Goal: Information Seeking & Learning: Check status

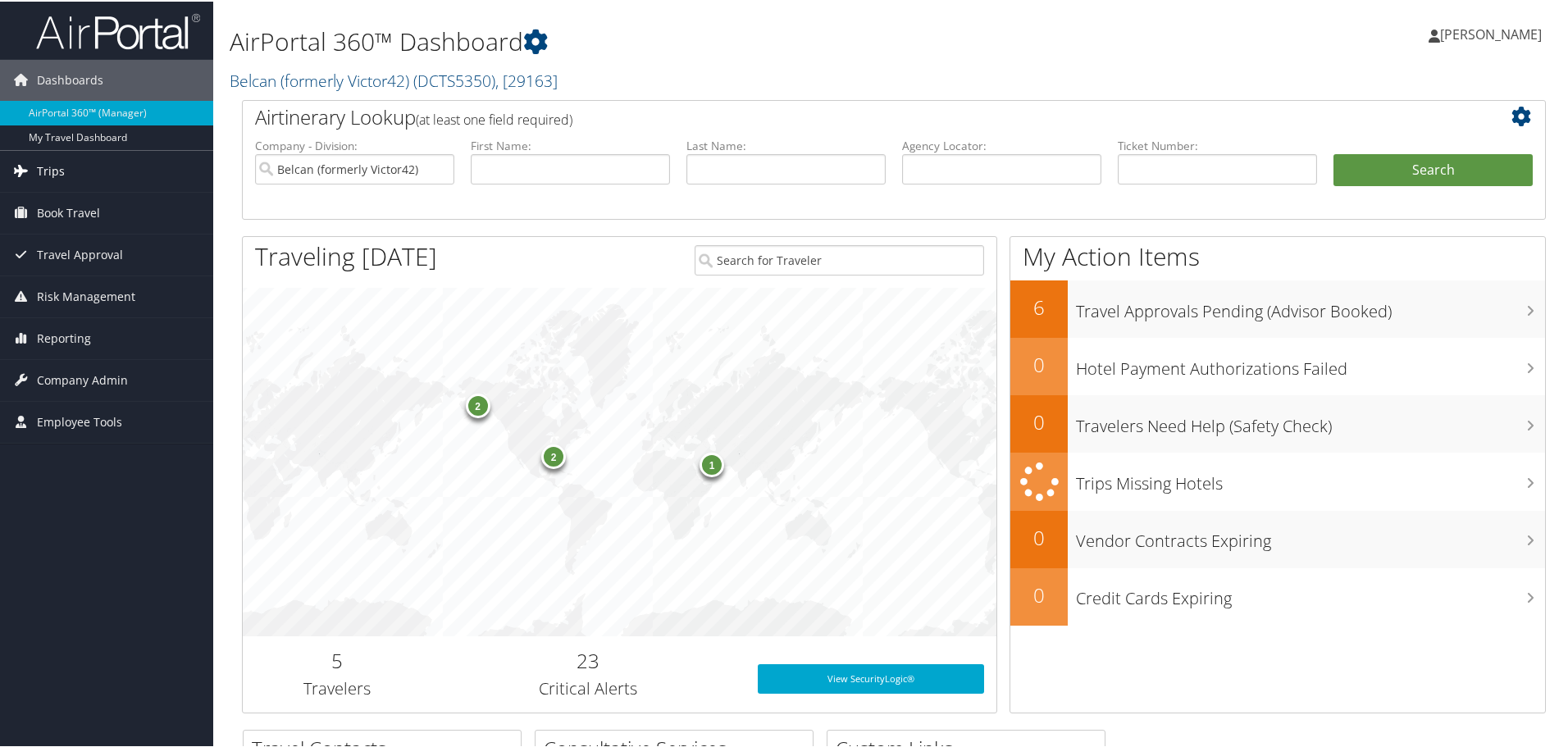
click at [56, 170] on span "Trips" at bounding box center [51, 170] width 28 height 41
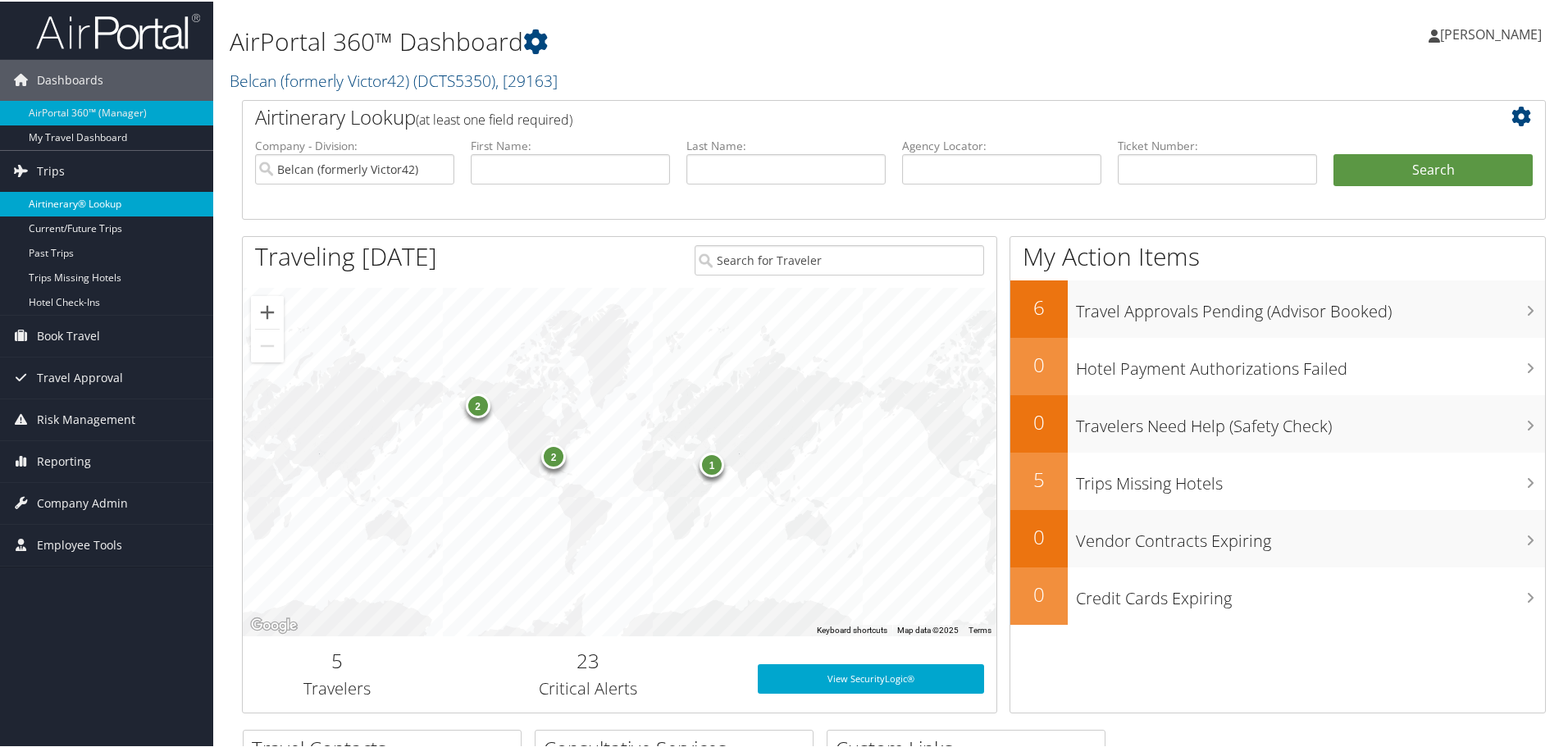
click at [57, 200] on link "Airtinerary® Lookup" at bounding box center [106, 202] width 213 height 25
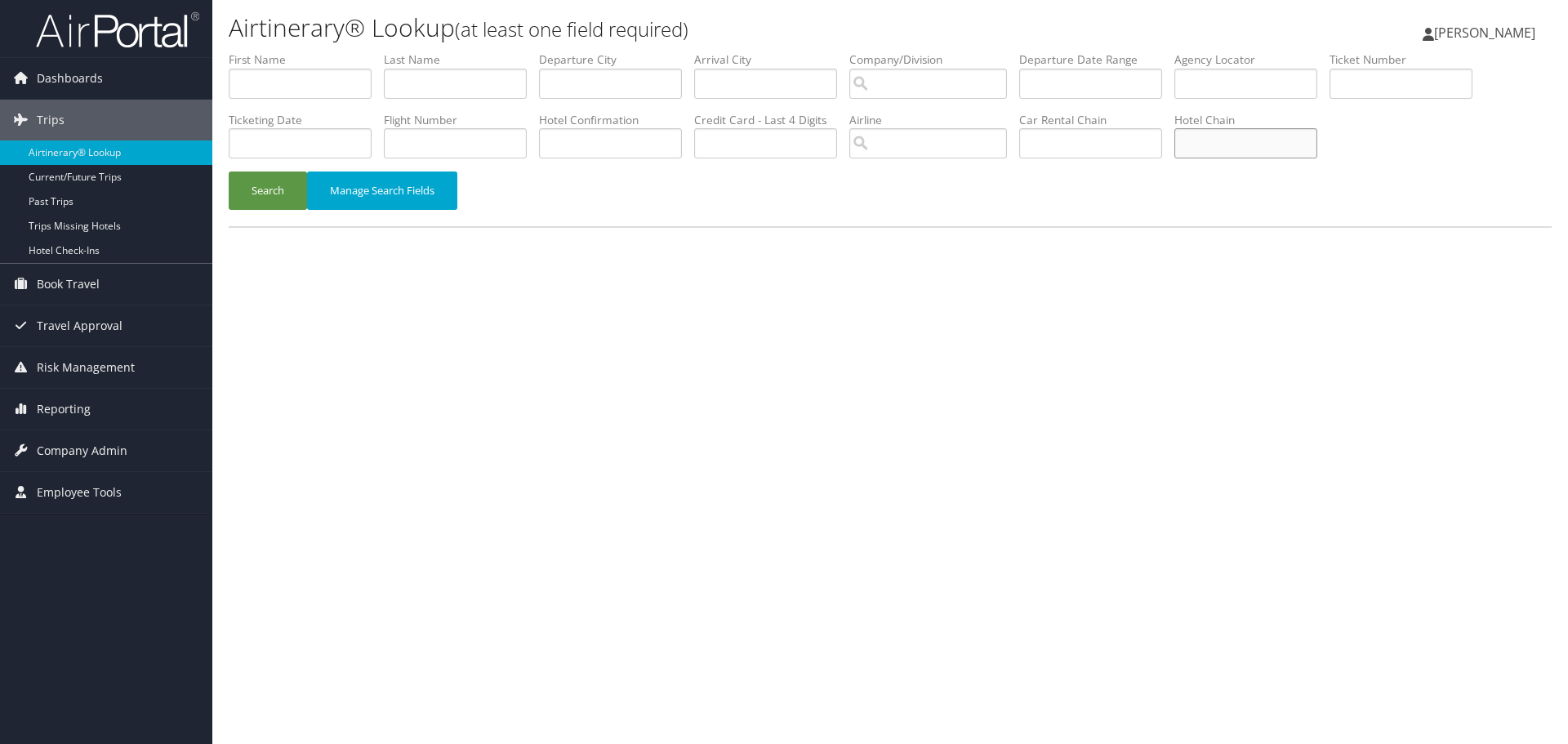
click at [1252, 146] on input "text" at bounding box center [1245, 142] width 142 height 30
click at [267, 193] on button "Search" at bounding box center [268, 190] width 78 height 38
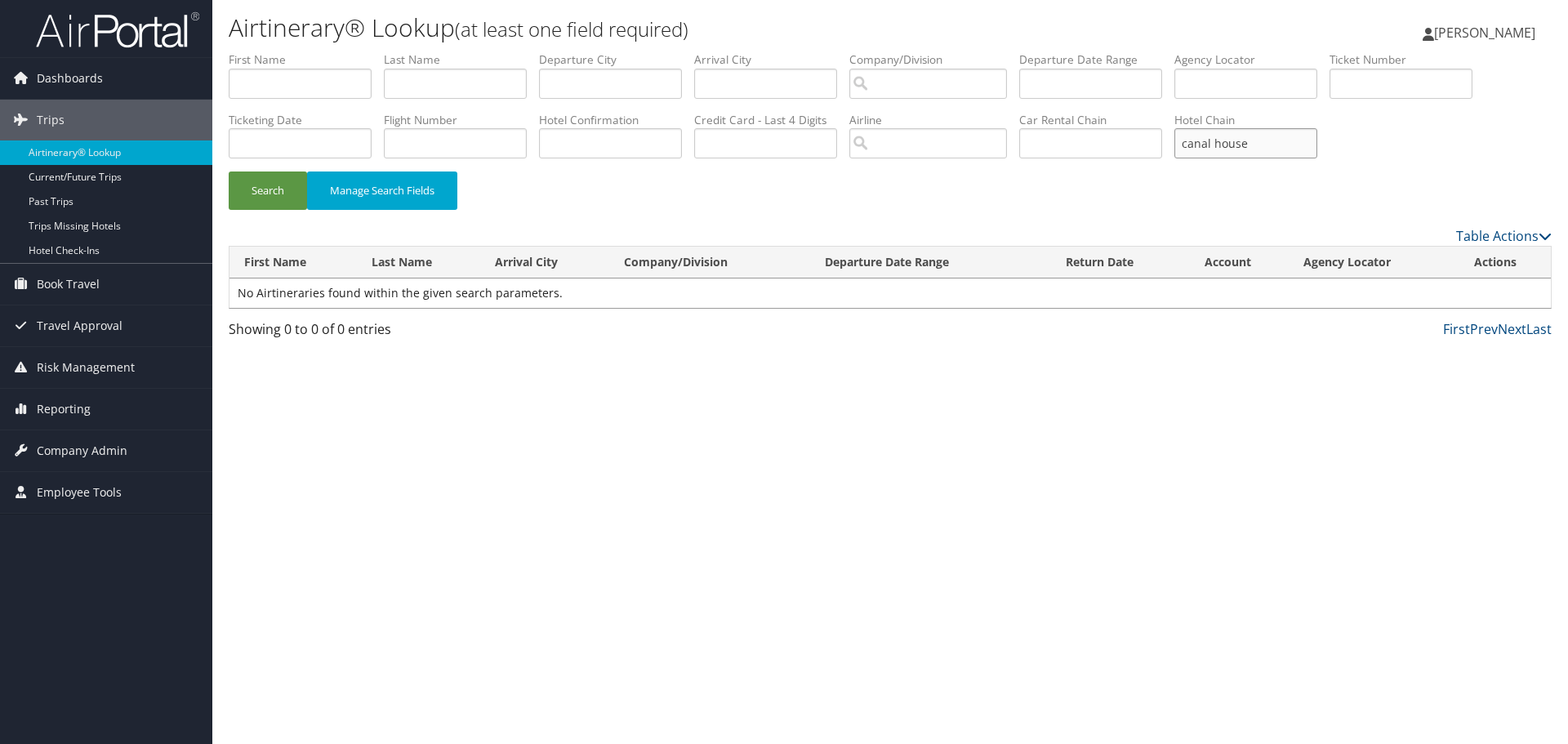
drag, startPoint x: 1286, startPoint y: 148, endPoint x: 1173, endPoint y: 160, distance: 113.6
click at [1173, 51] on ul "First Name Last Name Departure City Arrival City Company/Division Airport/City …" at bounding box center [890, 51] width 1323 height 0
type input "marriott"
click at [252, 194] on button "Search" at bounding box center [268, 190] width 78 height 38
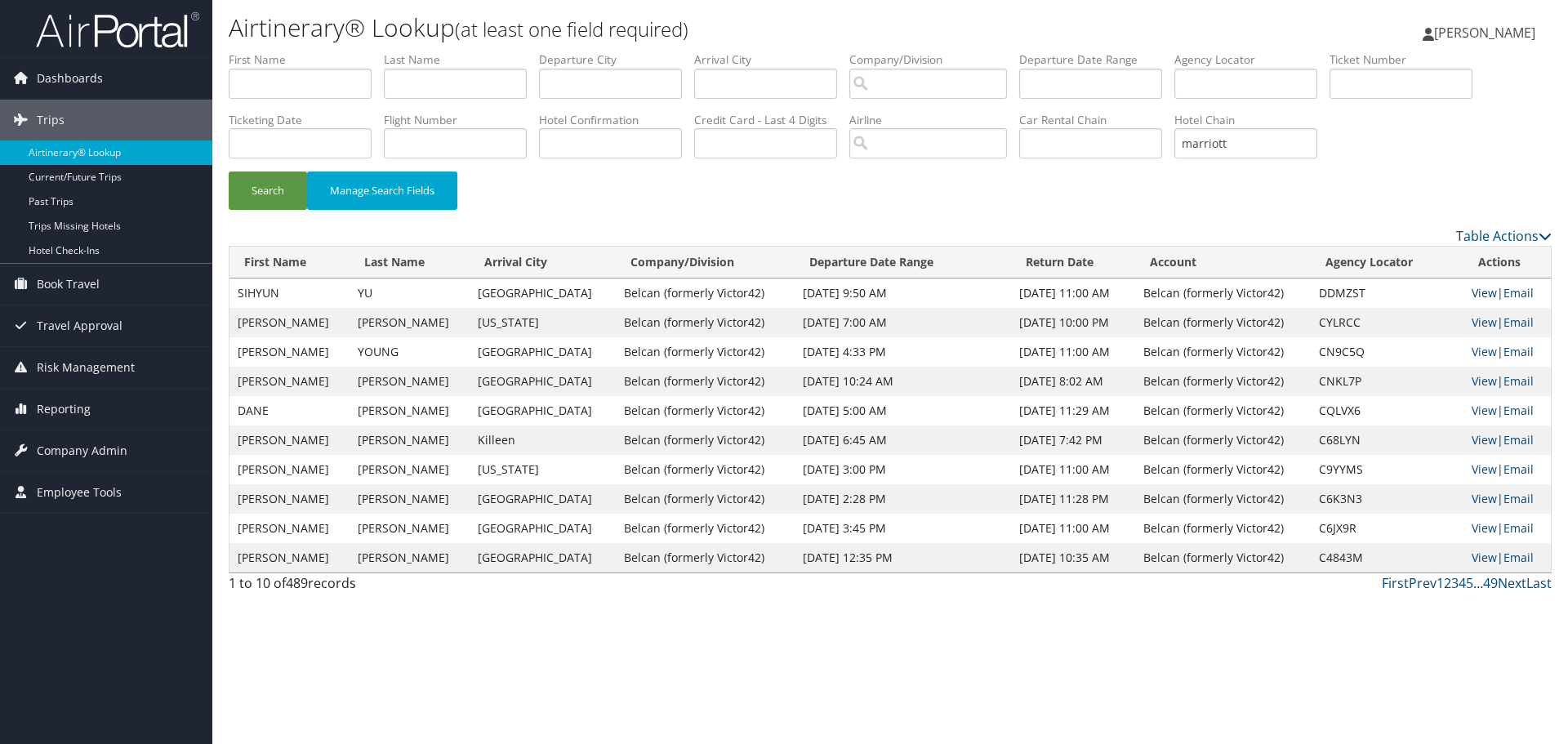
click at [1478, 293] on link "View" at bounding box center [1484, 293] width 26 height 15
click at [1481, 323] on link "View" at bounding box center [1484, 322] width 26 height 15
drag, startPoint x: 1268, startPoint y: 144, endPoint x: 1191, endPoint y: 156, distance: 77.9
click at [1191, 156] on input "marriott" at bounding box center [1245, 142] width 142 height 30
paste input "8900897876292"
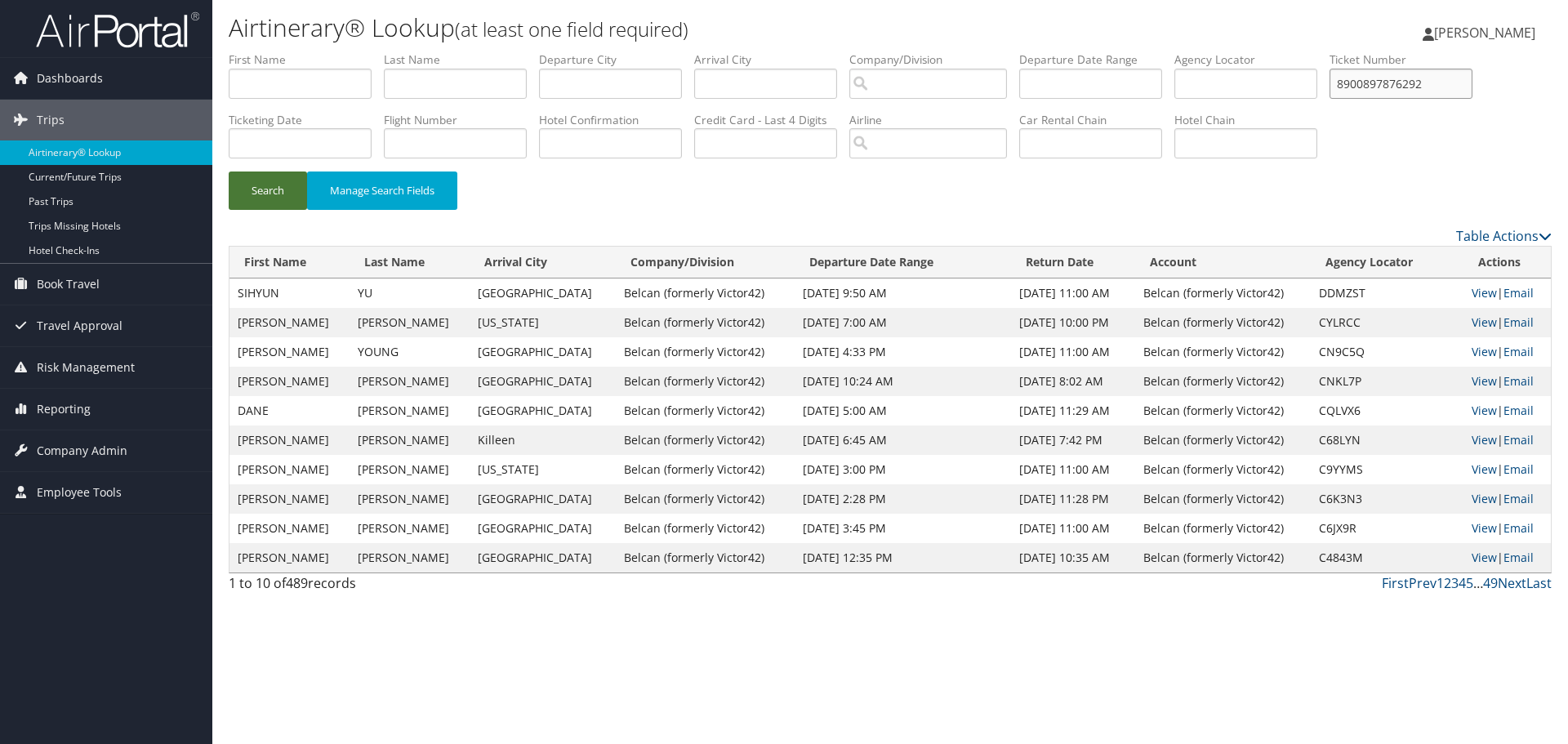
type input "8900897876292"
click at [272, 189] on button "Search" at bounding box center [268, 190] width 78 height 38
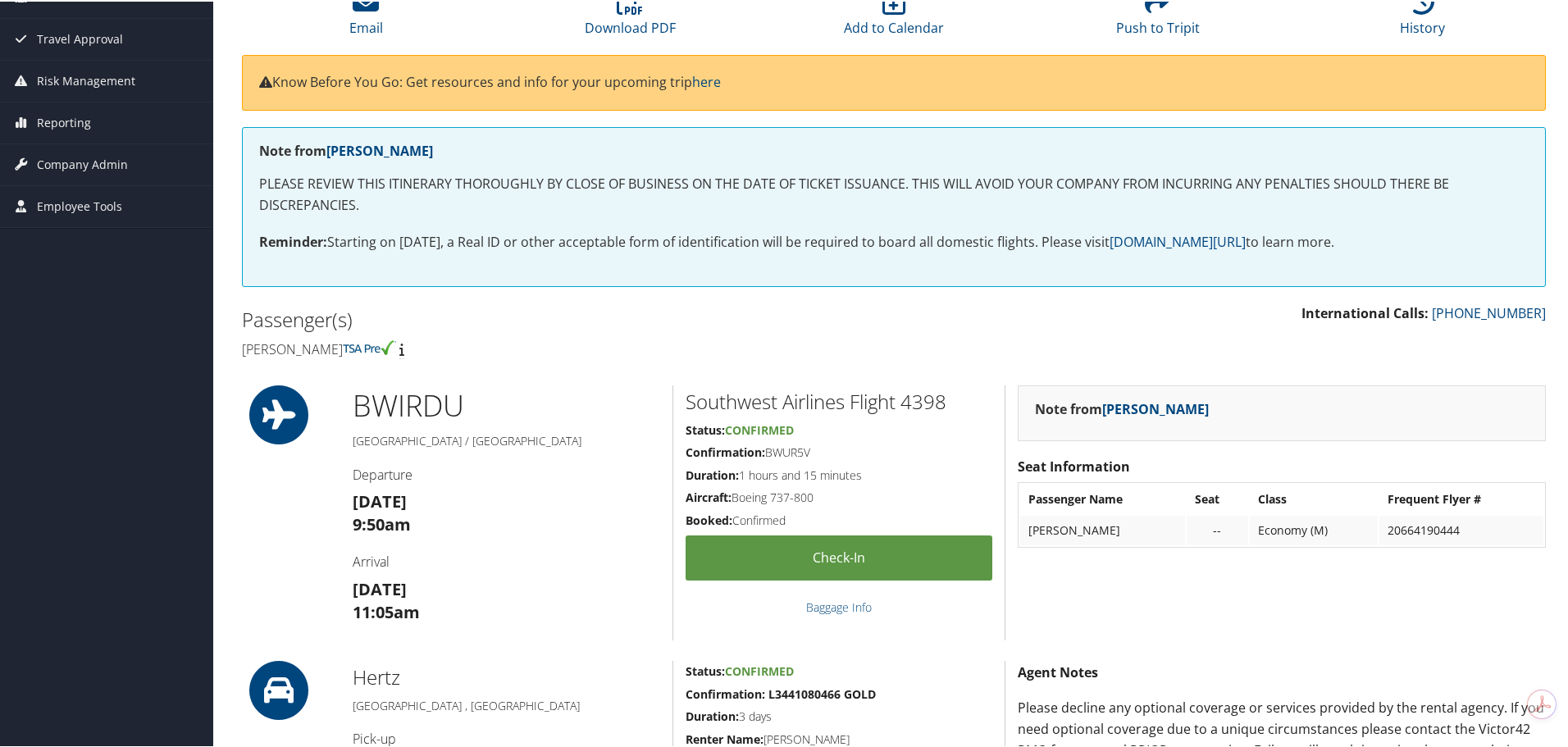
scroll to position [164, 0]
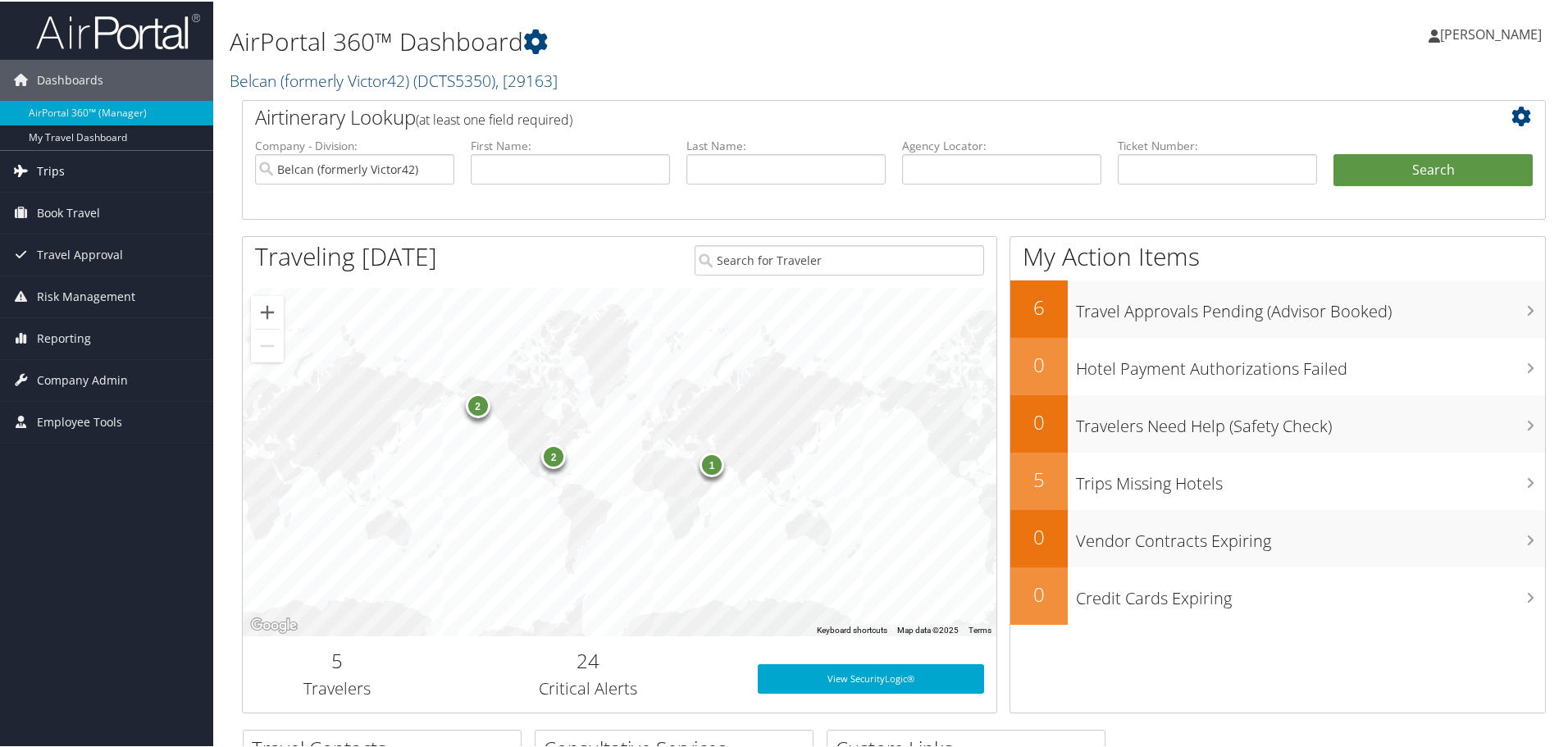
click at [49, 173] on span "Trips" at bounding box center [51, 170] width 28 height 41
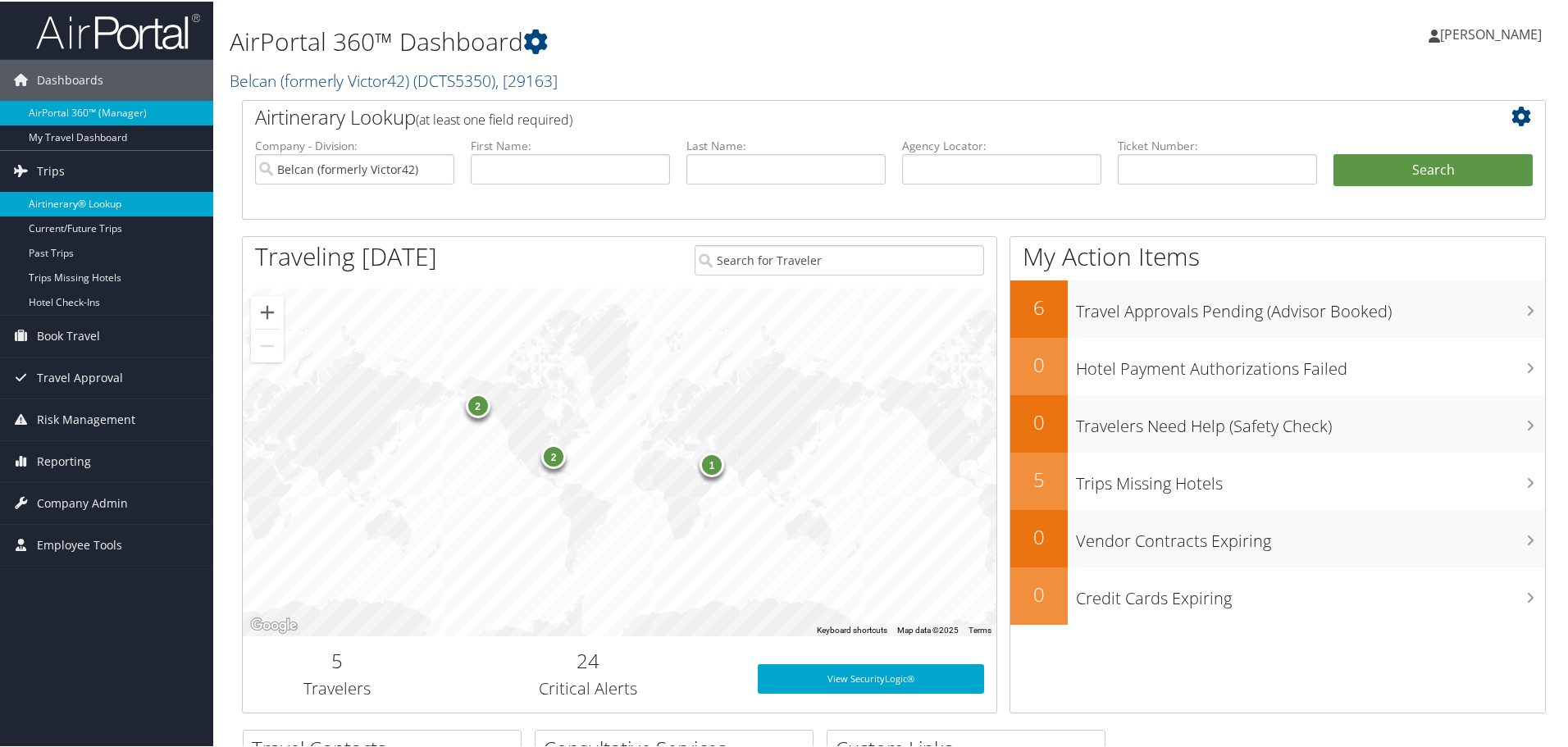
click at [53, 201] on link "Airtinerary® Lookup" at bounding box center [106, 202] width 213 height 25
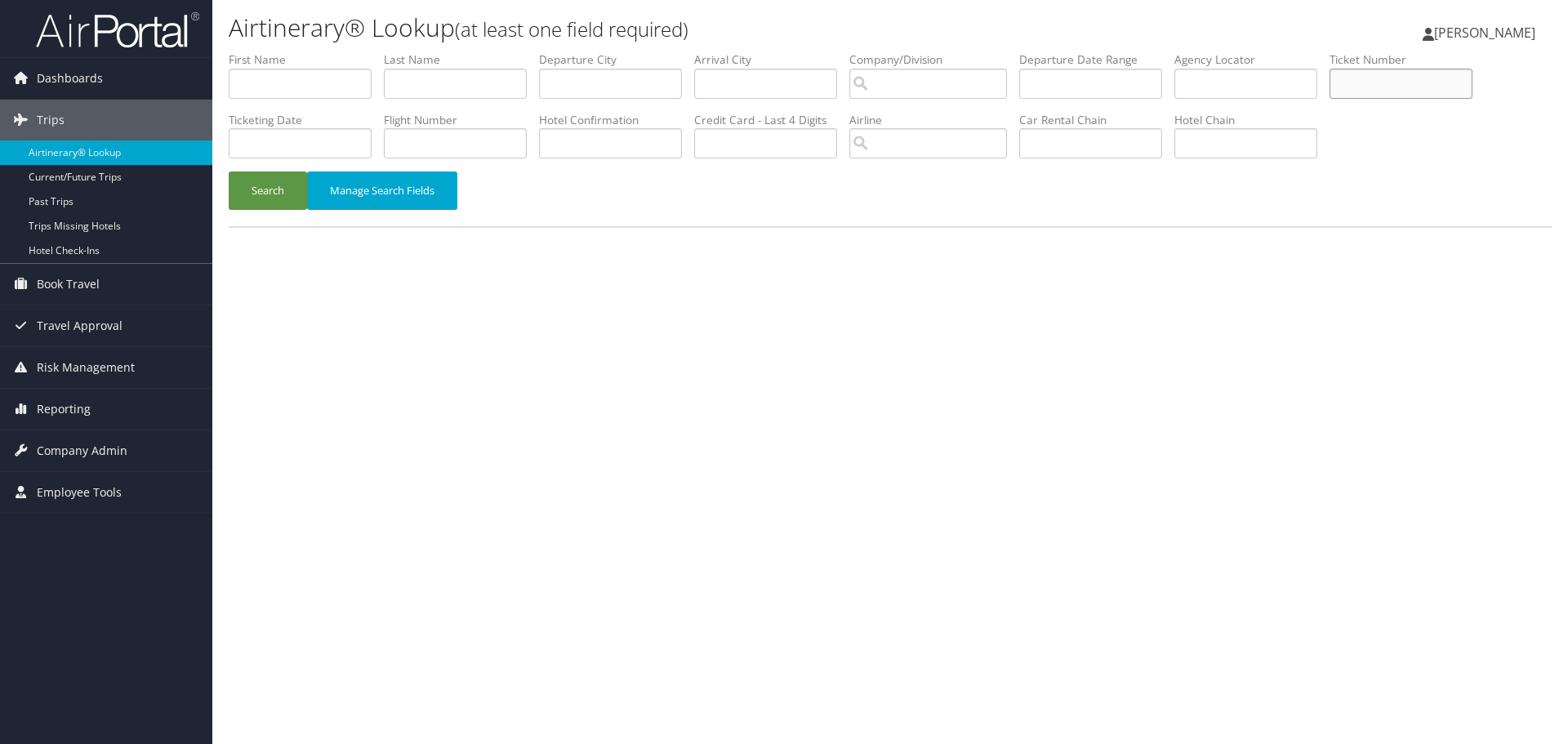
paste input "8900897876292"
click at [264, 189] on button "Search" at bounding box center [268, 190] width 78 height 38
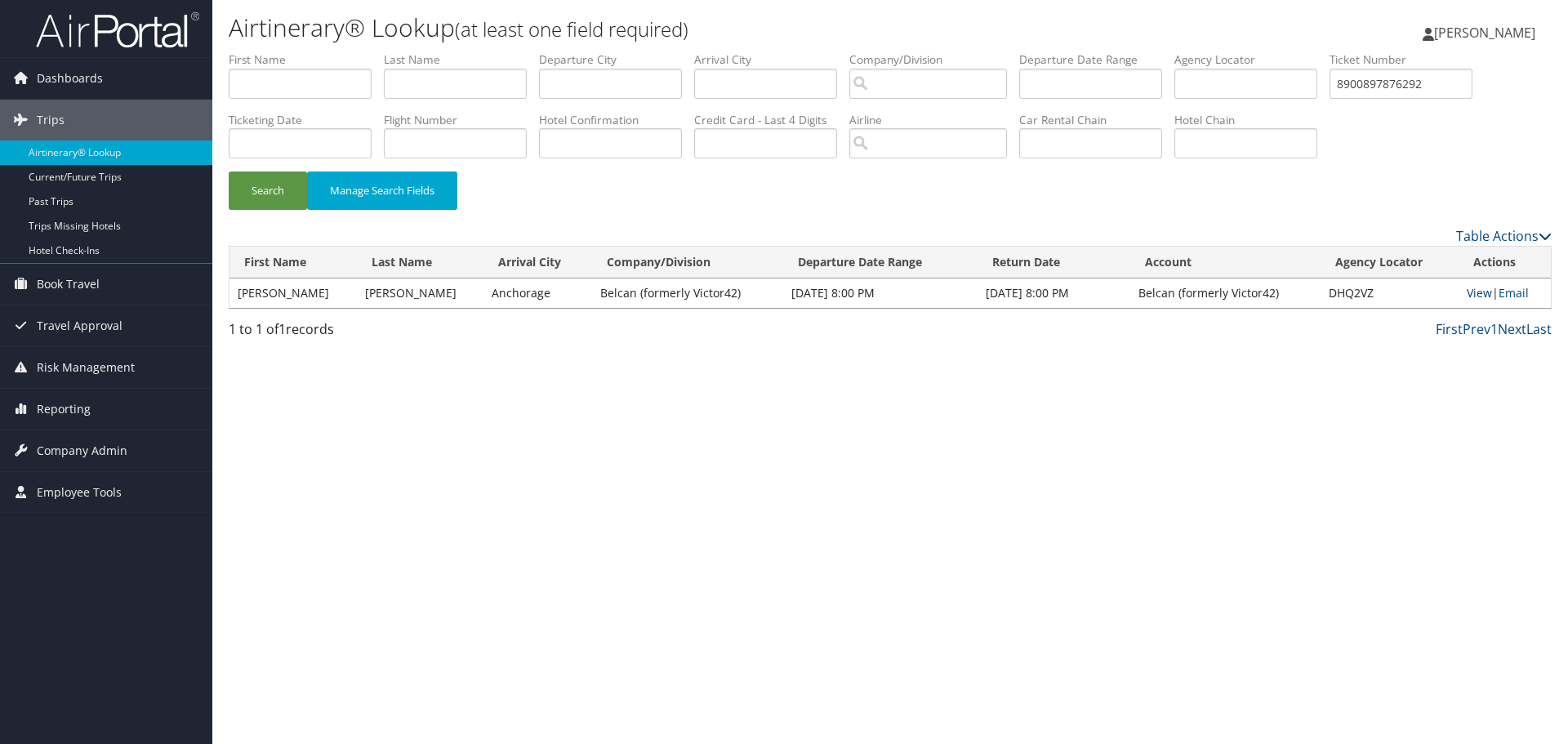
click at [1473, 295] on link "View" at bounding box center [1479, 293] width 26 height 15
drag, startPoint x: 1415, startPoint y: 89, endPoint x: 1339, endPoint y: 90, distance: 76.0
click at [1339, 51] on ul "First Name Last Name Departure City Arrival City Company/Division Airport/City …" at bounding box center [890, 51] width 1323 height 0
paste input "8208"
type input "8900897878208"
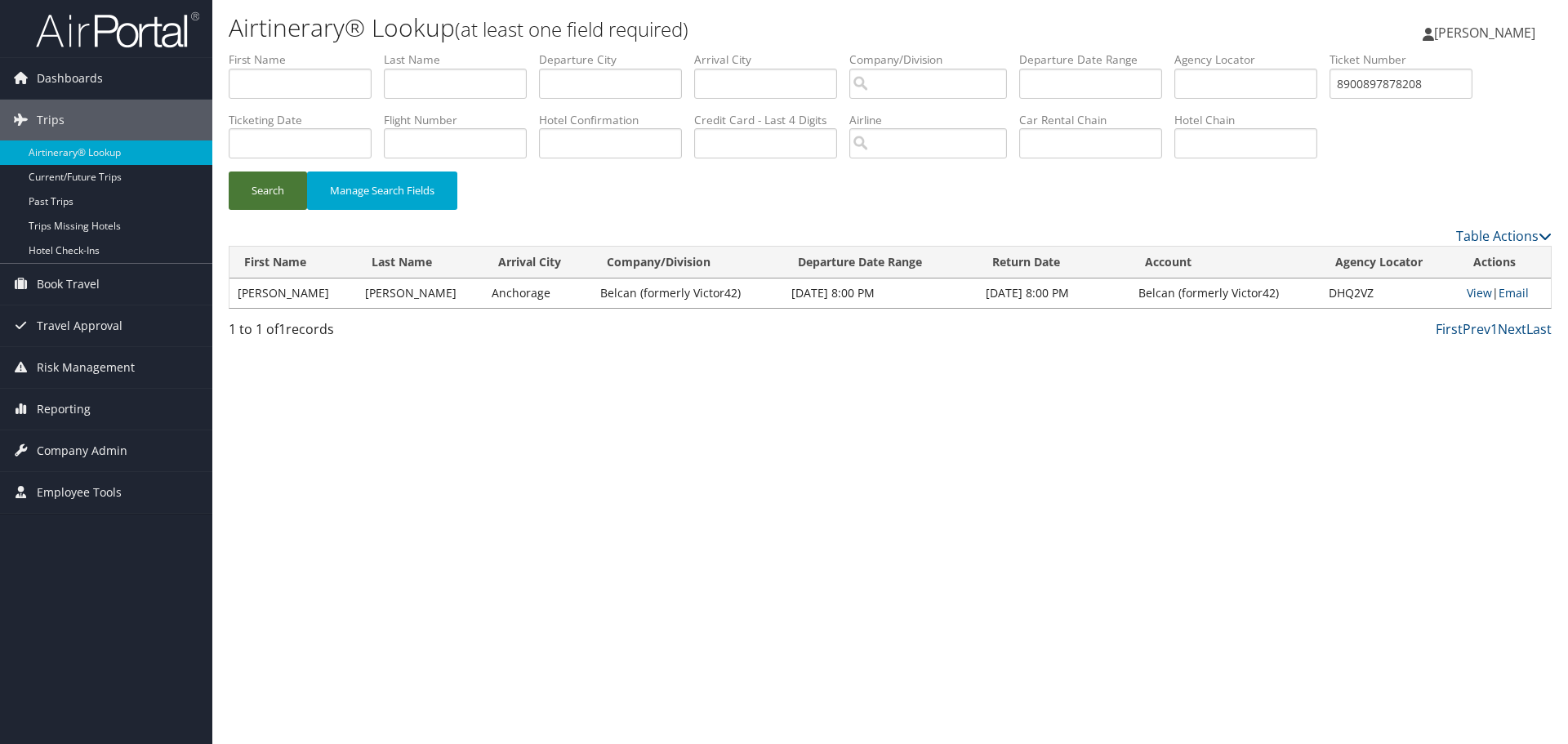
click at [251, 200] on button "Search" at bounding box center [268, 190] width 78 height 38
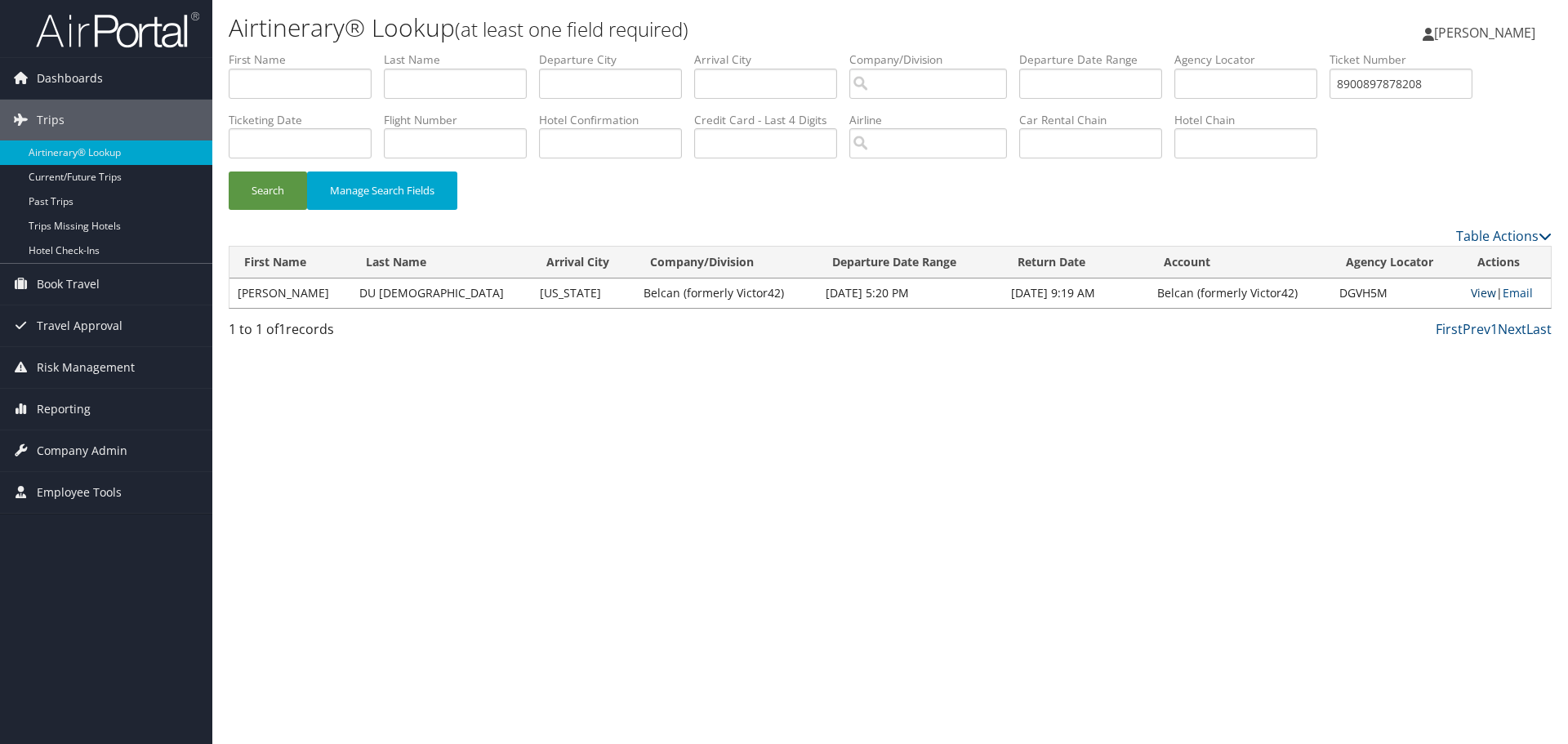
click at [1472, 294] on link "View" at bounding box center [1484, 293] width 26 height 15
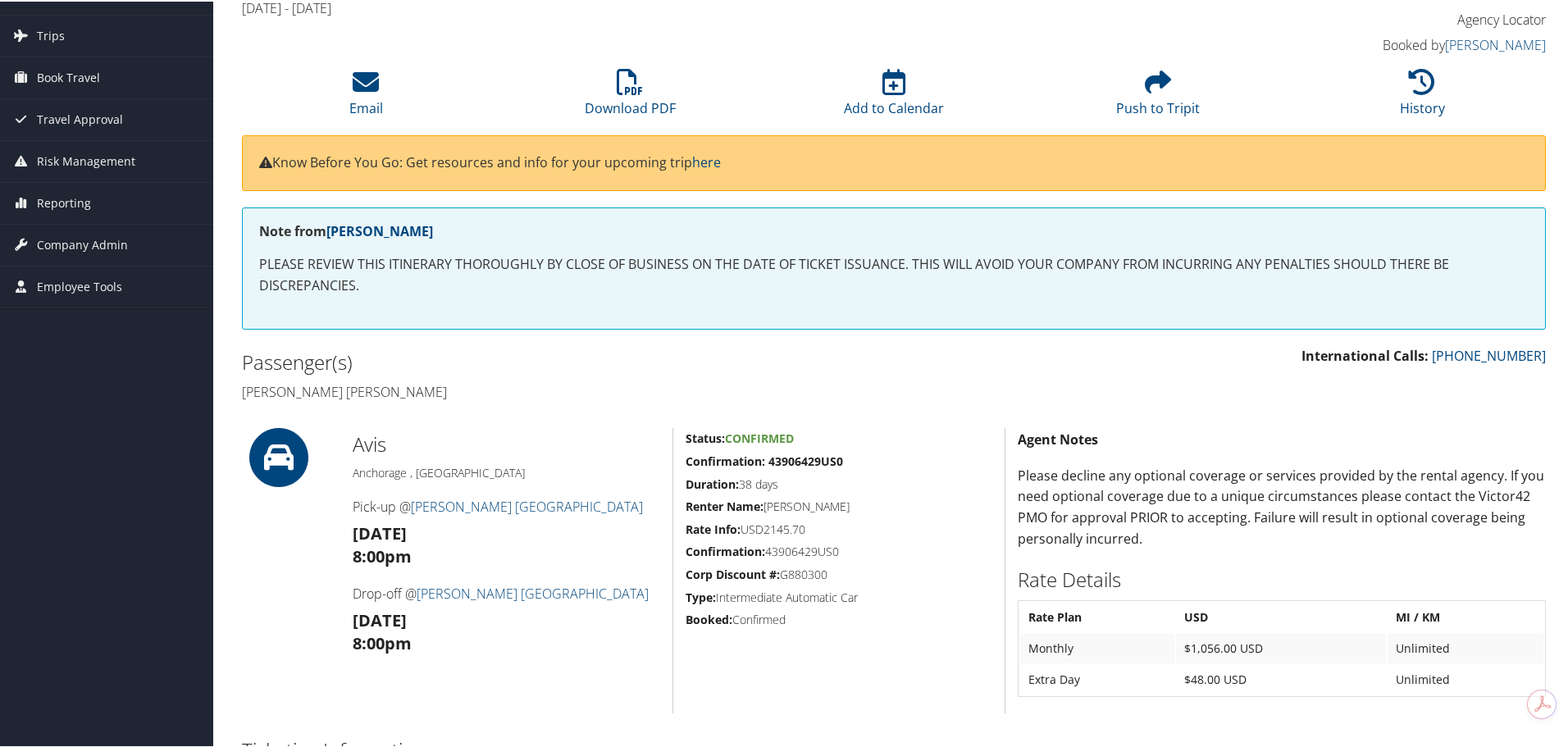
scroll to position [82, 0]
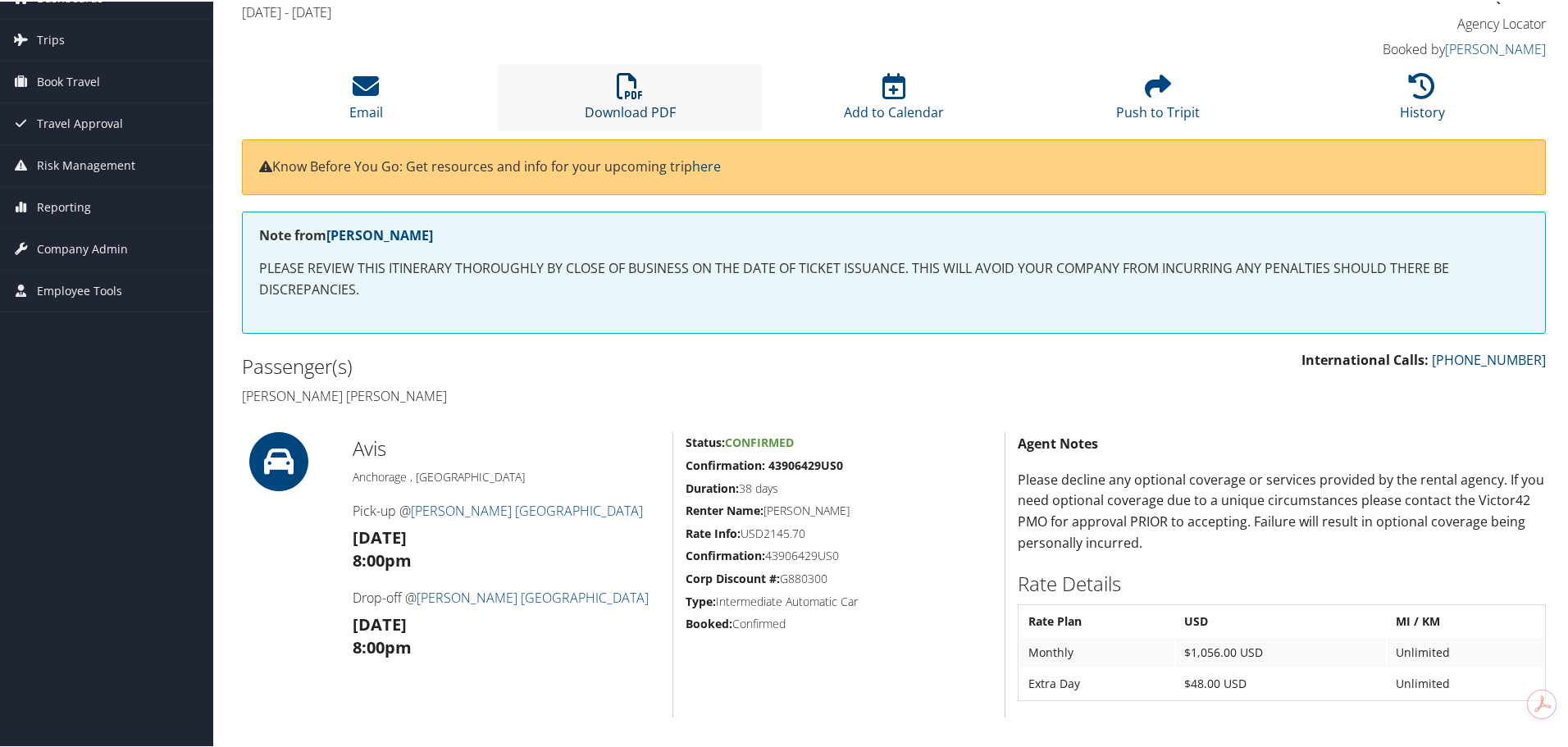
click at [624, 95] on icon at bounding box center [630, 84] width 27 height 27
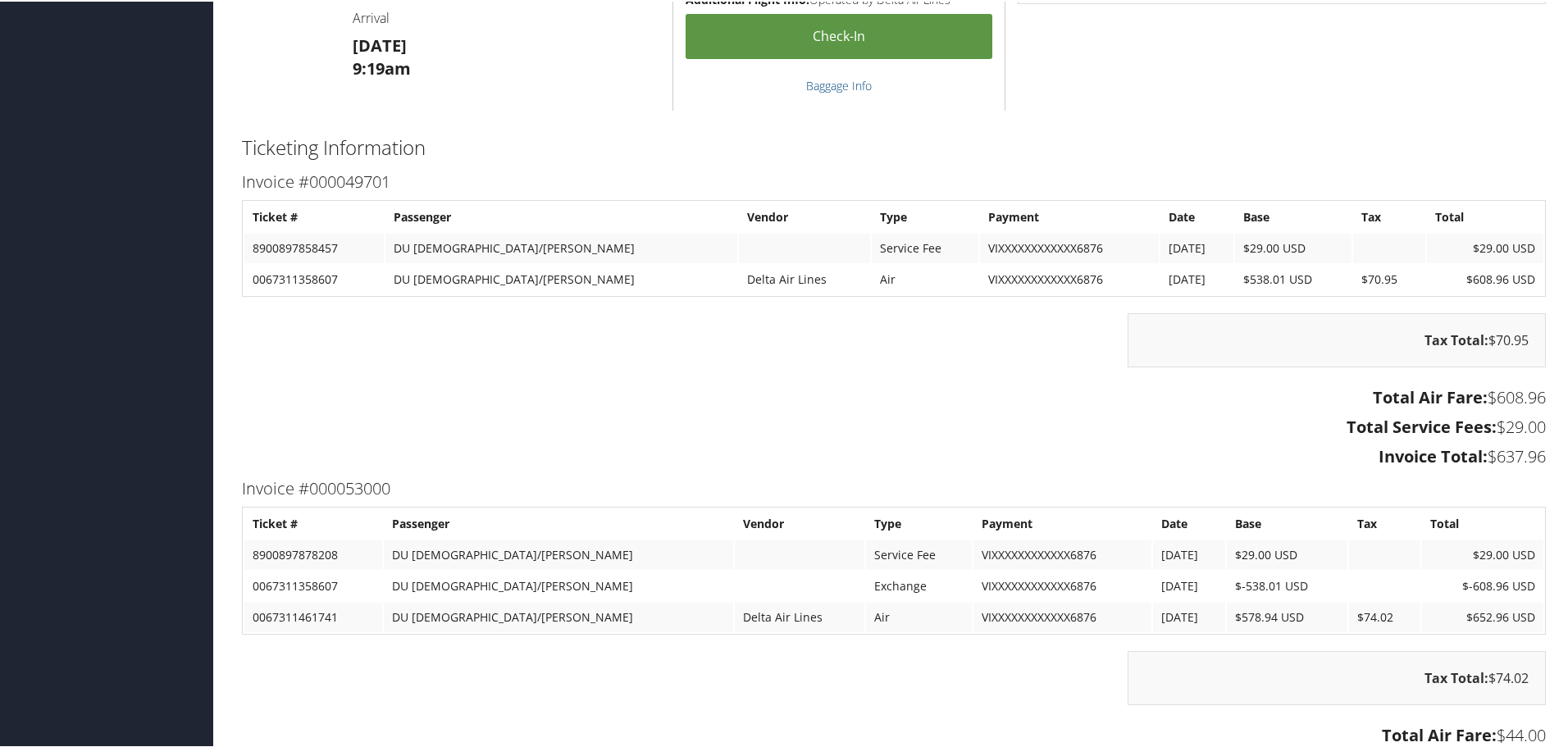
scroll to position [1366, 0]
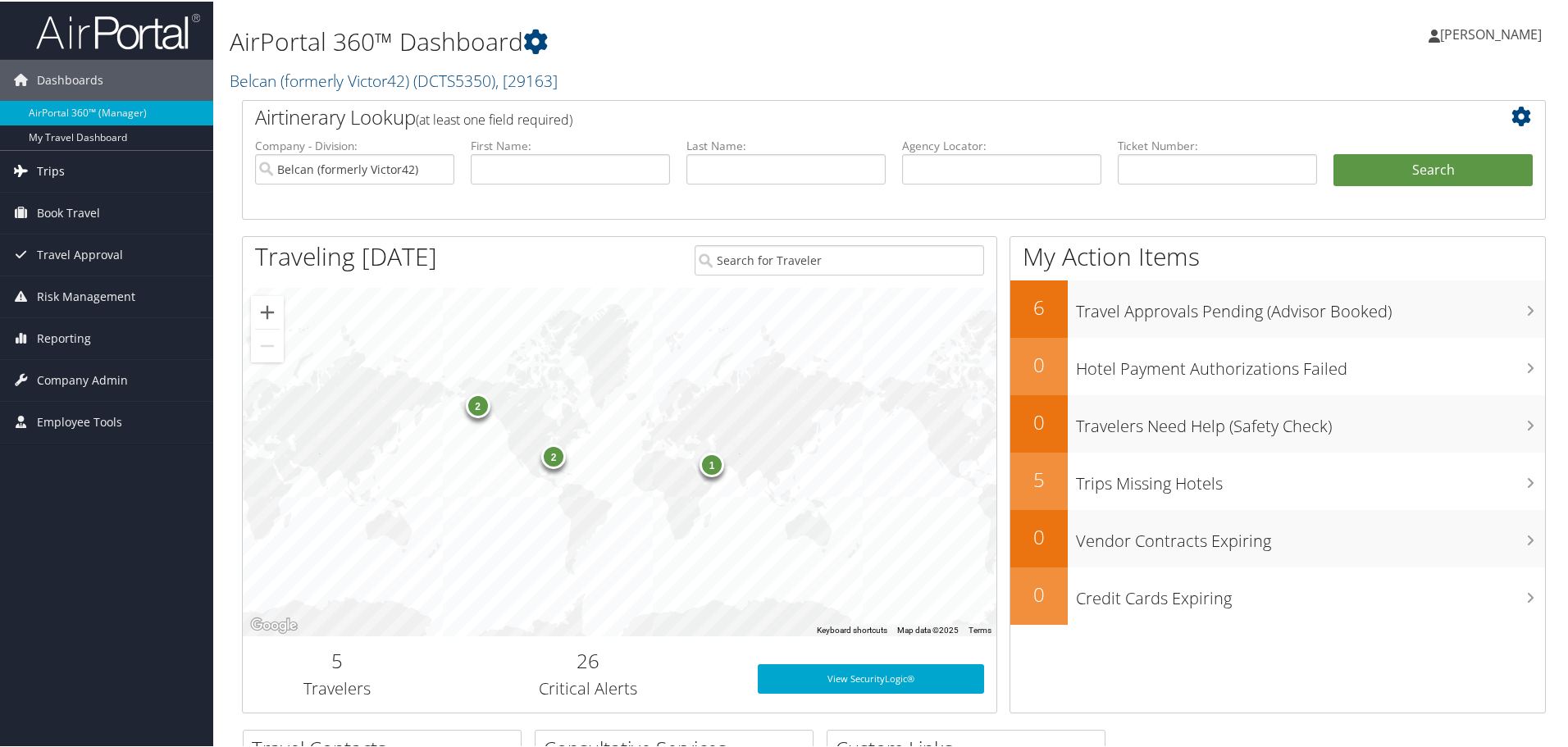
click at [63, 163] on span "Trips" at bounding box center [51, 170] width 28 height 41
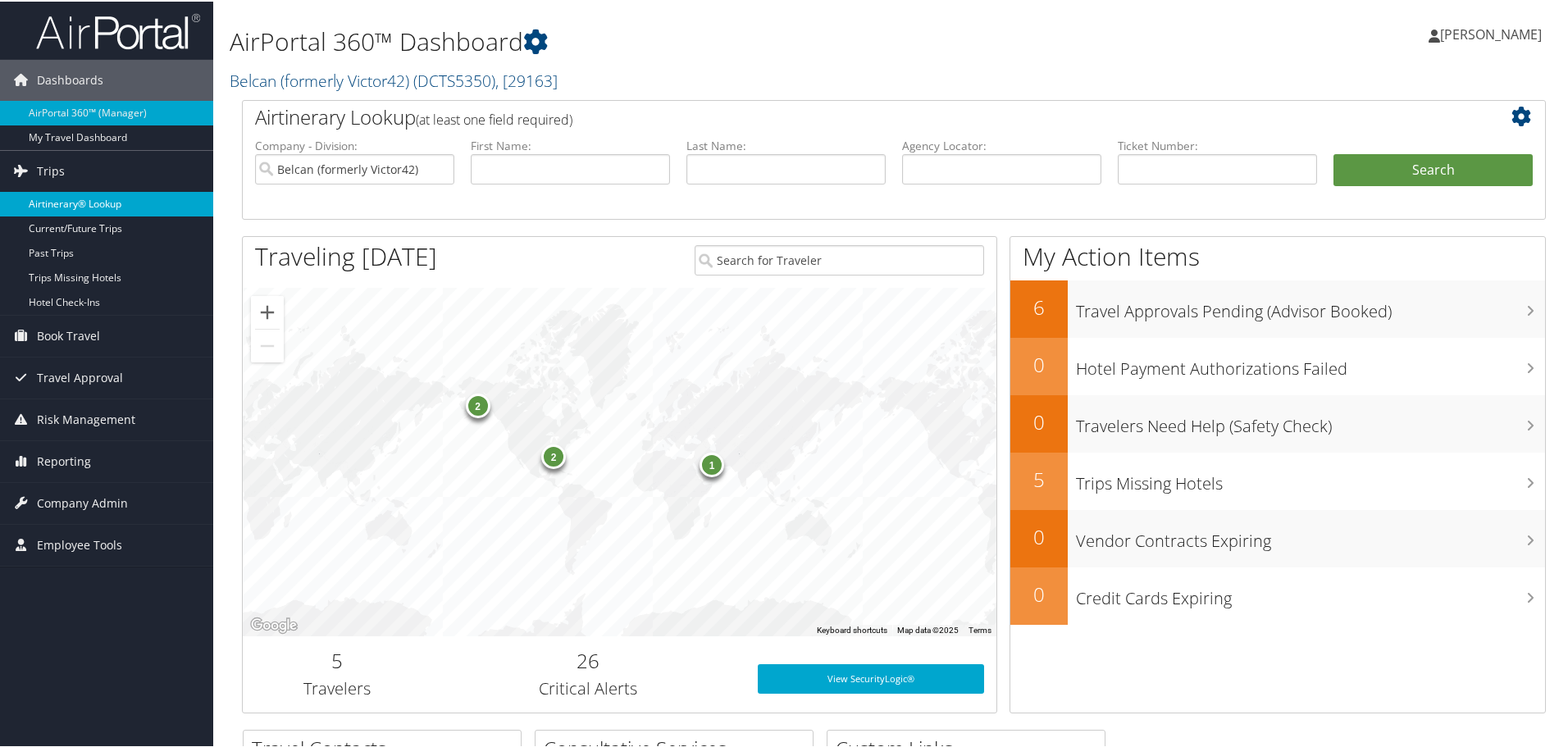
click at [54, 197] on link "Airtinerary® Lookup" at bounding box center [106, 202] width 213 height 25
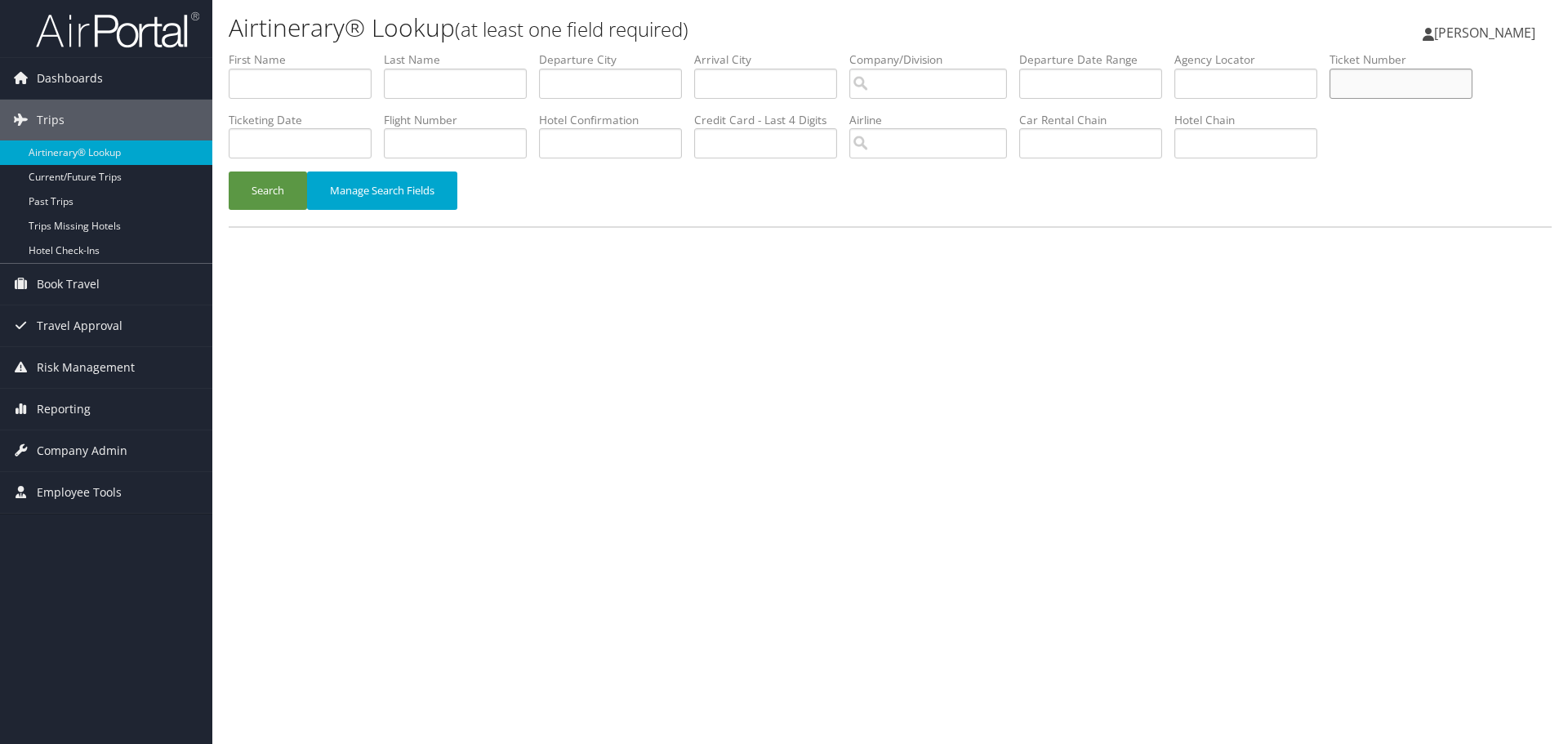
paste input "8900897885128"
click at [266, 189] on button "Search" at bounding box center [268, 190] width 78 height 38
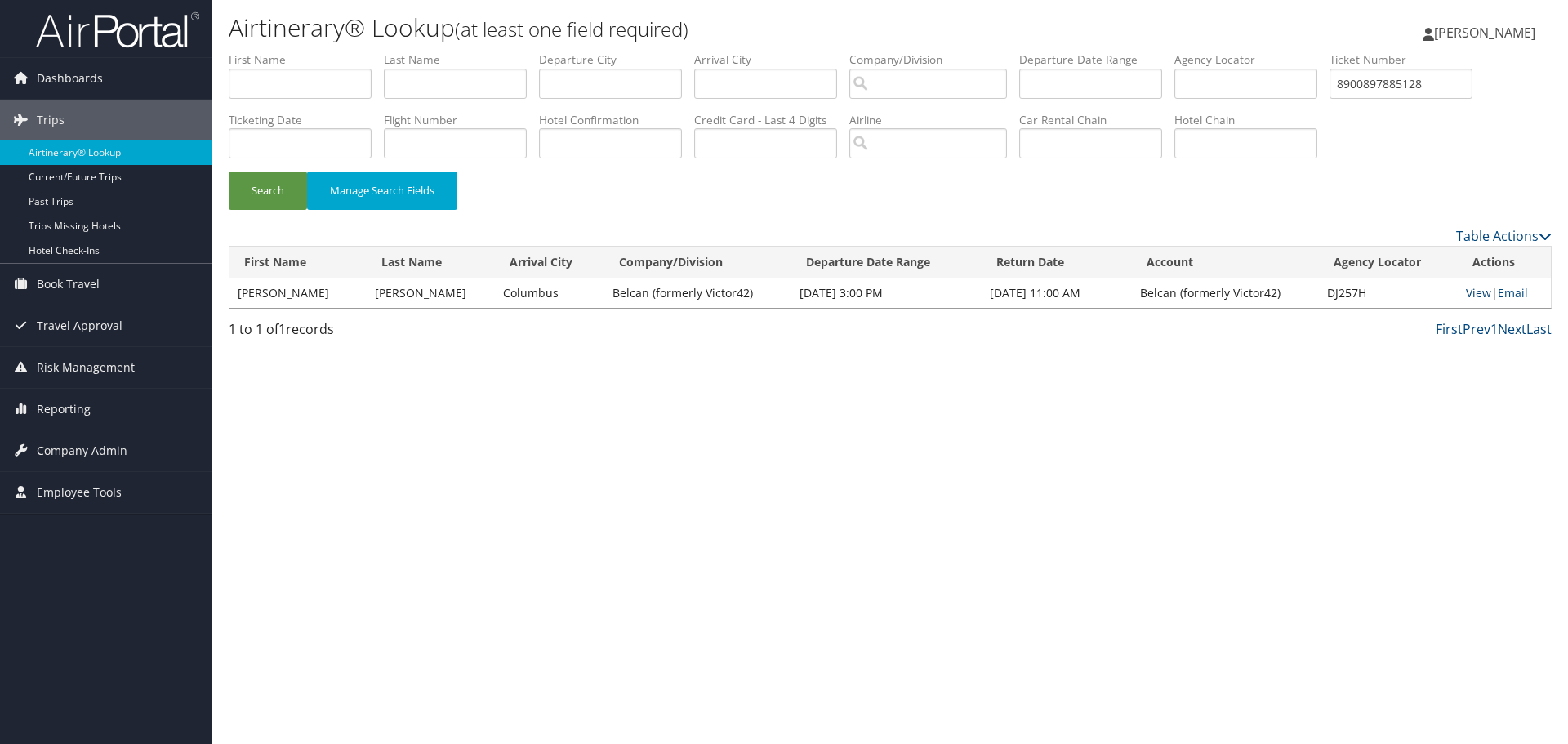
click at [1466, 291] on link "View" at bounding box center [1478, 293] width 26 height 15
drag, startPoint x: 1455, startPoint y: 84, endPoint x: 1336, endPoint y: 102, distance: 120.4
click at [1336, 51] on ul "First Name Last Name Departure City Arrival City Company/Division Airport/City …" at bounding box center [890, 51] width 1323 height 0
paste input "7820"
type input "8900897878208"
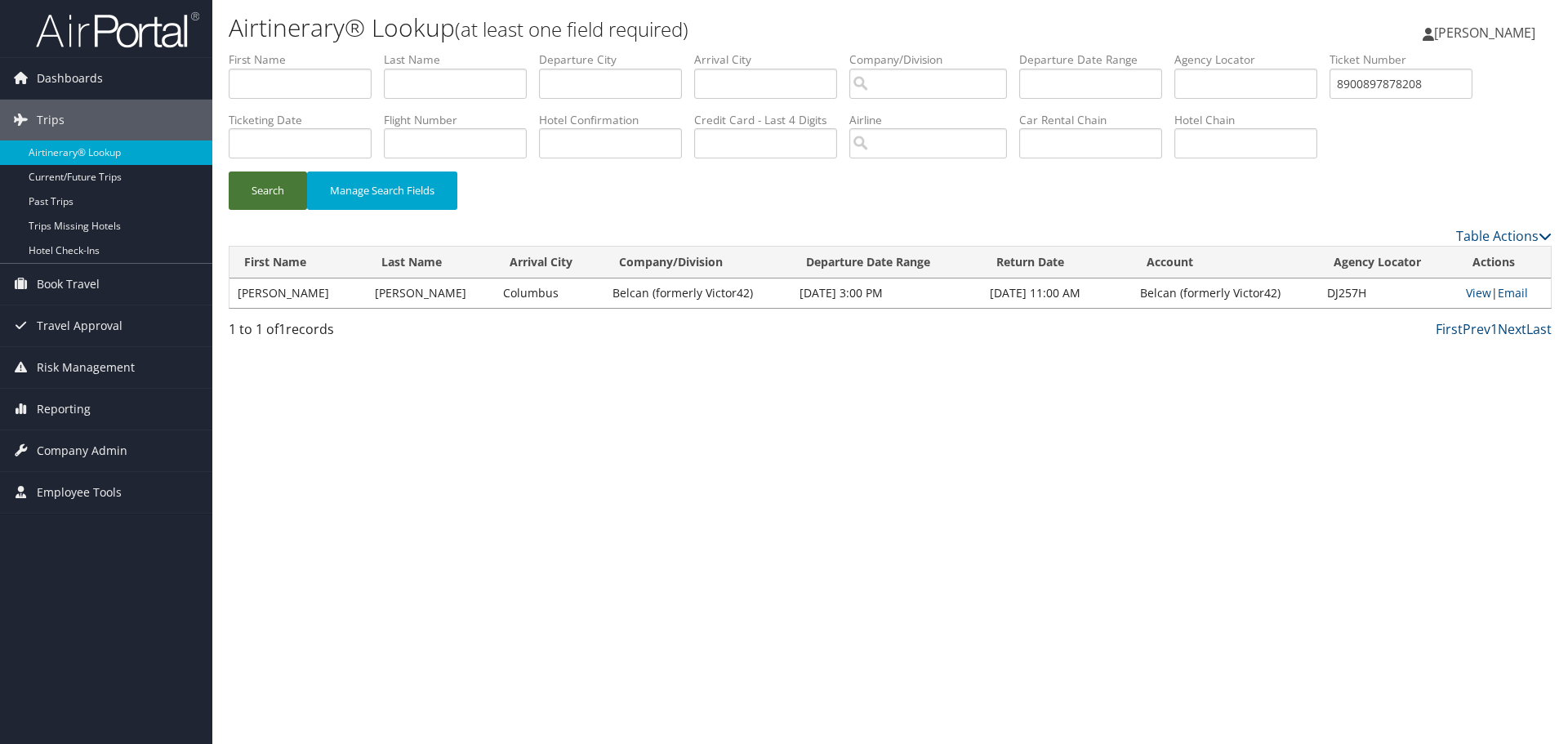
click at [273, 201] on button "Search" at bounding box center [268, 190] width 78 height 38
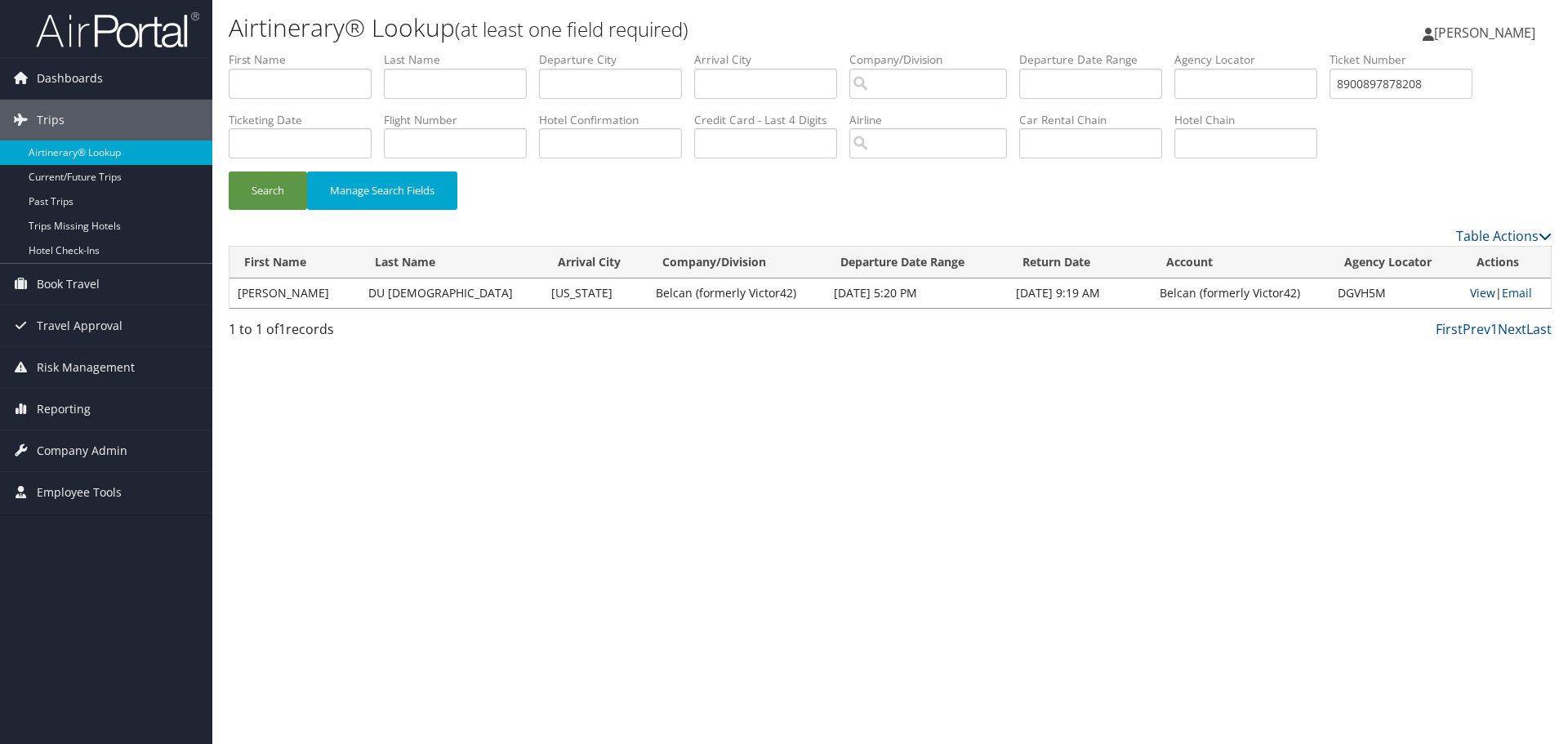
click at [1471, 291] on link "View" at bounding box center [1483, 293] width 26 height 15
drag, startPoint x: 1445, startPoint y: 85, endPoint x: 1342, endPoint y: 85, distance: 103.0
click at [1342, 51] on ul "First Name Last Name Departure City Arrival City Company/Division Airport/City …" at bounding box center [890, 51] width 1323 height 0
click at [1230, 144] on input "text" at bounding box center [1245, 142] width 142 height 30
type input "Springhill suites"
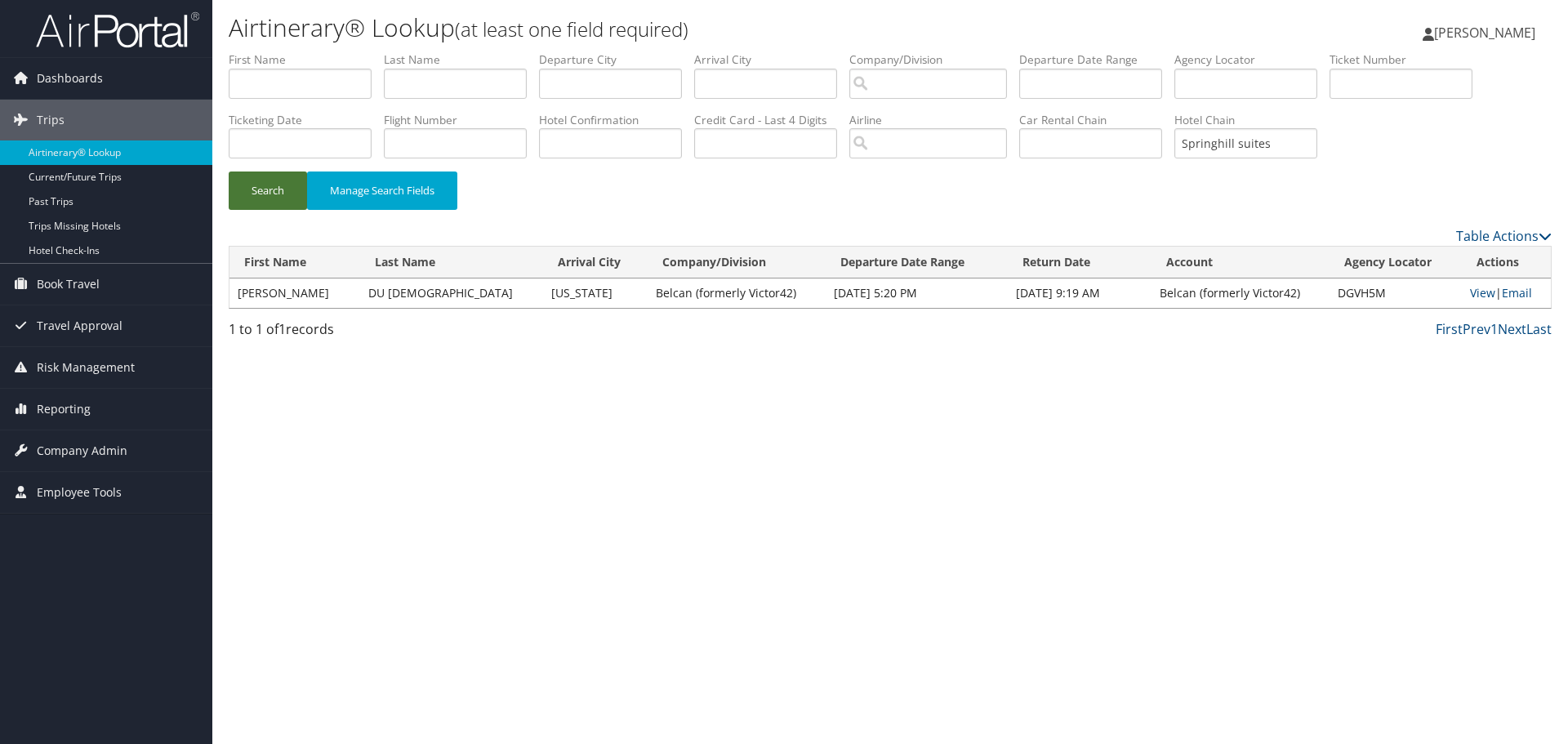
click at [263, 191] on button "Search" at bounding box center [268, 190] width 78 height 38
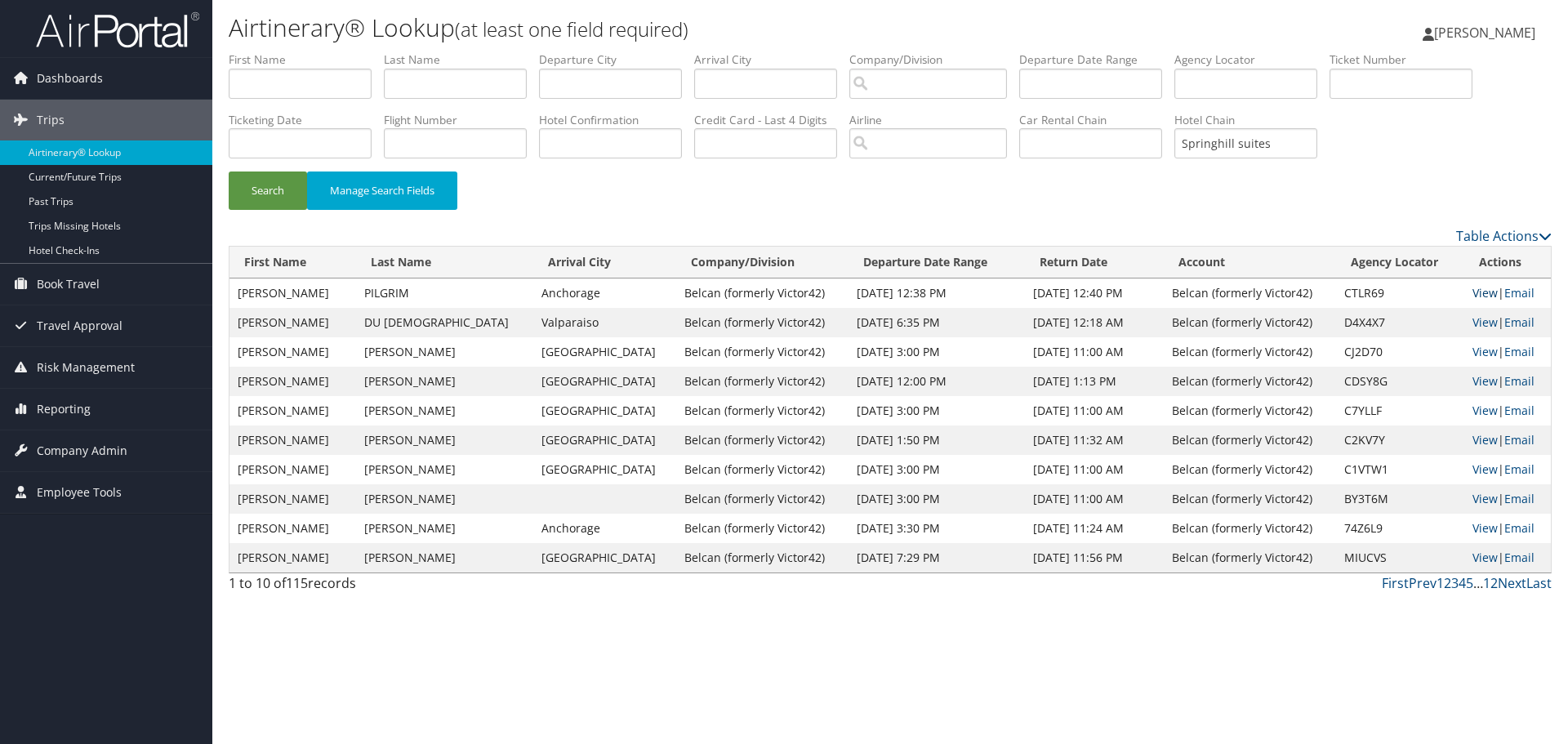
click at [1472, 295] on link "View" at bounding box center [1485, 293] width 26 height 15
drag, startPoint x: 1288, startPoint y: 142, endPoint x: 1175, endPoint y: 158, distance: 114.1
click at [1175, 51] on ul "First Name Last Name Departure City Arrival City Company/Division Airport/City …" at bounding box center [890, 51] width 1323 height 0
paste input "8900897885137"
type input "8900897885137"
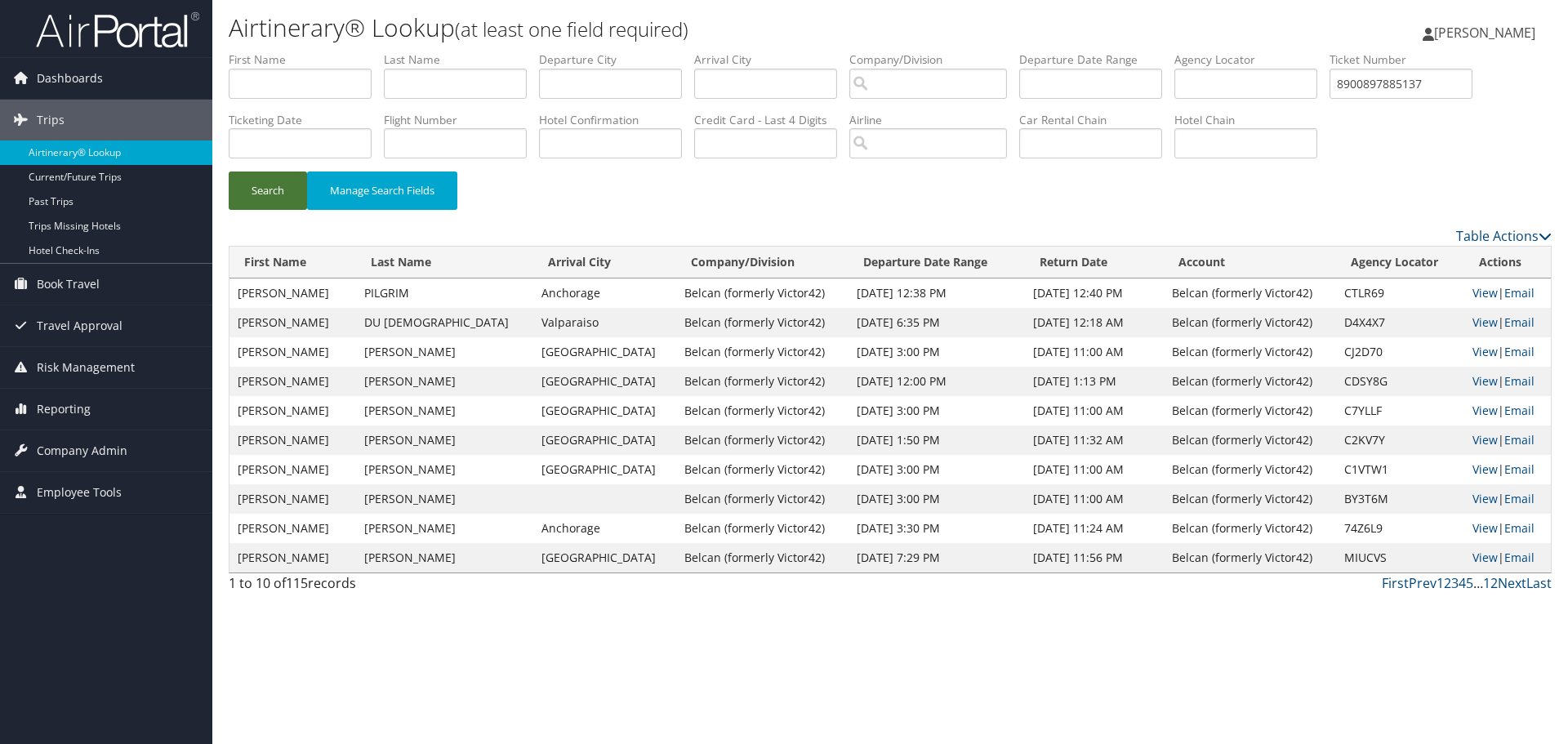
click at [271, 195] on button "Search" at bounding box center [268, 190] width 78 height 38
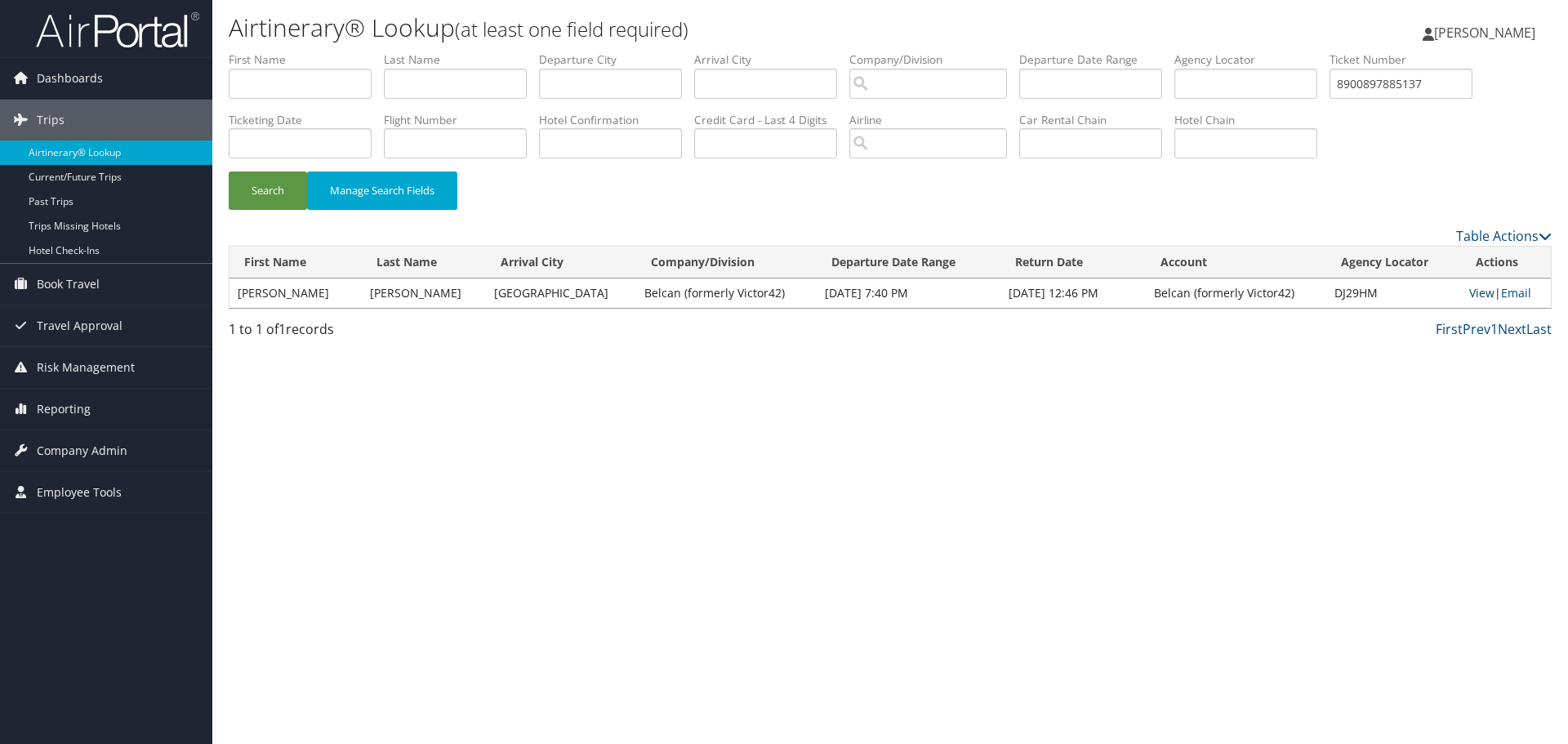
click at [1469, 293] on link "View" at bounding box center [1482, 293] width 26 height 15
drag, startPoint x: 1446, startPoint y: 83, endPoint x: 1320, endPoint y: 92, distance: 126.3
click at [1320, 51] on ul "First Name Last Name Departure City Arrival City Company/Division Airport/City …" at bounding box center [890, 51] width 1323 height 0
click at [1223, 145] on input "text" at bounding box center [1245, 142] width 142 height 30
click at [1224, 144] on input "townplace suites" at bounding box center [1245, 142] width 142 height 30
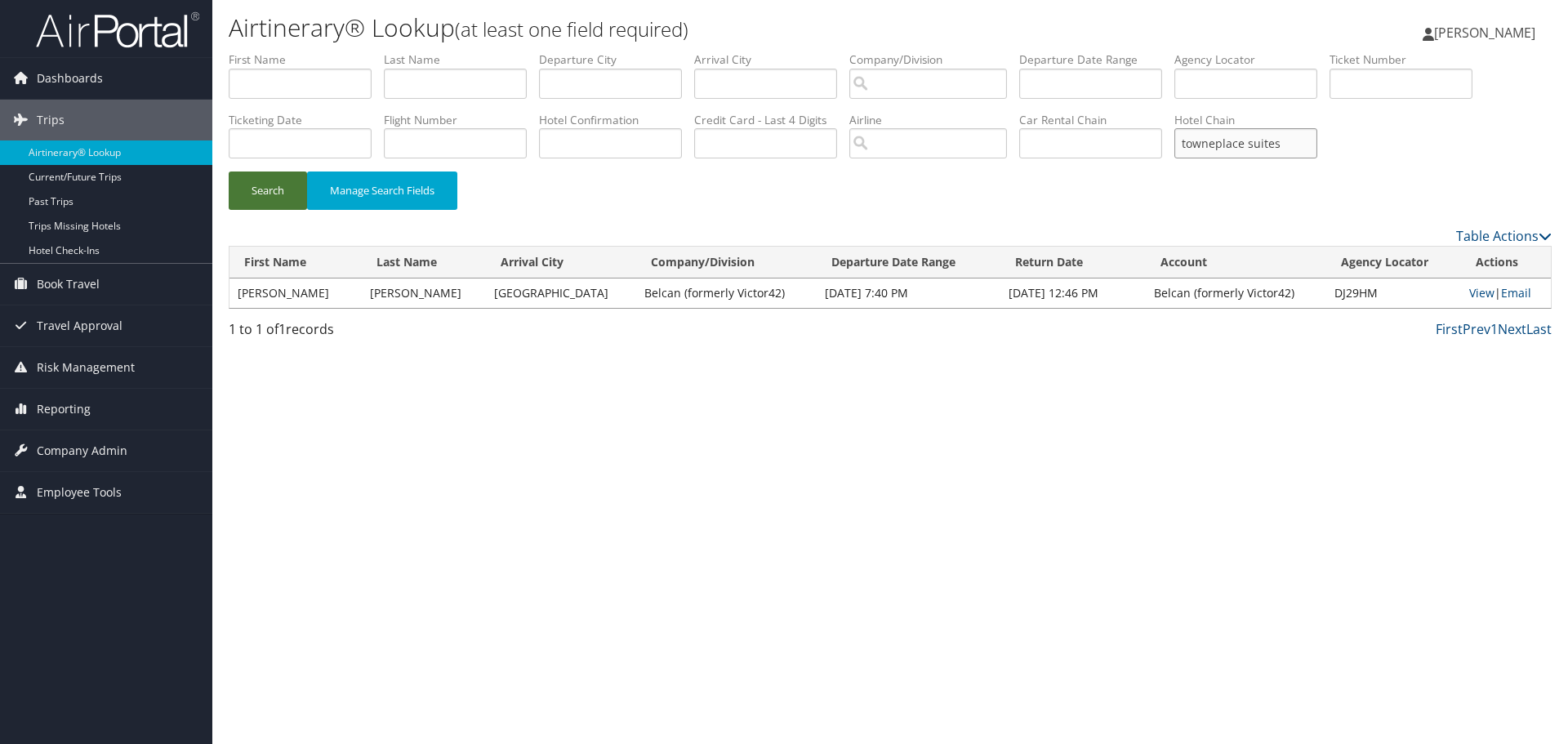
type input "towneplace suites"
click at [251, 191] on button "Search" at bounding box center [268, 190] width 78 height 38
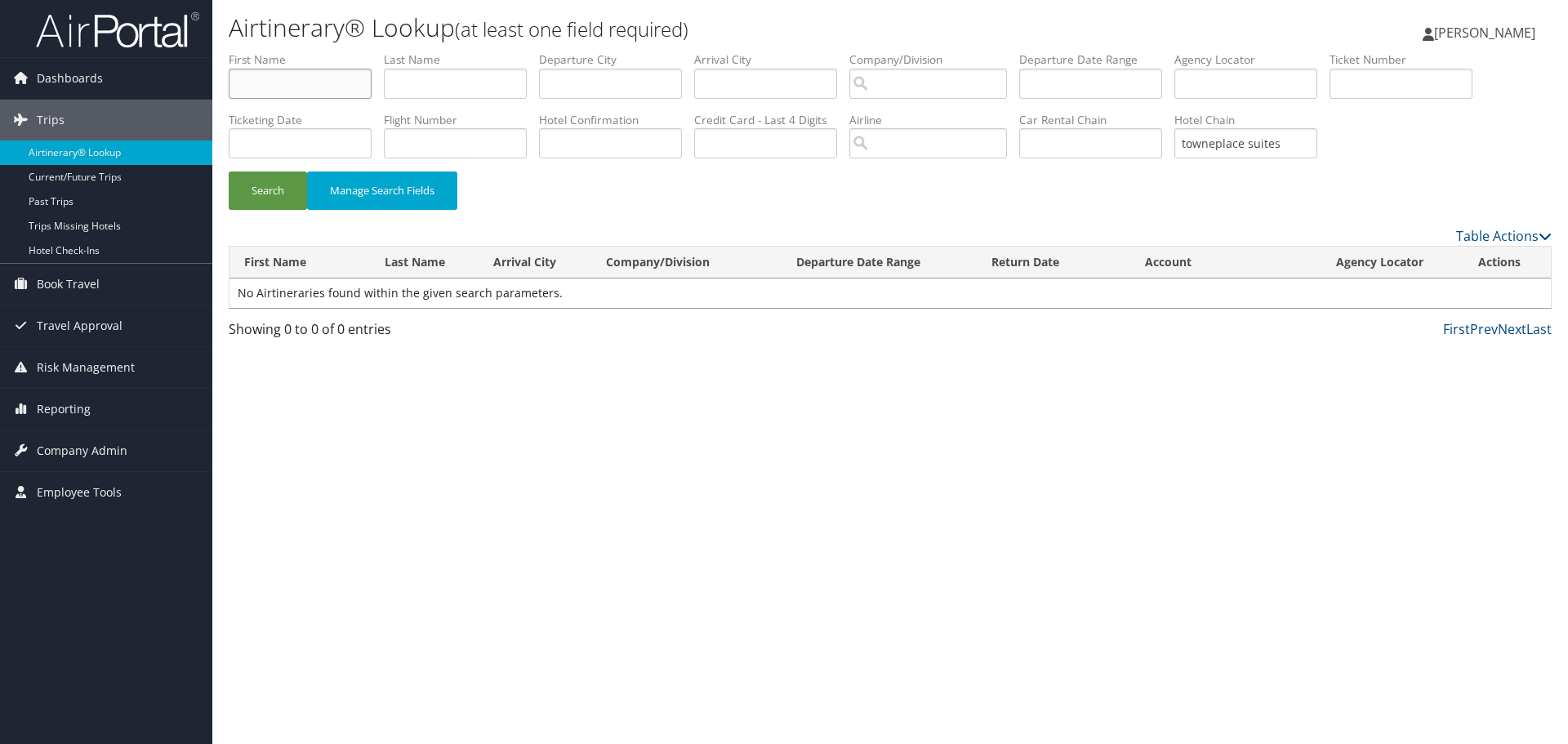
click at [282, 80] on input "text" at bounding box center [299, 83] width 142 height 30
type input "d"
type input "[PERSON_NAME]"
drag, startPoint x: 1289, startPoint y: 148, endPoint x: 1164, endPoint y: 176, distance: 128.1
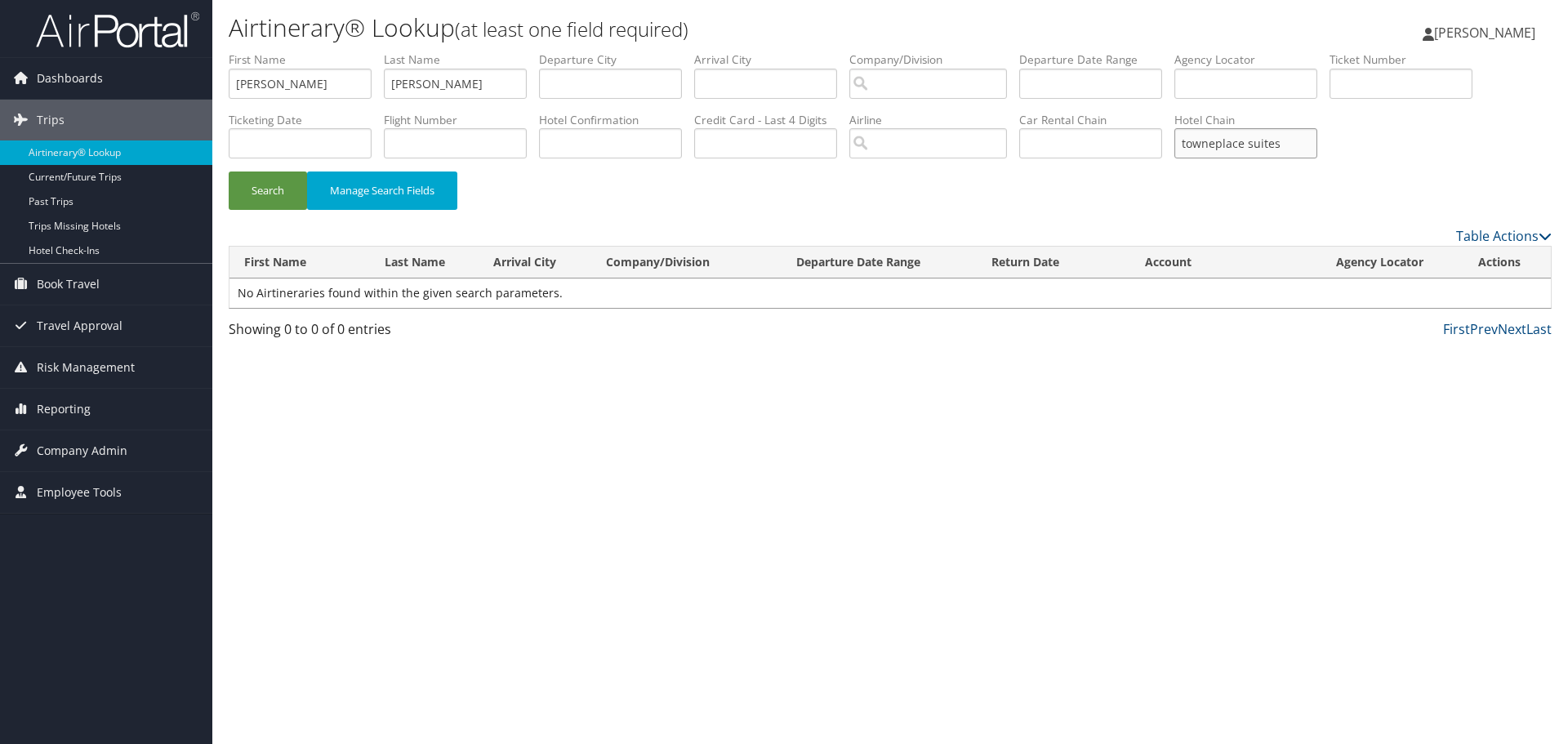
click at [1164, 176] on form "First Name Dalton Last Name Nelson Departure City Arrival City Company/Division…" at bounding box center [890, 138] width 1323 height 175
click at [248, 187] on button "Search" at bounding box center [268, 190] width 78 height 38
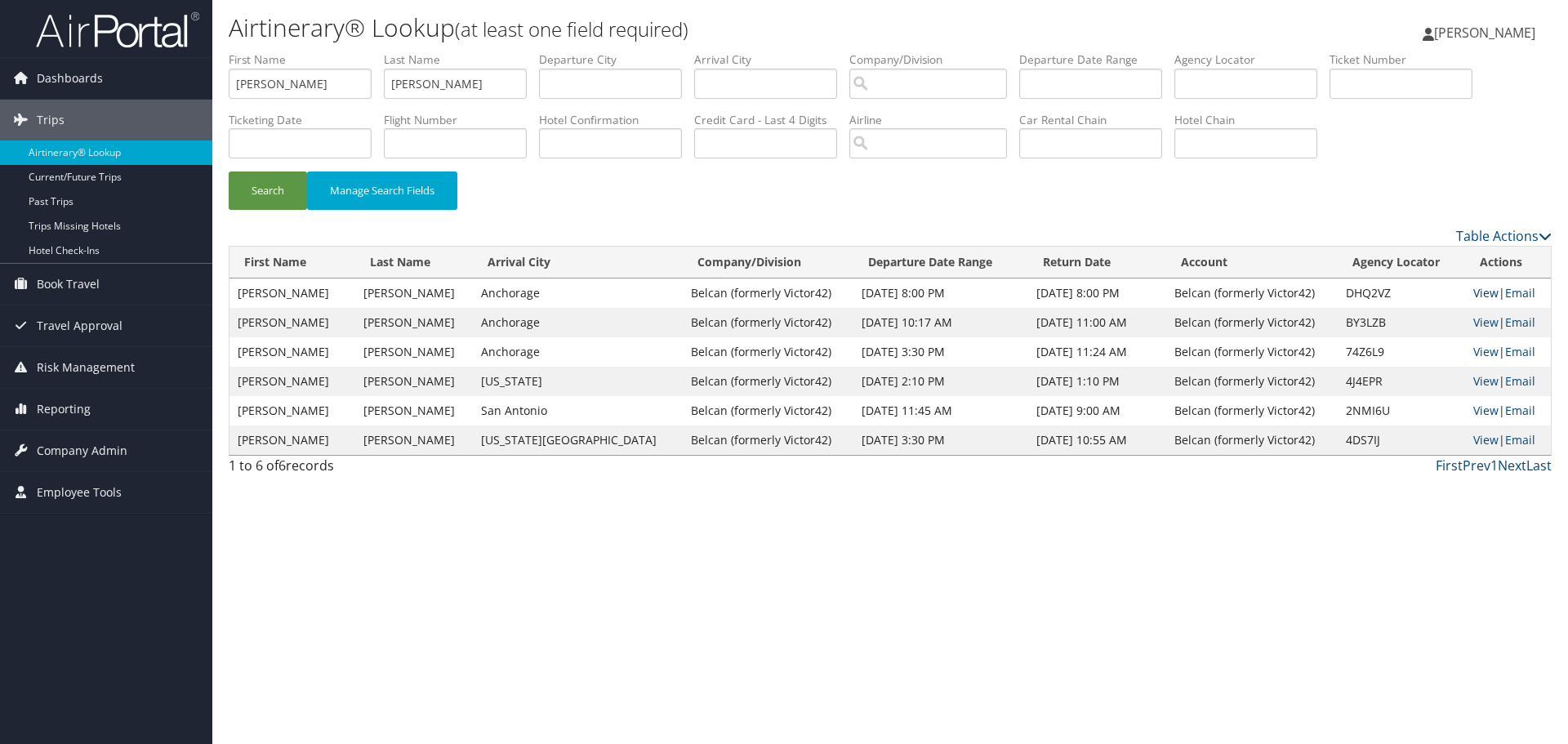
click at [1475, 293] on link "View" at bounding box center [1486, 293] width 26 height 15
drag, startPoint x: 437, startPoint y: 85, endPoint x: 379, endPoint y: 86, distance: 58.0
click at [379, 51] on ul "First Name Dalton Last Name Nelson Departure City Arrival City Company/Division…" at bounding box center [890, 51] width 1323 height 0
drag, startPoint x: 322, startPoint y: 87, endPoint x: 223, endPoint y: 103, distance: 100.3
click at [229, 103] on form "First Name Dalton Last Name Departure City Arrival City Company/Division Airpor…" at bounding box center [890, 138] width 1323 height 175
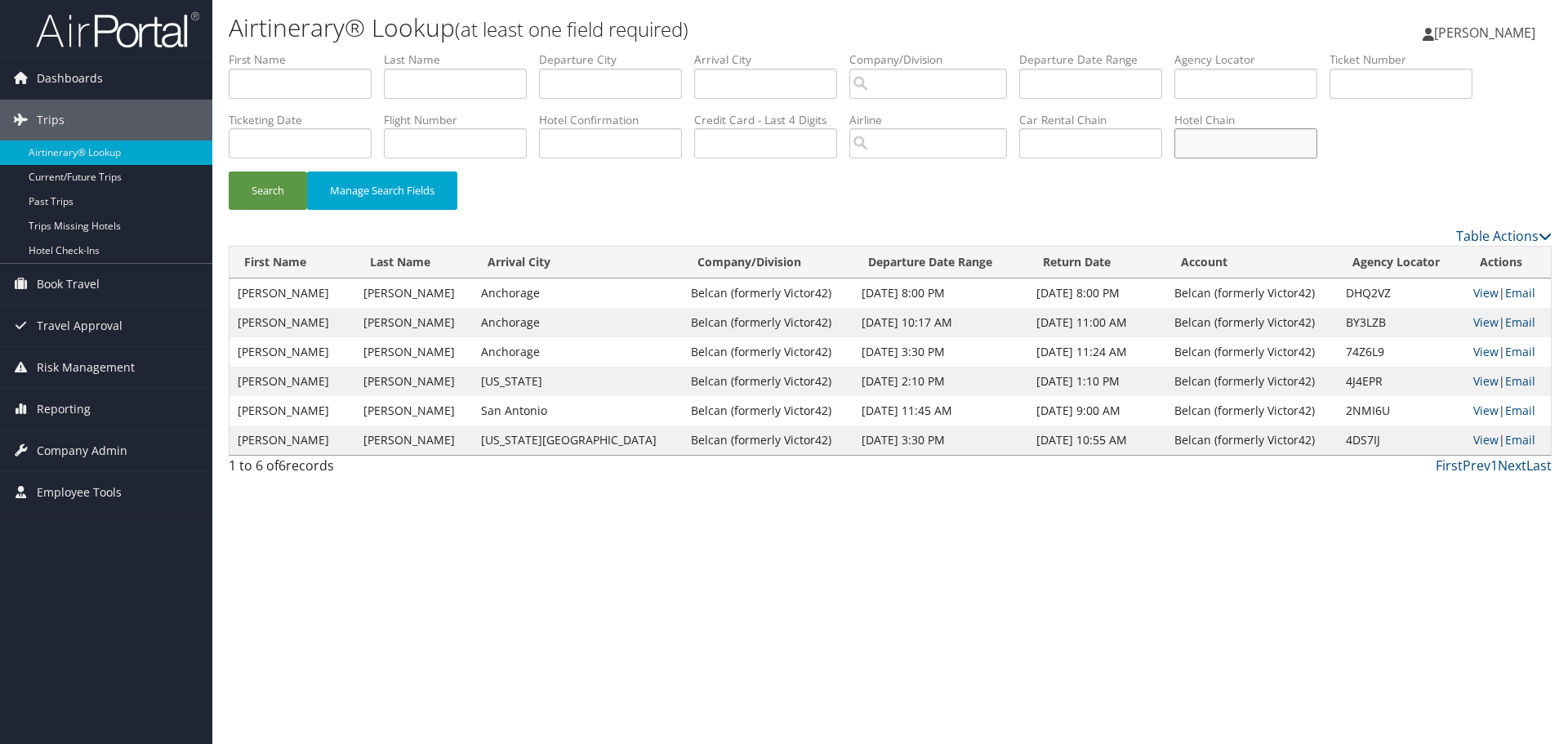
click at [1235, 148] on input "text" at bounding box center [1245, 142] width 142 height 30
type input "marriott"
click at [229, 171] on button "Search" at bounding box center [268, 190] width 78 height 38
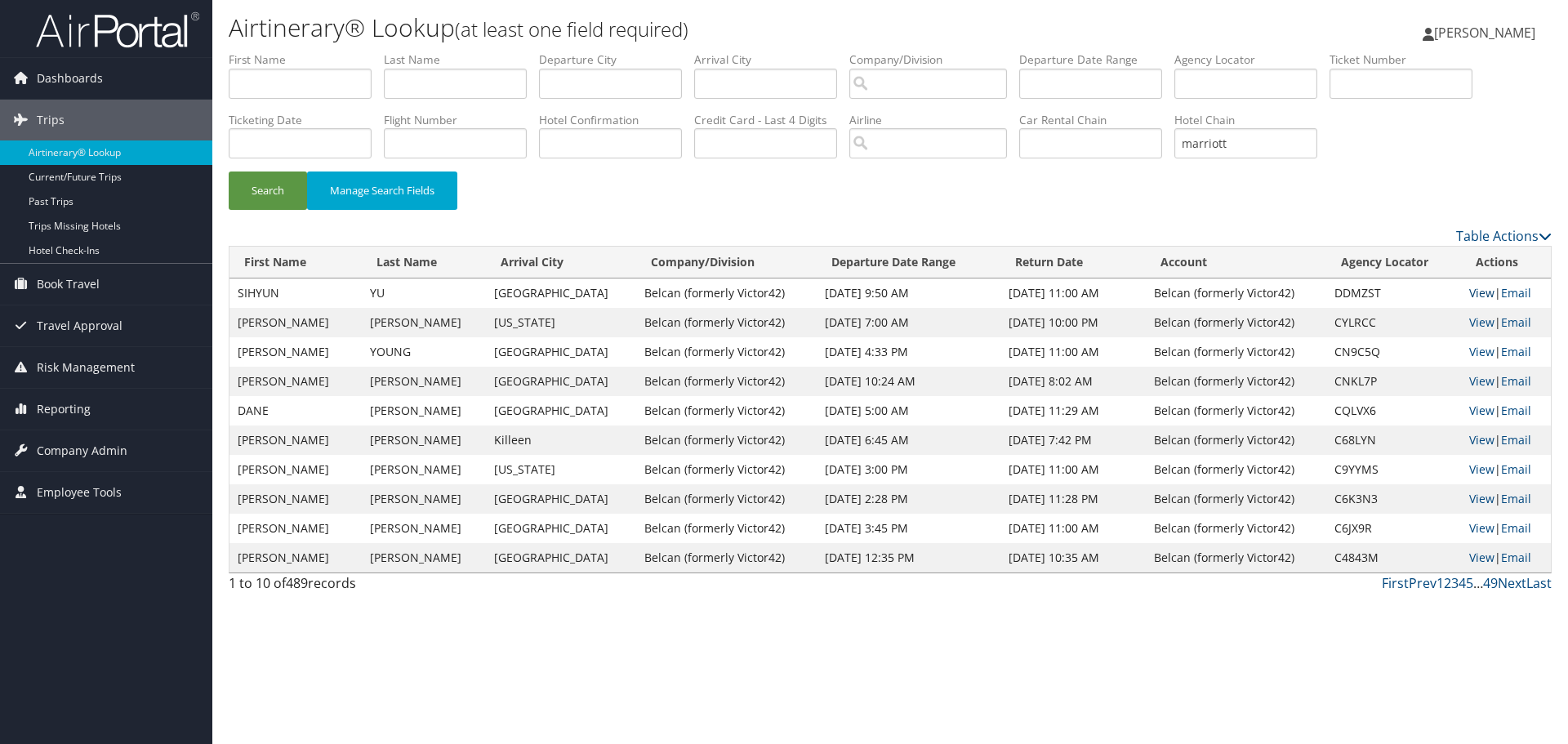
click at [1472, 294] on link "View" at bounding box center [1482, 293] width 26 height 15
drag, startPoint x: 1248, startPoint y: 144, endPoint x: 1184, endPoint y: 146, distance: 64.0
click at [1184, 51] on ul "First Name Last Name Departure City Arrival City Company/Division Airport/City …" at bounding box center [890, 51] width 1323 height 0
paste input "8900897906167"
type input "8900897906167"
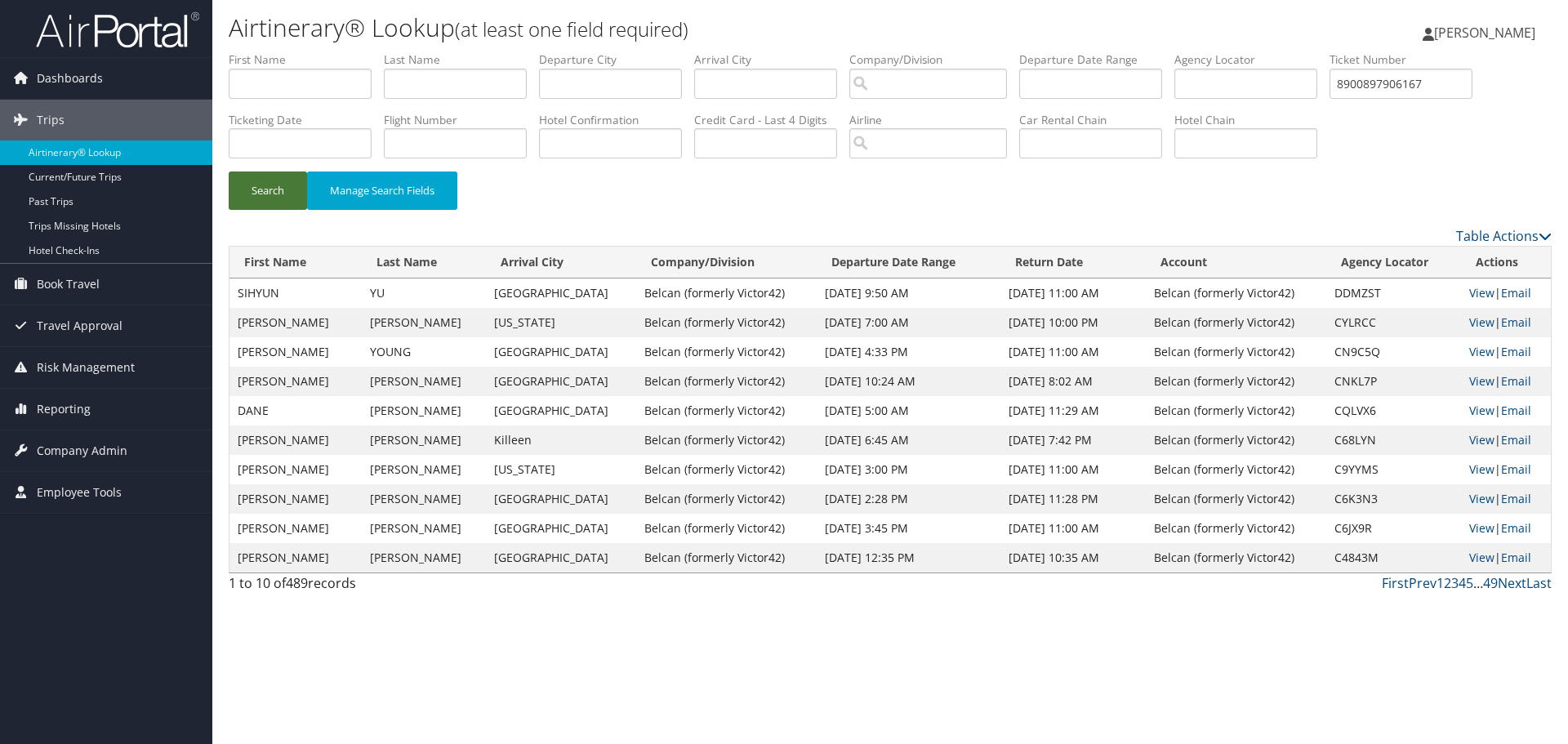
click at [263, 195] on button "Search" at bounding box center [268, 190] width 78 height 38
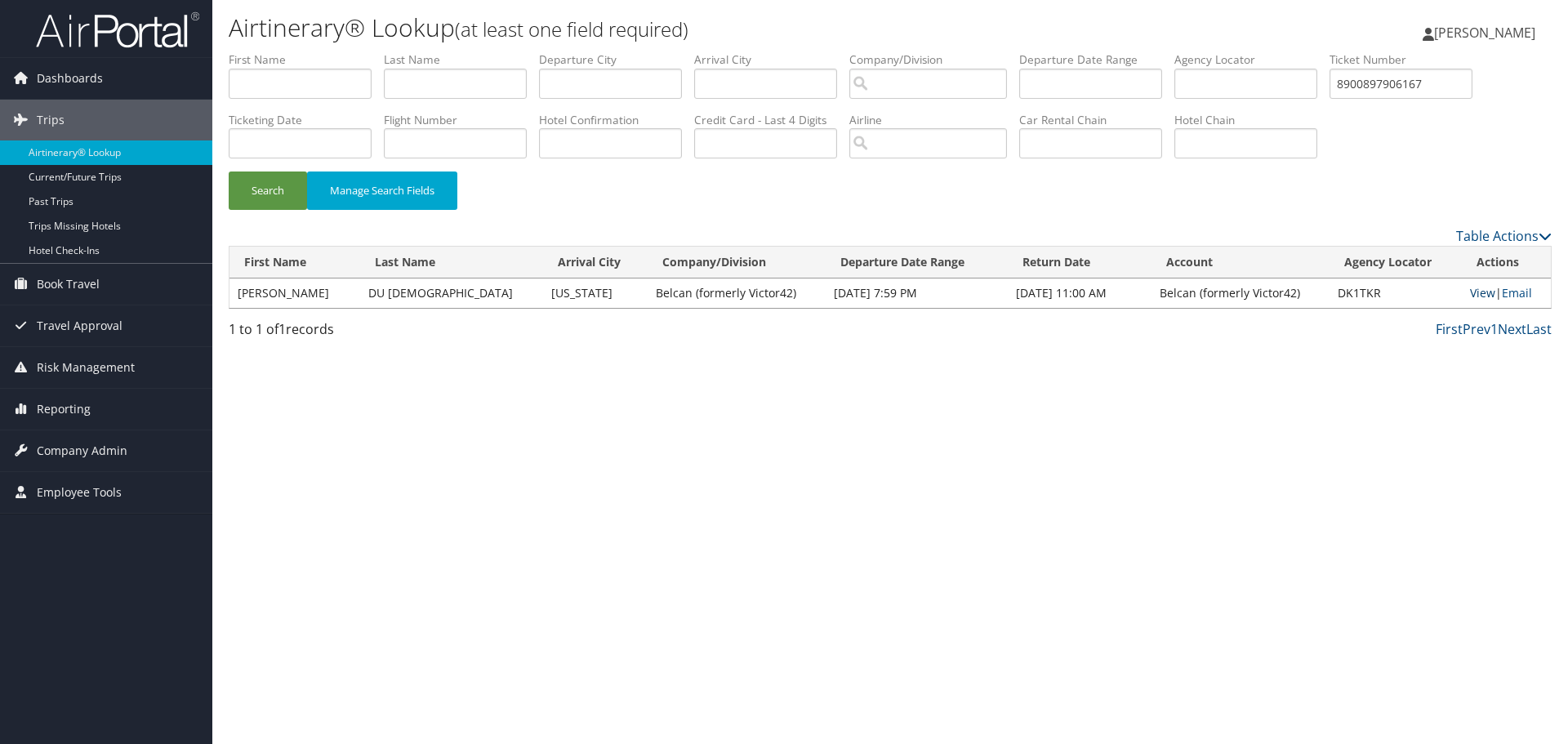
click at [1476, 295] on link "View" at bounding box center [1483, 293] width 26 height 15
drag, startPoint x: 1459, startPoint y: 76, endPoint x: 1343, endPoint y: 98, distance: 118.1
click at [1343, 51] on ul "First Name Last Name Departure City Arrival City Company/Division Airport/City …" at bounding box center [890, 51] width 1323 height 0
click at [1263, 146] on input "text" at bounding box center [1245, 142] width 142 height 30
type input "Residence Inn"
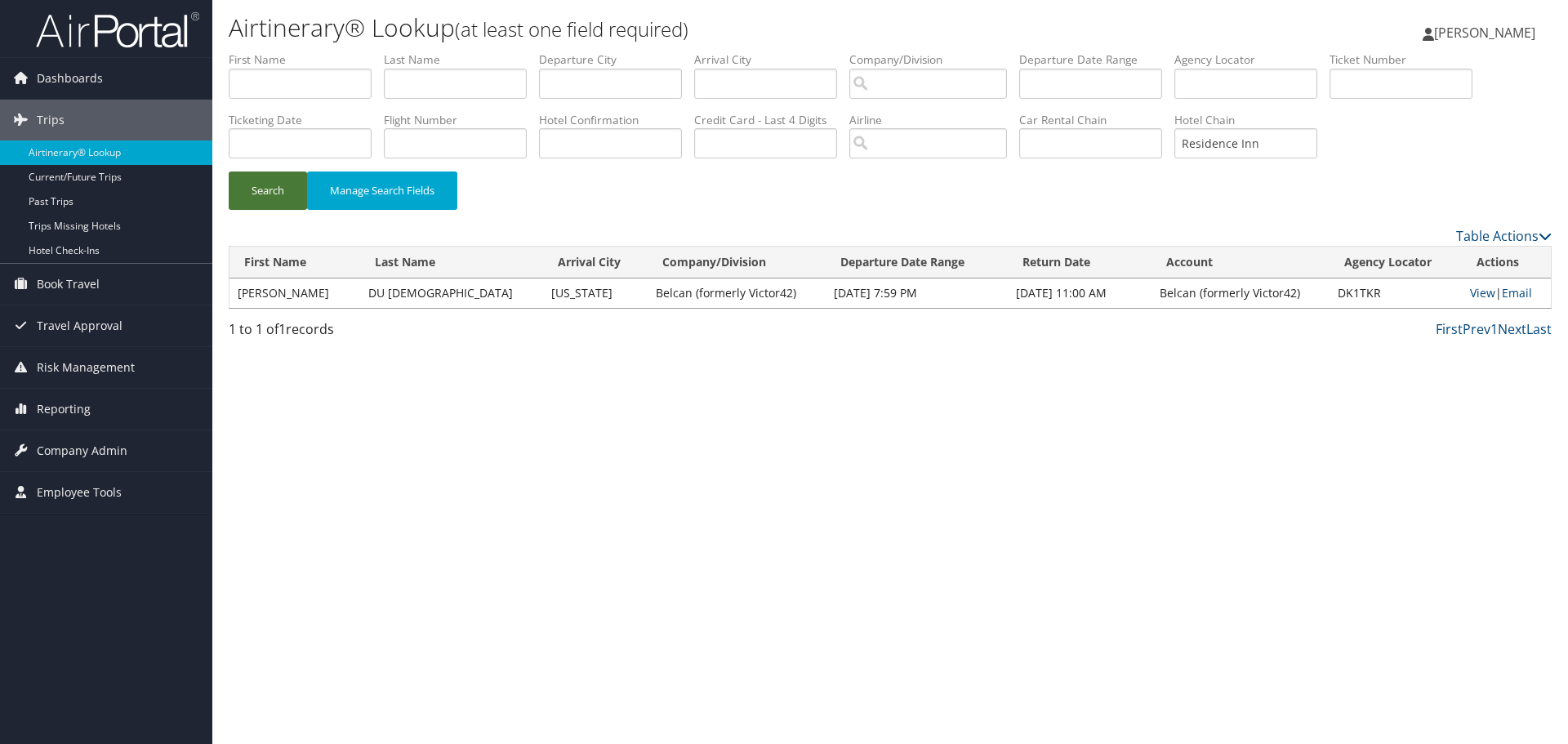
click at [244, 188] on button "Search" at bounding box center [268, 190] width 78 height 38
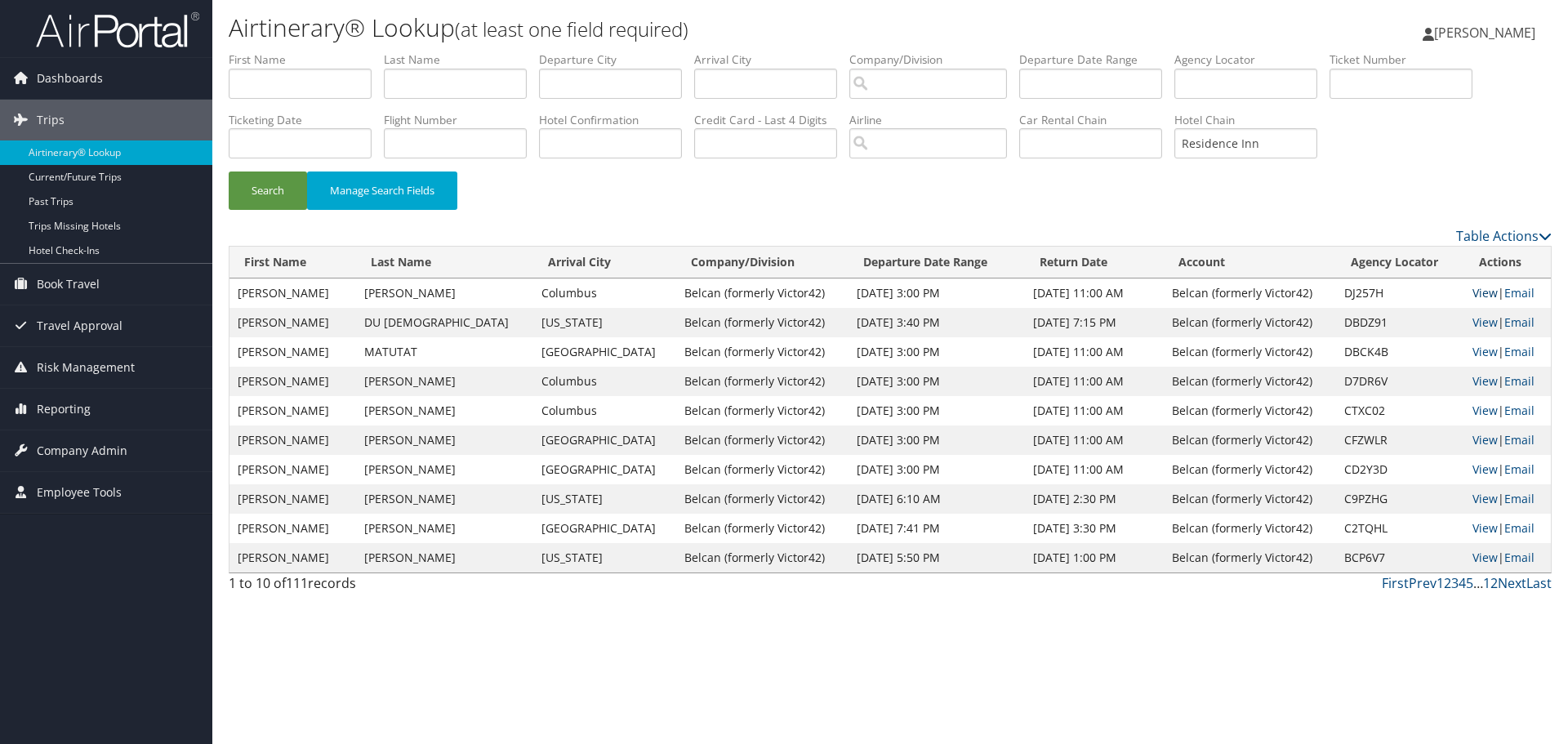
click at [1472, 294] on link "View" at bounding box center [1485, 293] width 26 height 15
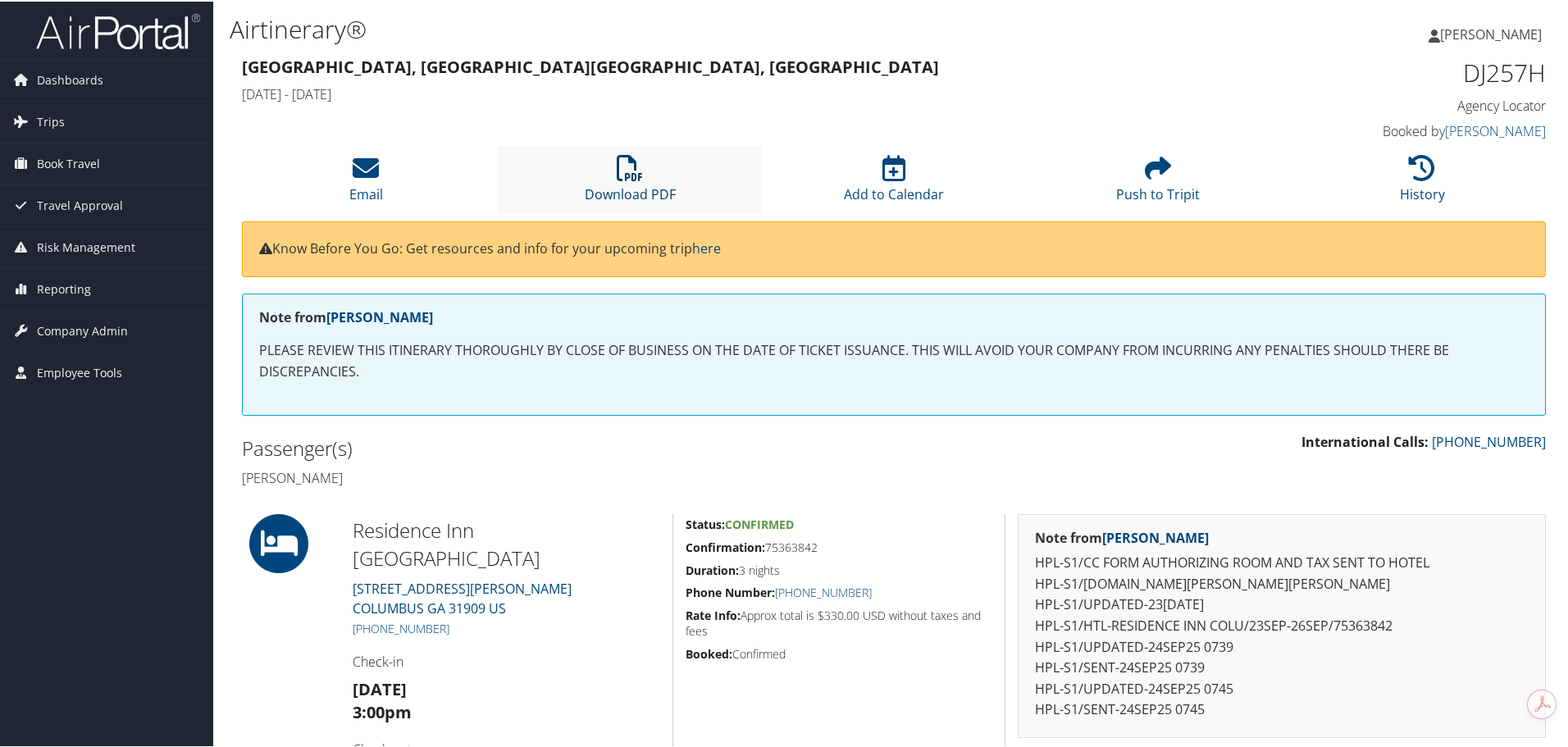
click at [637, 169] on icon at bounding box center [630, 166] width 27 height 27
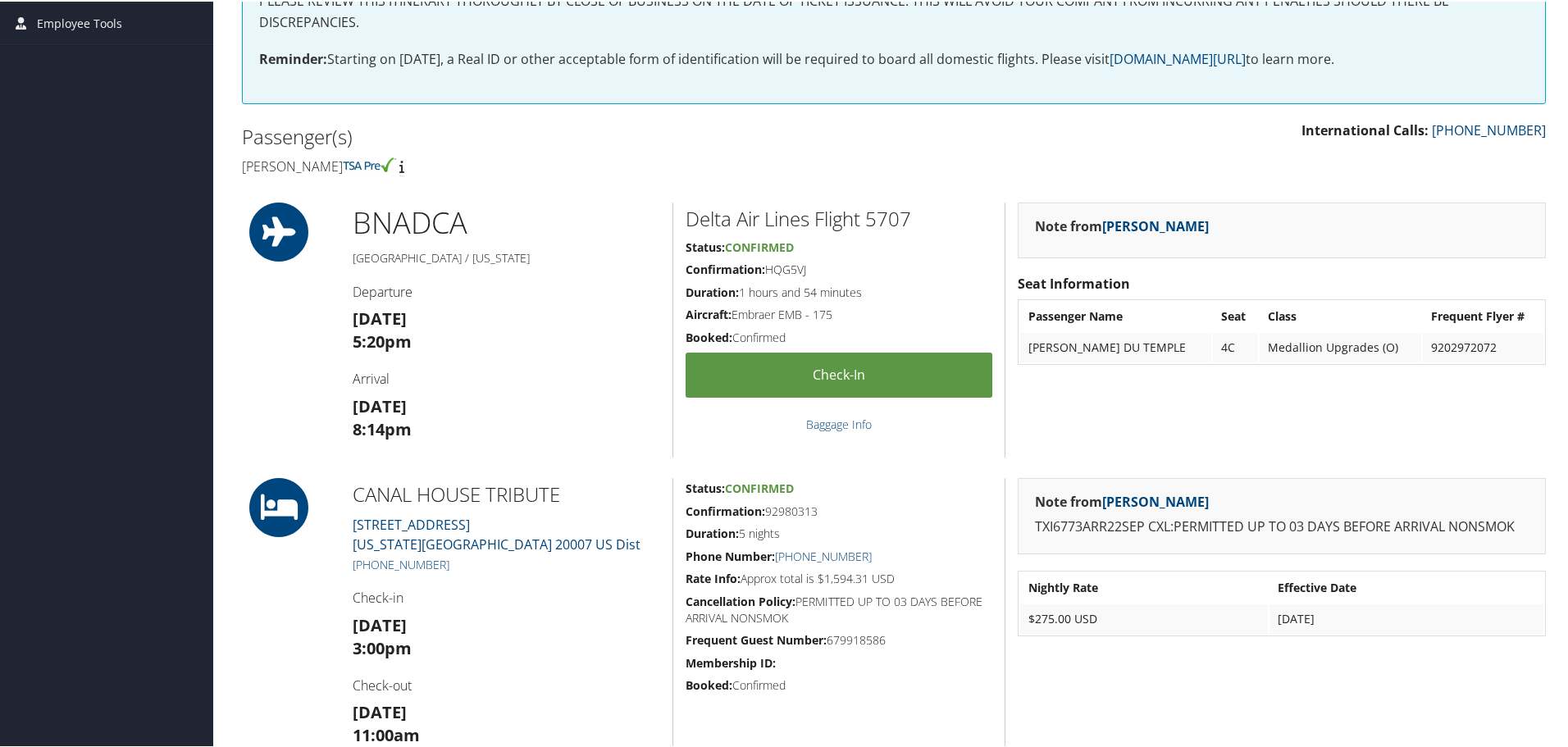
scroll to position [82, 0]
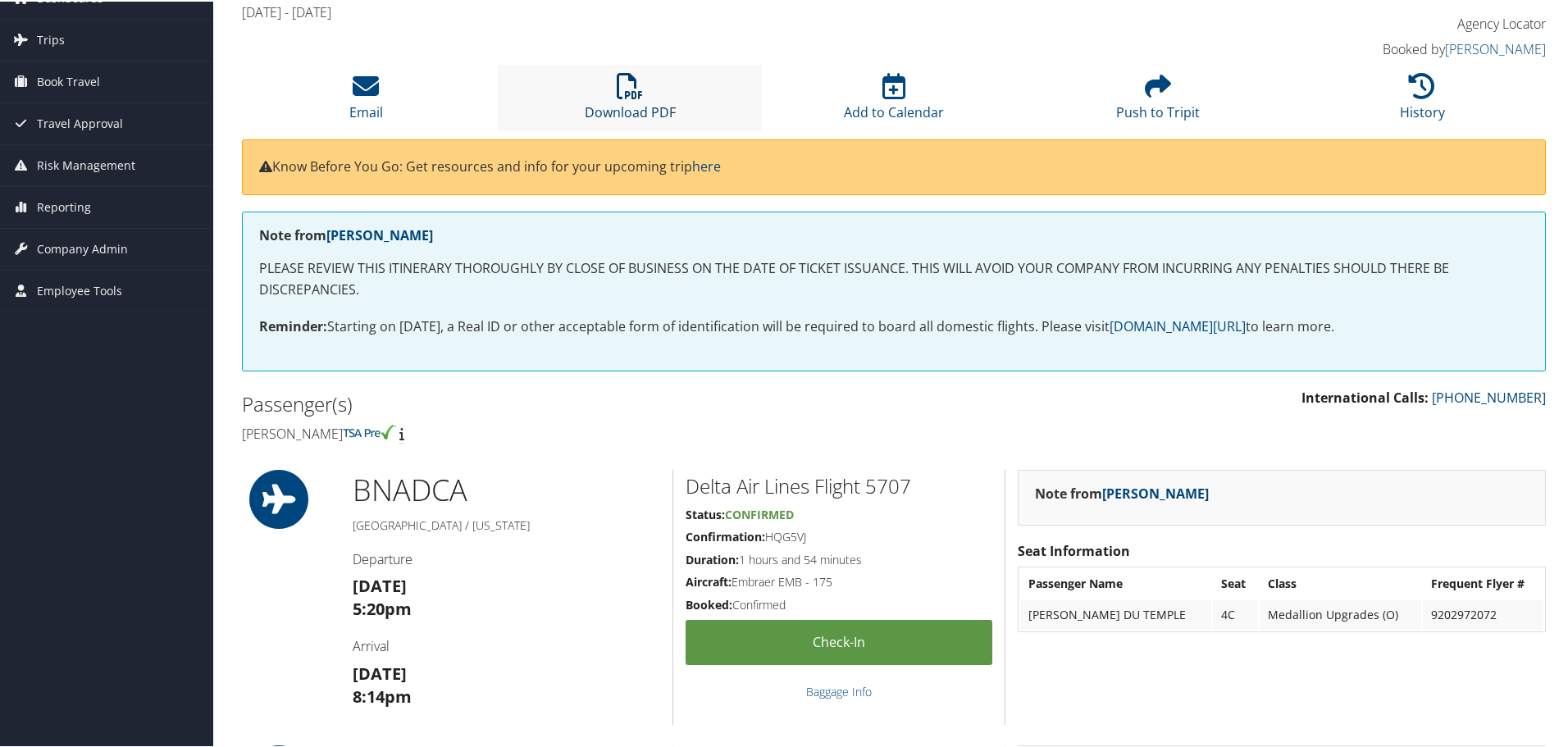
click at [619, 95] on icon at bounding box center [630, 84] width 27 height 27
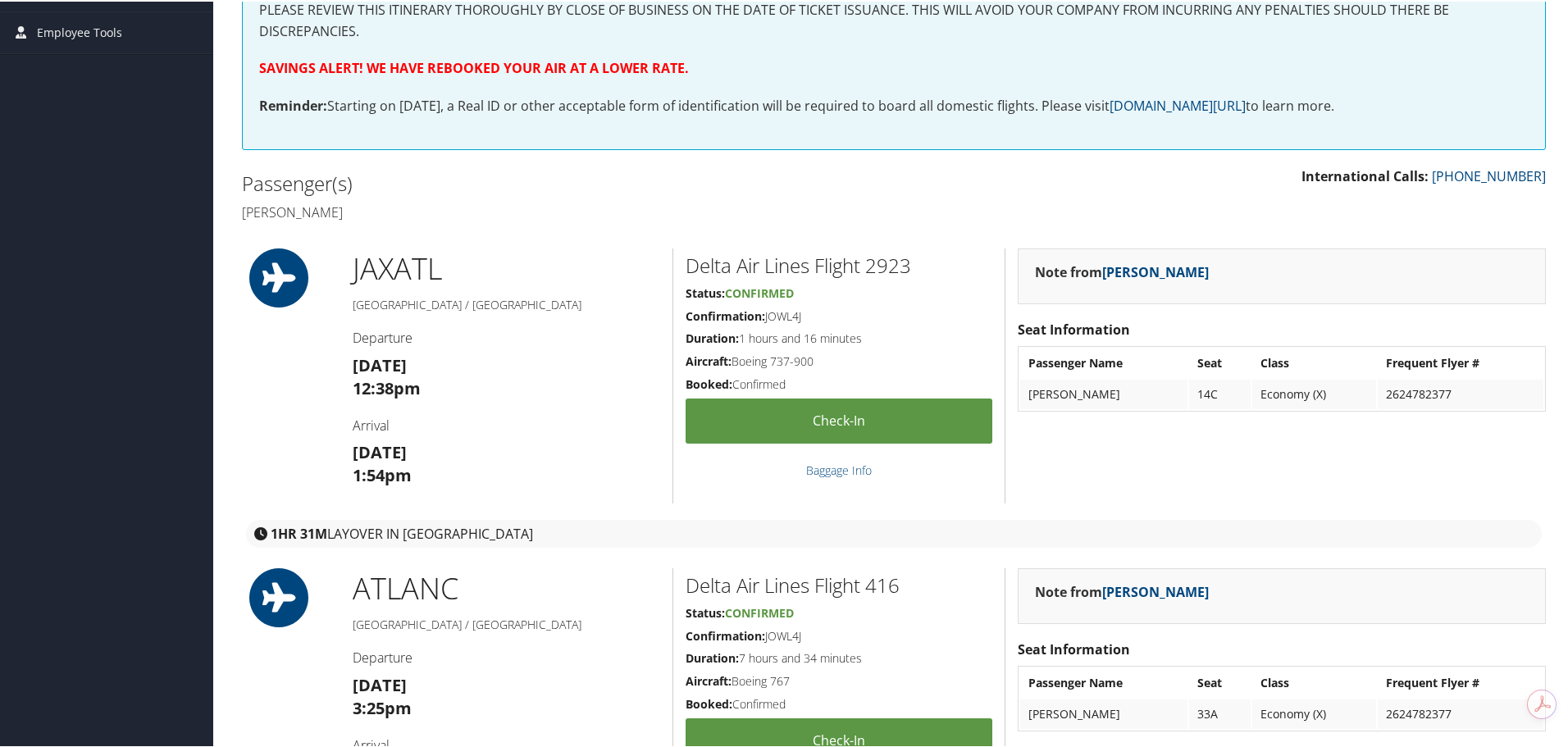
scroll to position [82, 0]
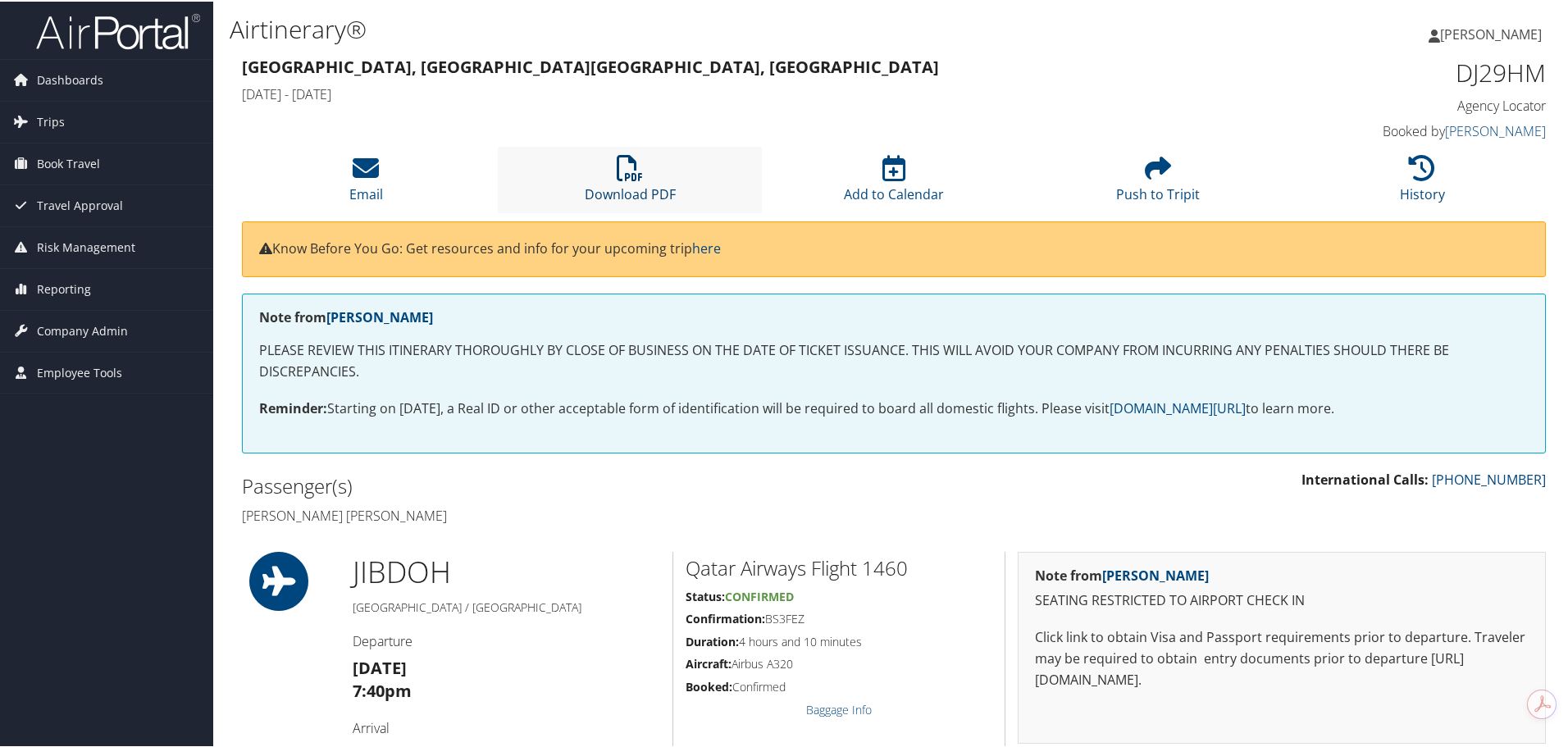
click at [634, 183] on link "Download PDF" at bounding box center [630, 182] width 91 height 39
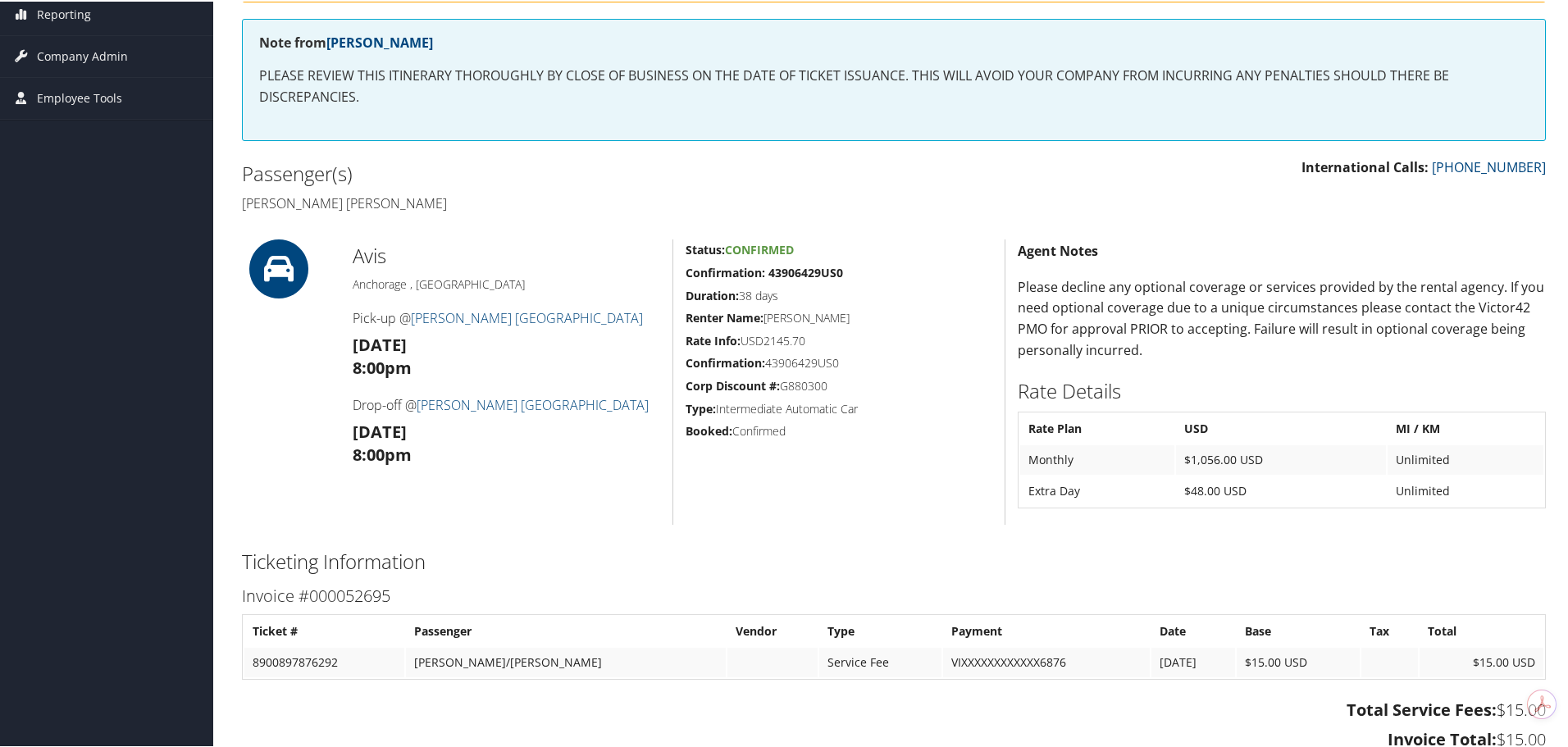
scroll to position [246, 0]
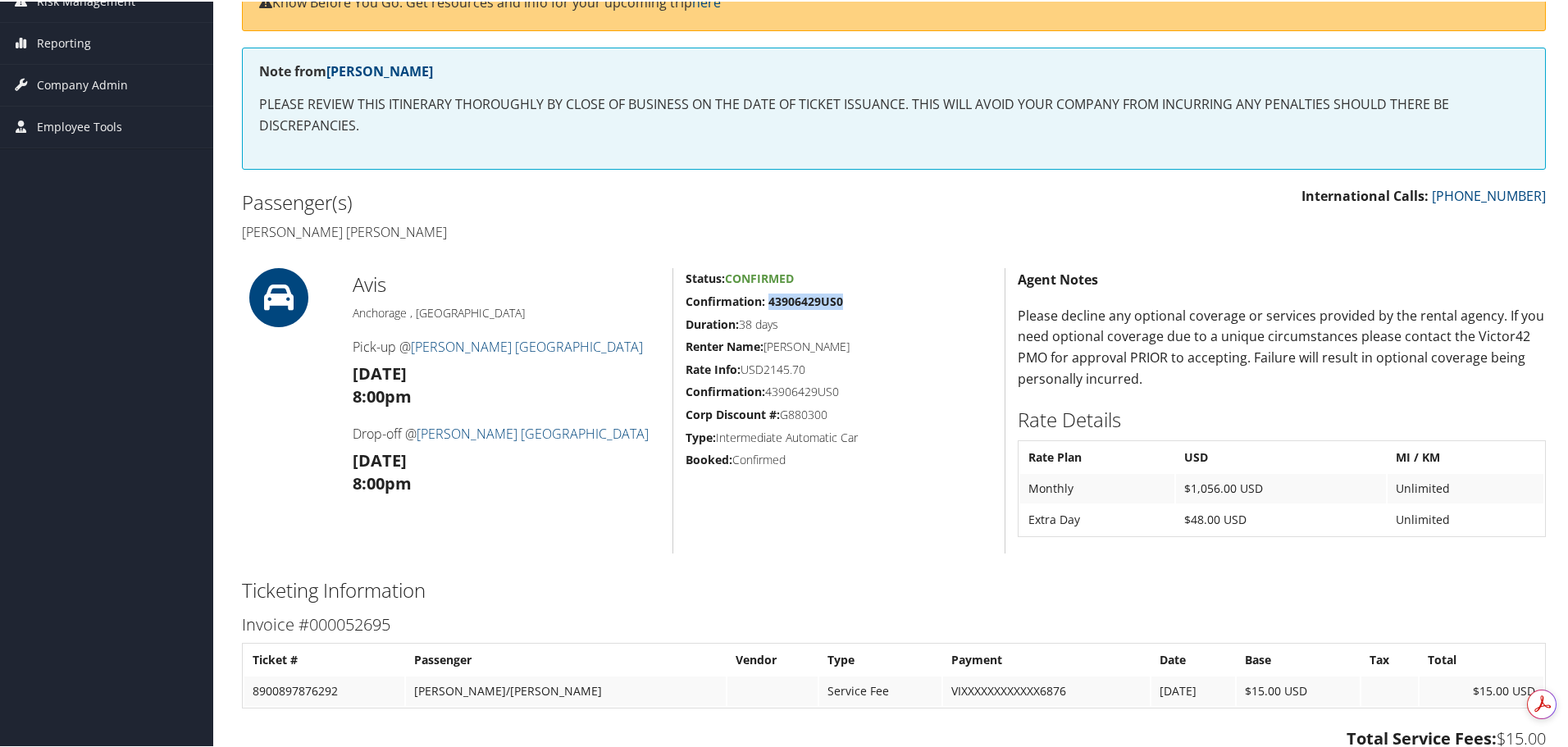
drag, startPoint x: 767, startPoint y: 301, endPoint x: 841, endPoint y: 297, distance: 74.1
click at [841, 297] on h5 "Confirmation: 43906429US0" at bounding box center [839, 300] width 307 height 16
copy strong "43906429US0"
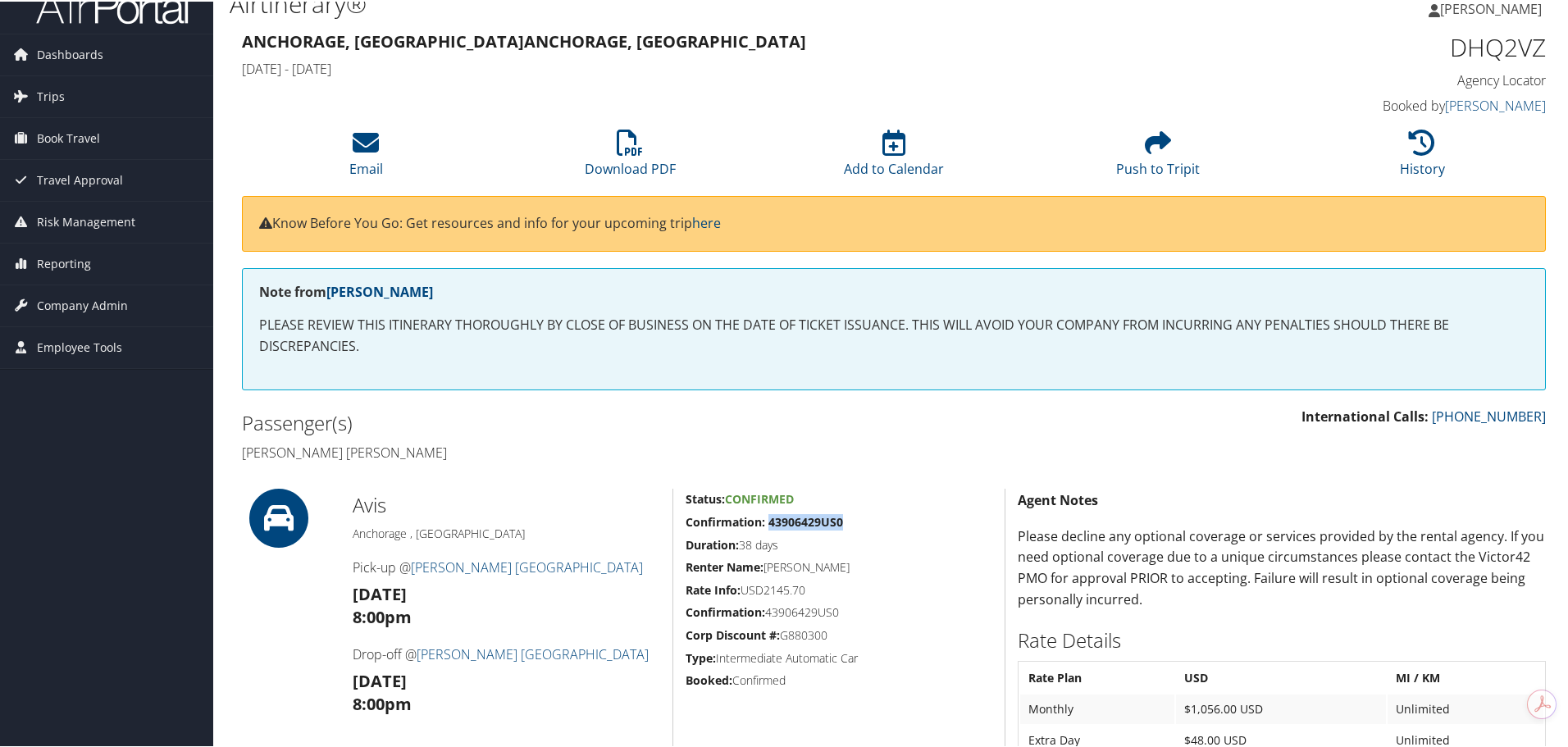
scroll to position [0, 0]
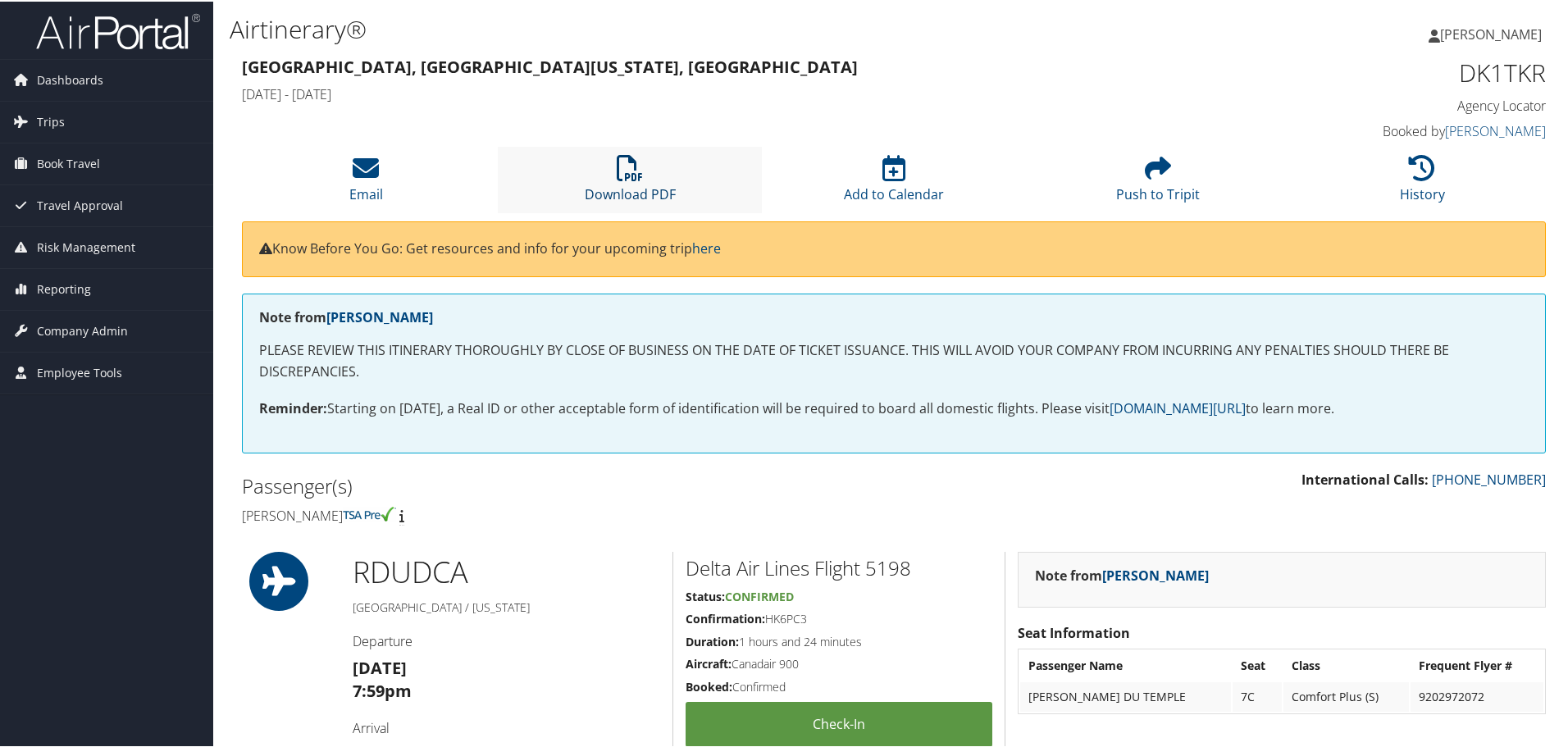
click at [620, 170] on icon at bounding box center [630, 166] width 27 height 27
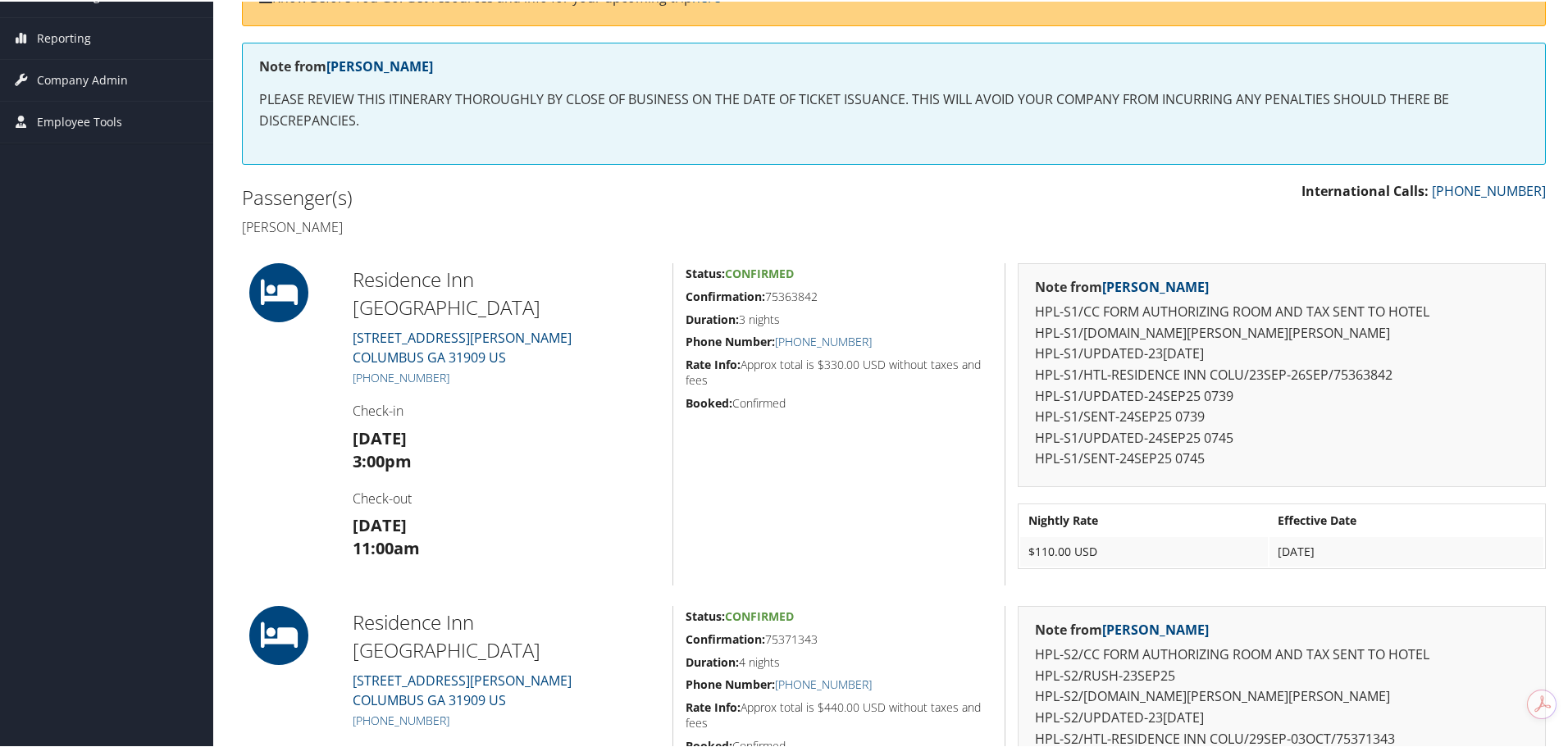
scroll to position [246, 0]
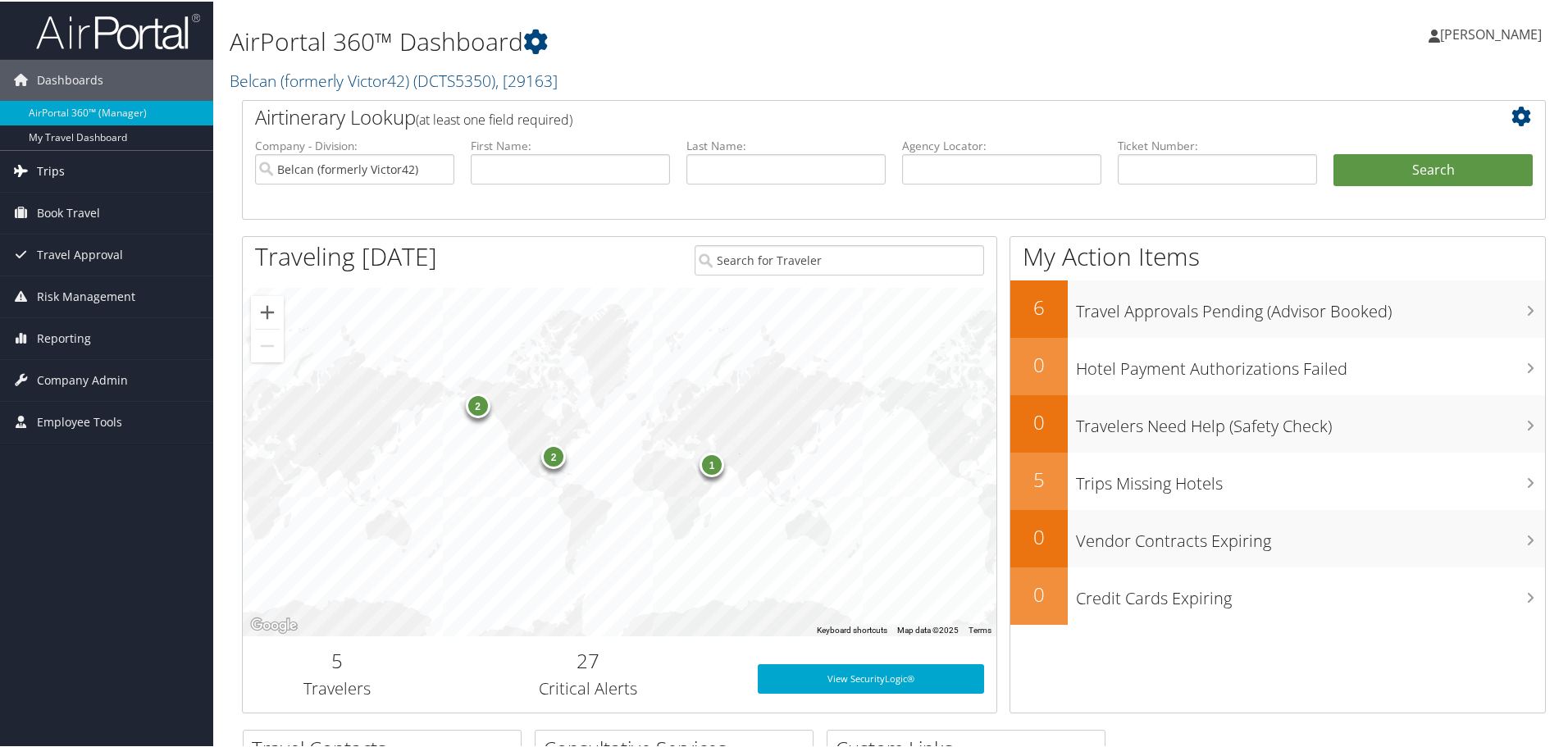
click at [53, 169] on span "Trips" at bounding box center [51, 170] width 28 height 41
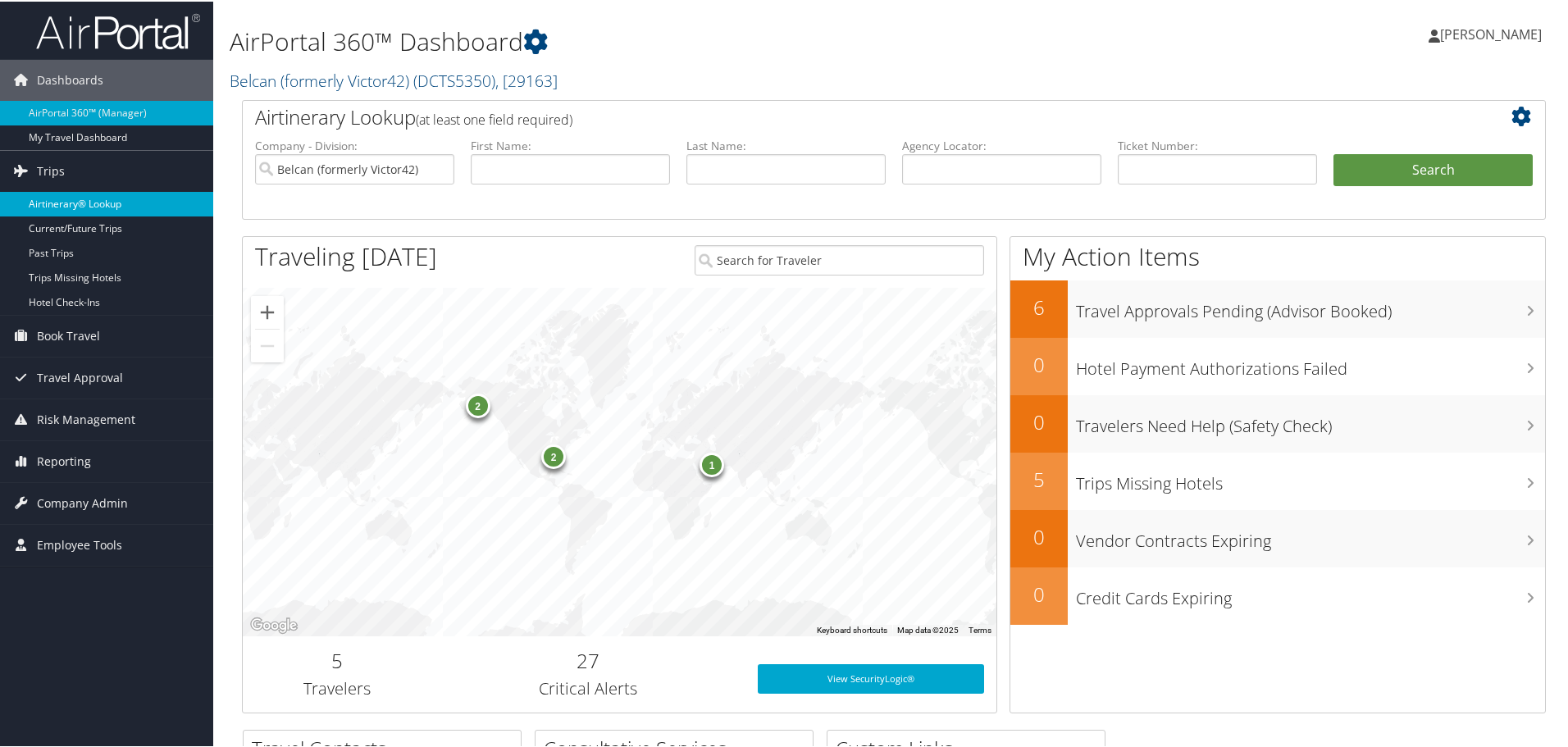
click at [58, 200] on link "Airtinerary® Lookup" at bounding box center [106, 202] width 213 height 25
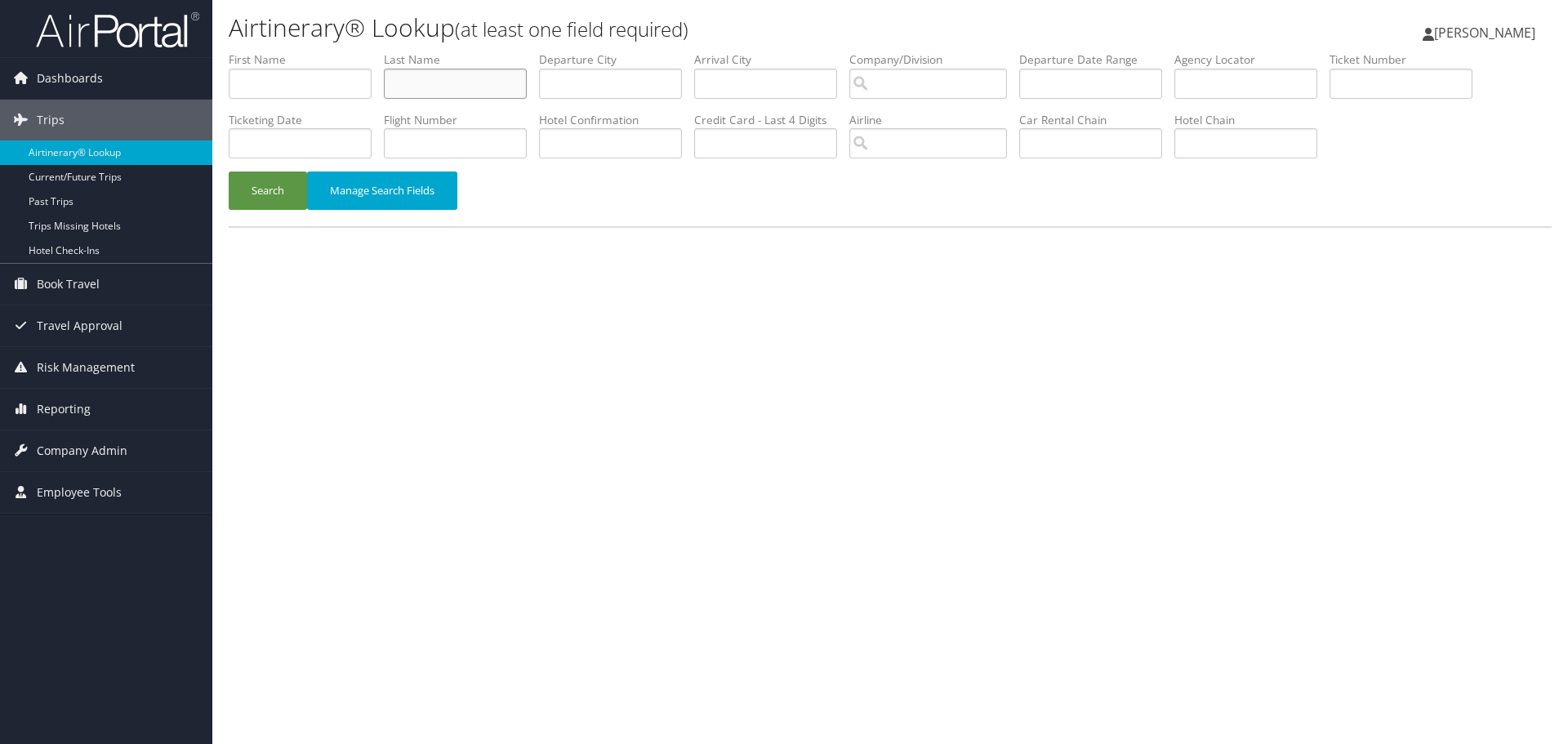
click at [427, 84] on input "text" at bounding box center [455, 83] width 142 height 30
click at [271, 193] on button "Search" at bounding box center [268, 190] width 78 height 38
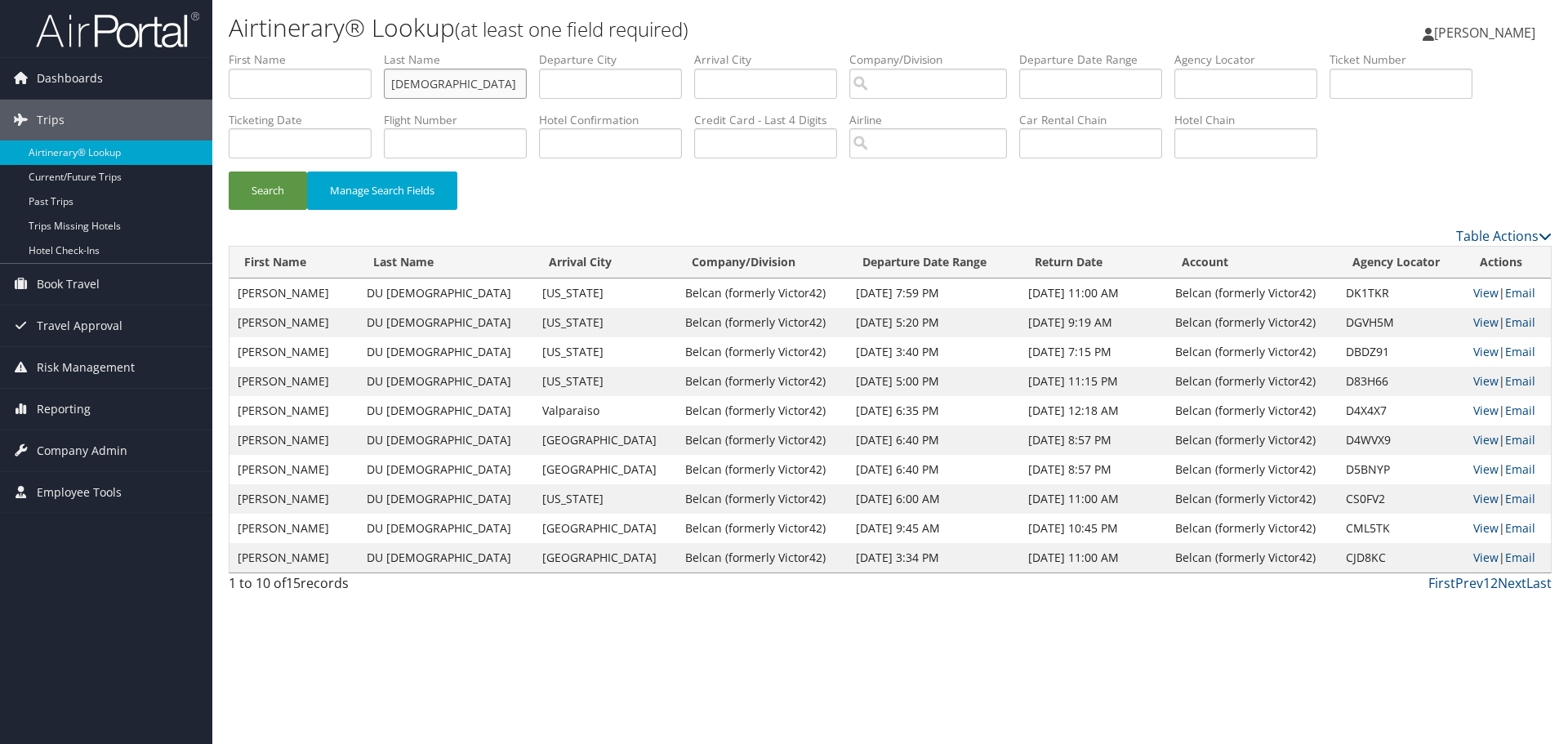
drag, startPoint x: 466, startPoint y: 89, endPoint x: 369, endPoint y: 102, distance: 97.9
click at [369, 51] on ul "First Name Last Name Du Temple Departure City Arrival City Company/Division Air…" at bounding box center [890, 51] width 1323 height 0
click at [270, 195] on button "Search" at bounding box center [268, 190] width 78 height 38
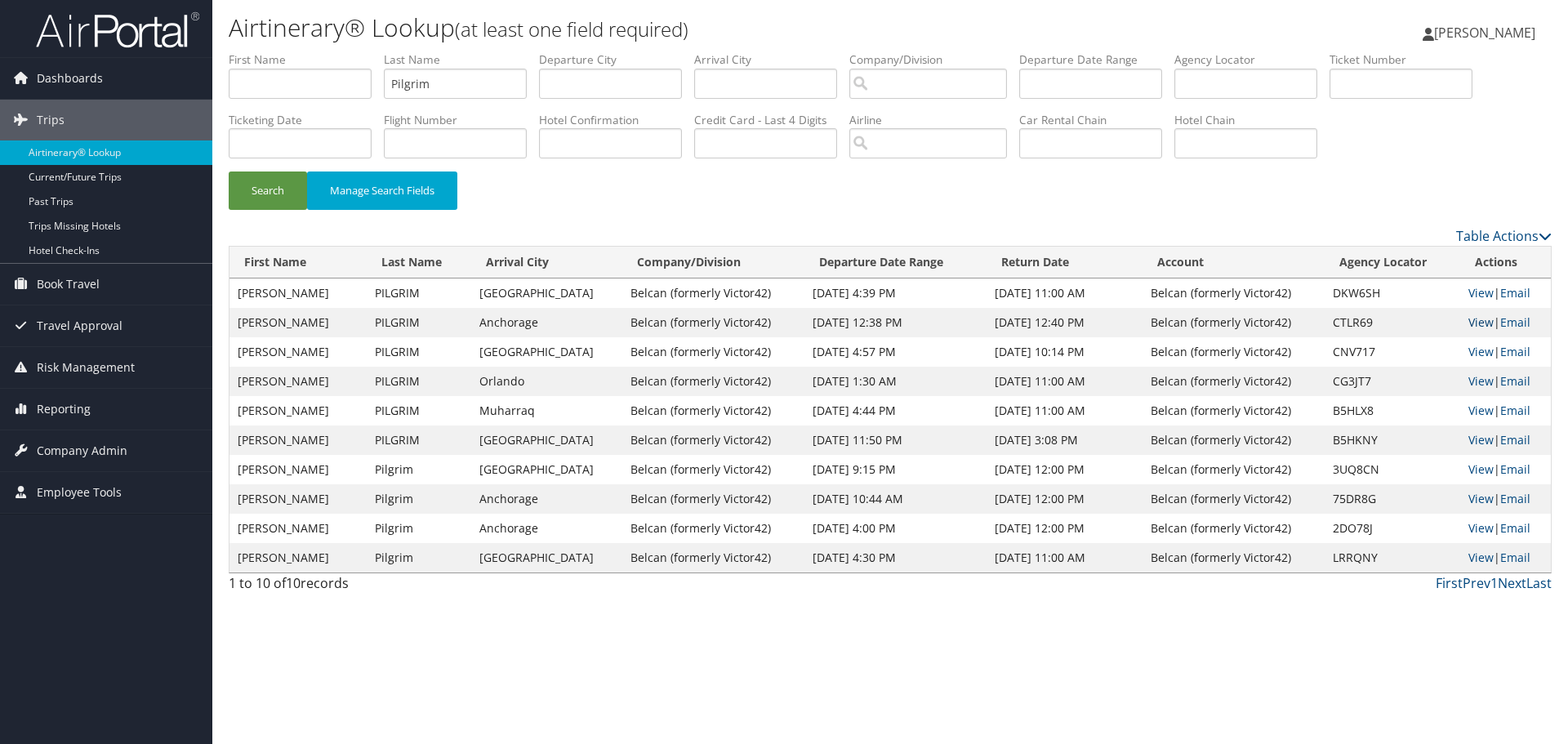
click at [1471, 324] on link "View" at bounding box center [1481, 322] width 26 height 15
drag, startPoint x: 449, startPoint y: 84, endPoint x: 380, endPoint y: 86, distance: 69.0
click at [380, 51] on ul "First Name Last Name Pilgrim Departure City Arrival City Company/Division Airpo…" at bounding box center [890, 51] width 1323 height 0
click at [255, 190] on button "Search" at bounding box center [268, 190] width 78 height 38
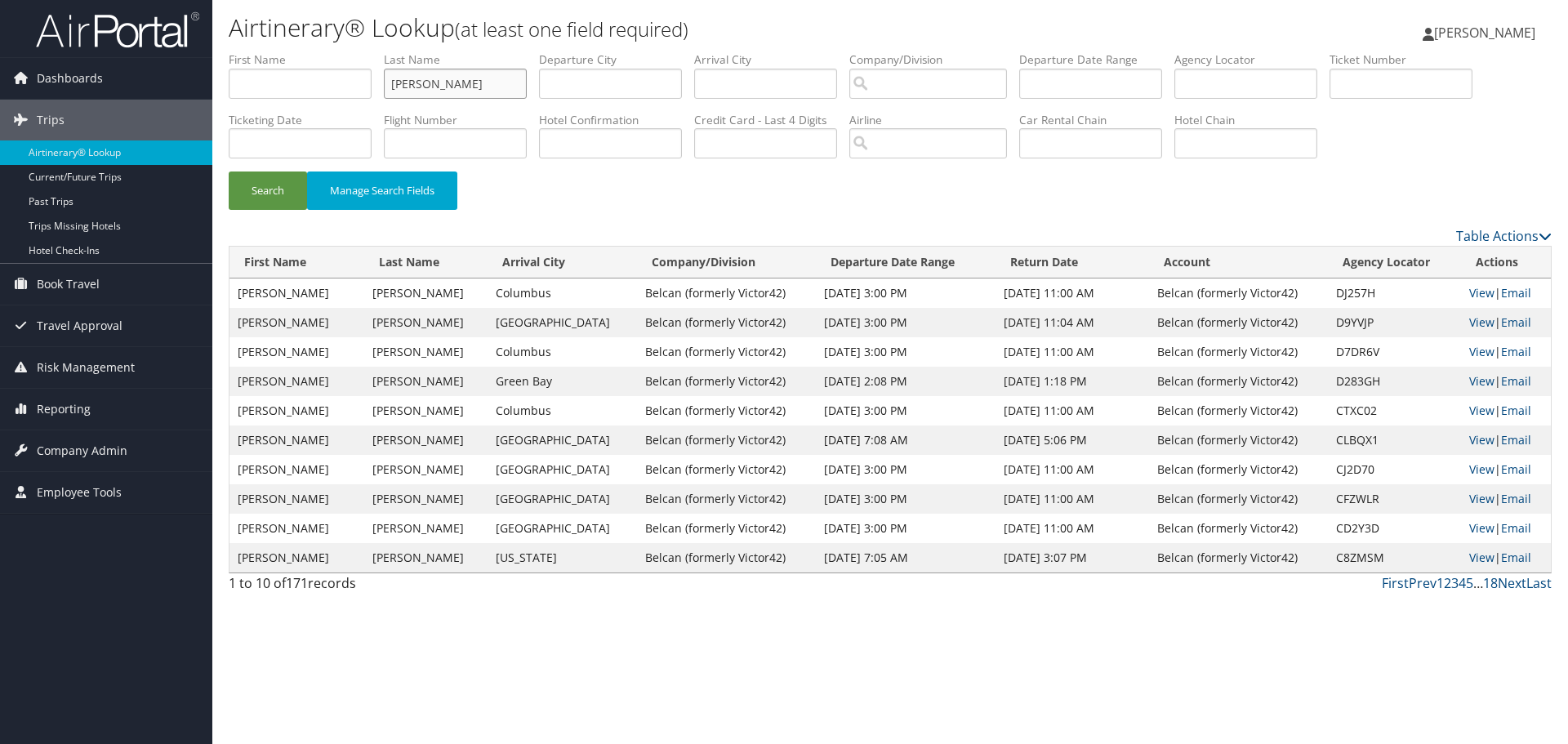
drag, startPoint x: 430, startPoint y: 84, endPoint x: 380, endPoint y: 90, distance: 50.4
click at [380, 51] on ul "First Name Last Name [PERSON_NAME] Departure City Arrival City Company/Division…" at bounding box center [890, 51] width 1323 height 0
click at [271, 194] on button "Search" at bounding box center [268, 190] width 78 height 38
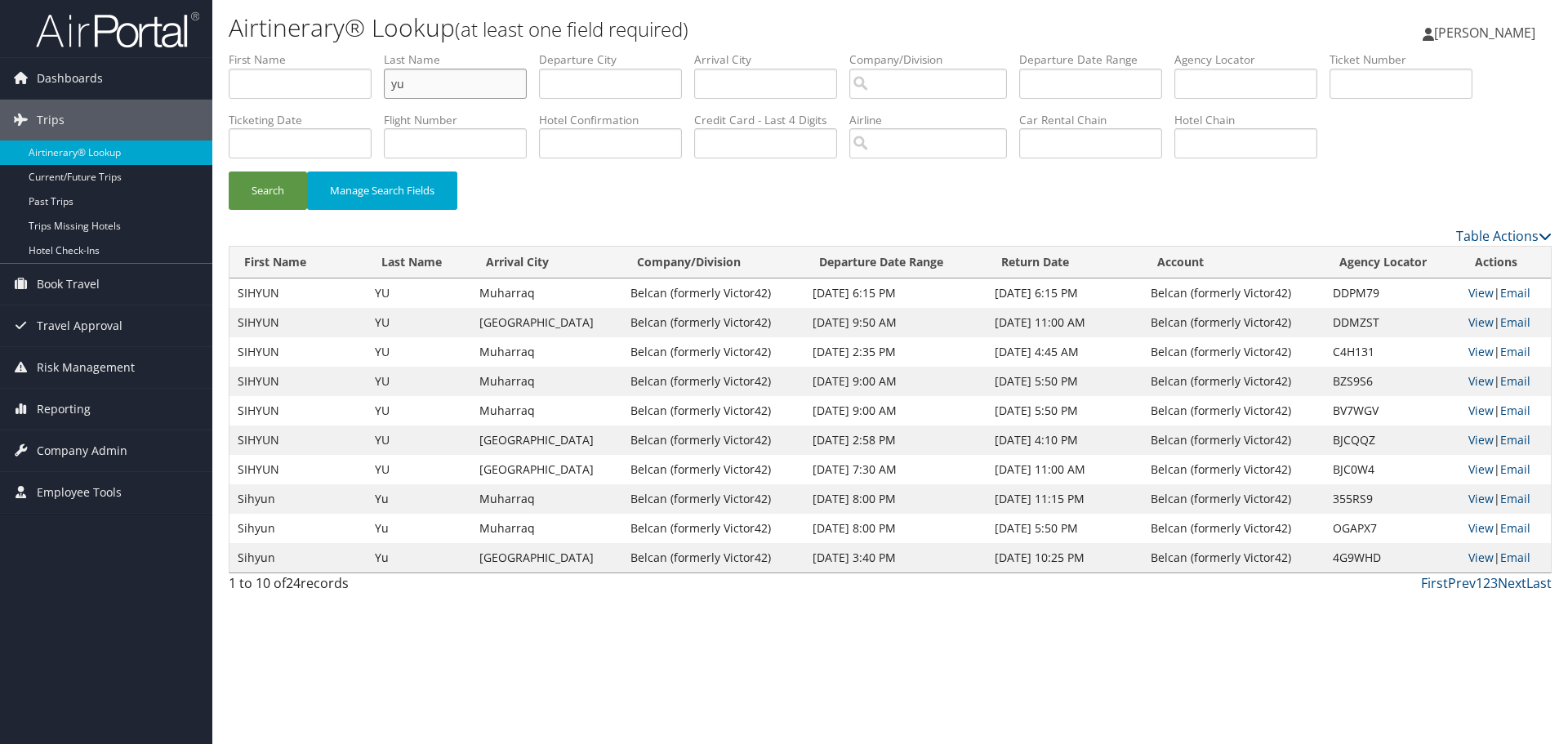
drag, startPoint x: 415, startPoint y: 88, endPoint x: 385, endPoint y: 87, distance: 30.0
click at [385, 51] on ul "First Name Last Name yu Departure City Arrival City Company/Division Airport/Ci…" at bounding box center [890, 51] width 1323 height 0
click at [270, 197] on button "Search" at bounding box center [268, 190] width 78 height 38
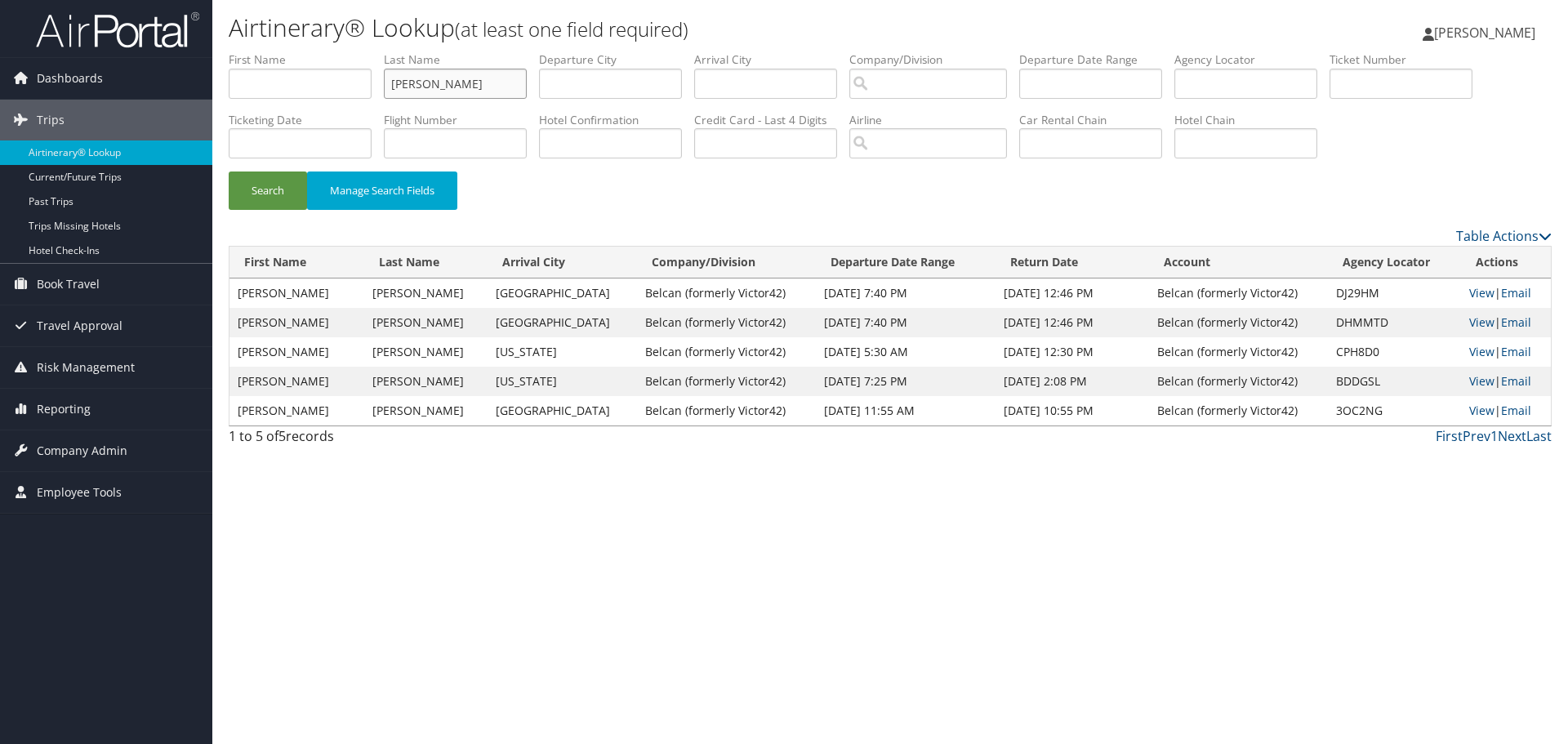
drag, startPoint x: 433, startPoint y: 87, endPoint x: 387, endPoint y: 91, distance: 46.2
click at [387, 91] on input "[PERSON_NAME]" at bounding box center [455, 83] width 142 height 30
click at [259, 188] on button "Search" at bounding box center [268, 190] width 78 height 38
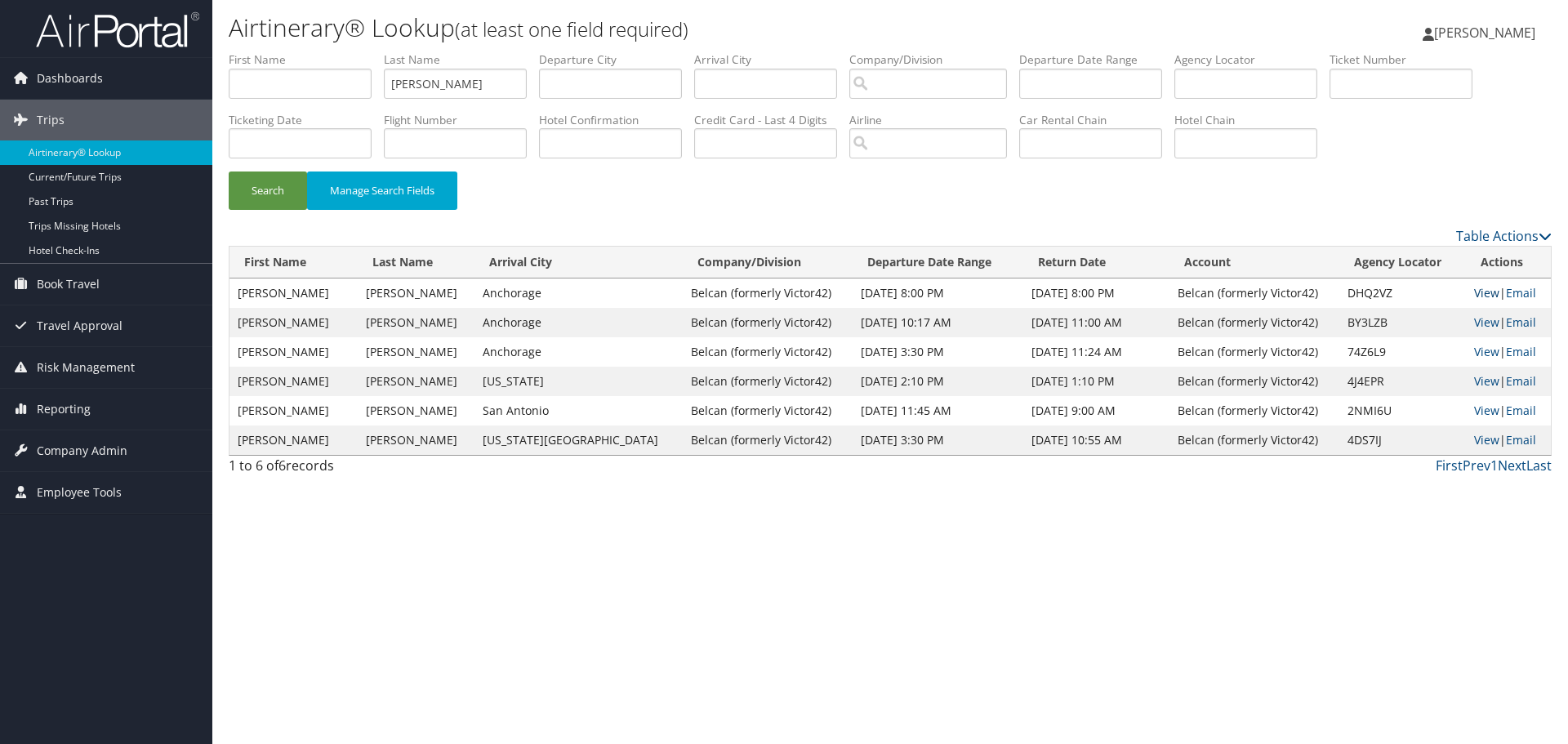
click at [1474, 293] on link "View" at bounding box center [1487, 293] width 26 height 15
drag, startPoint x: 443, startPoint y: 86, endPoint x: 371, endPoint y: 90, distance: 72.1
click at [371, 51] on ul "First Name Last Name [PERSON_NAME] Departure City Arrival City Company/Division…" at bounding box center [890, 51] width 1323 height 0
click at [276, 187] on button "Search" at bounding box center [268, 190] width 78 height 38
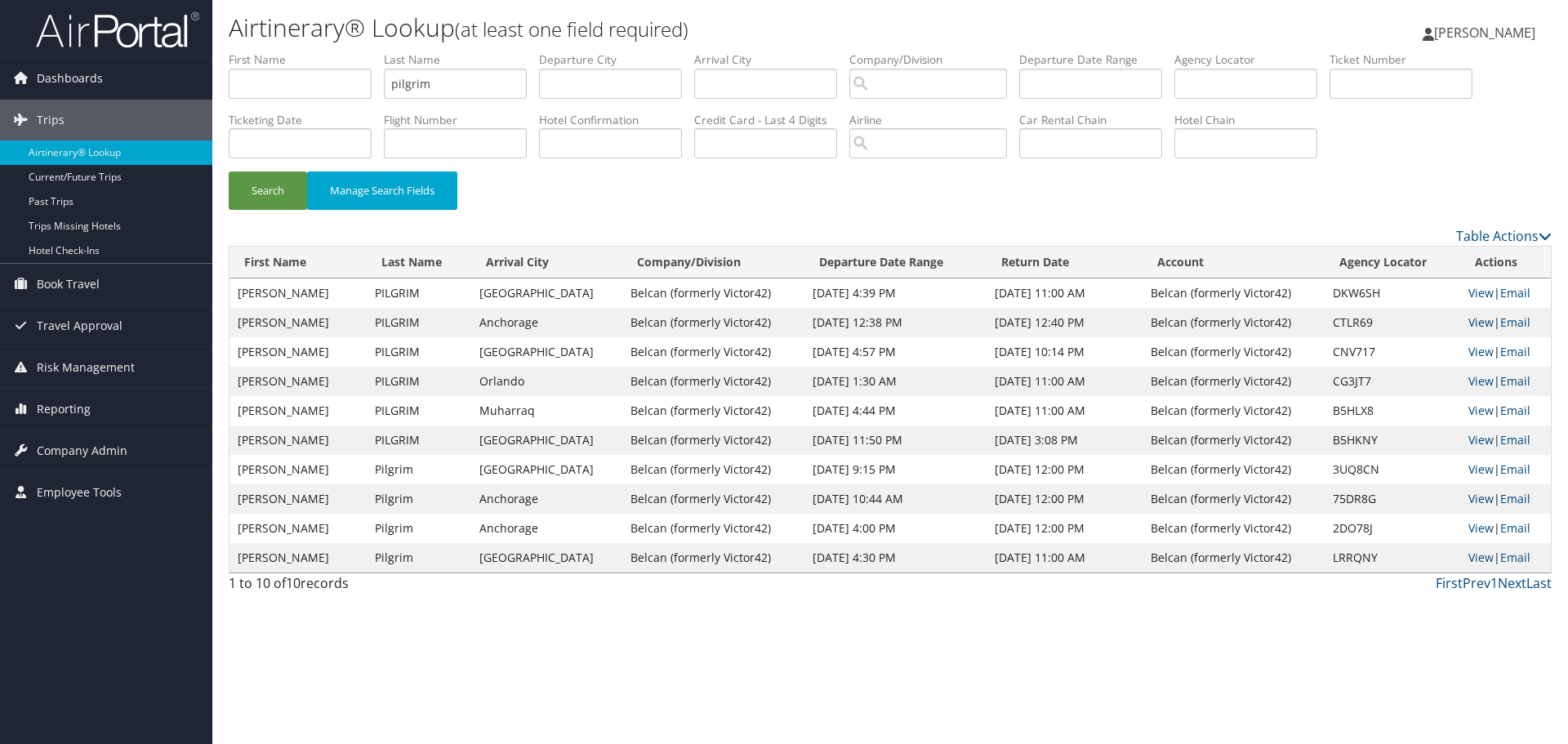
click at [1468, 326] on link "View" at bounding box center [1481, 322] width 26 height 15
drag, startPoint x: 461, startPoint y: 84, endPoint x: 387, endPoint y: 96, distance: 75.0
click at [387, 96] on input "pilgrim" at bounding box center [455, 83] width 142 height 30
click at [271, 190] on button "Search" at bounding box center [268, 190] width 78 height 38
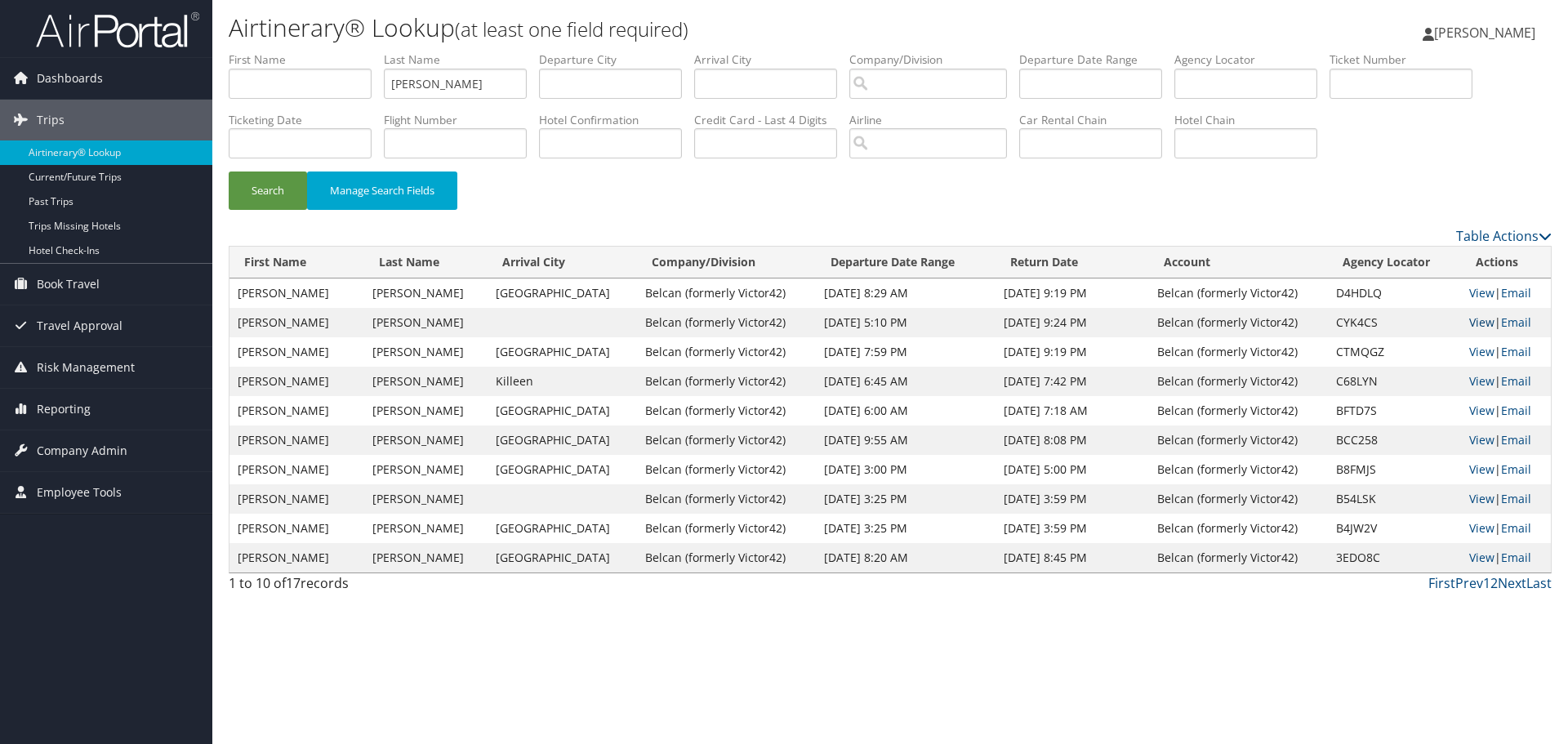
click at [1473, 320] on link "View" at bounding box center [1482, 322] width 26 height 15
drag, startPoint x: 450, startPoint y: 80, endPoint x: 402, endPoint y: 104, distance: 53.7
click at [412, 98] on input "waddell" at bounding box center [455, 83] width 142 height 30
drag, startPoint x: 401, startPoint y: 104, endPoint x: 421, endPoint y: 86, distance: 26.9
click at [399, 98] on li "Last Name waddell" at bounding box center [462, 81] width 155 height 60
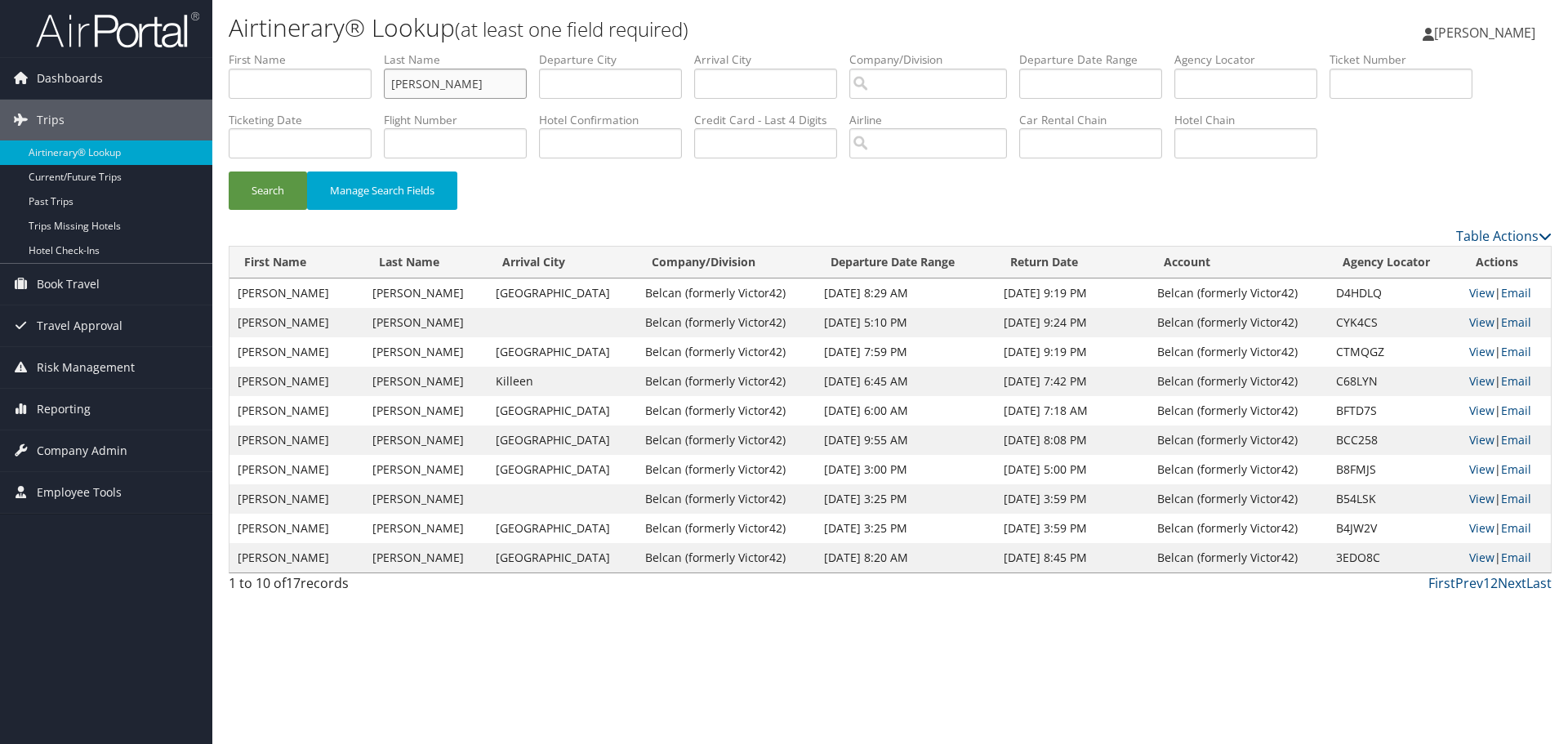
drag, startPoint x: 376, startPoint y: 99, endPoint x: 368, endPoint y: 101, distance: 8.2
click at [368, 51] on ul "First Name Last Name waddell Departure City Arrival City Company/Division Airpo…" at bounding box center [890, 51] width 1323 height 0
type input "jarvis"
click at [269, 201] on button "Search" at bounding box center [268, 190] width 78 height 38
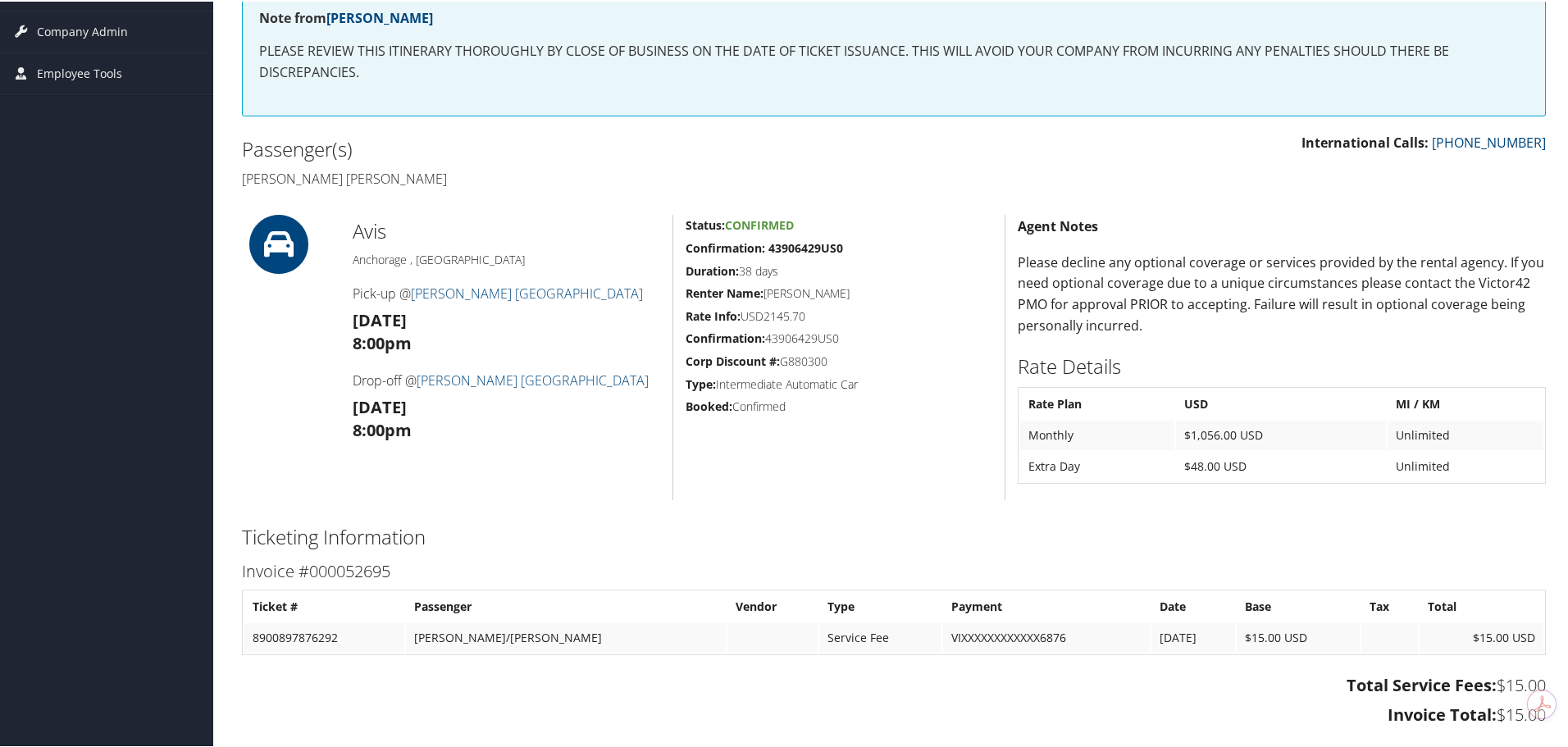
scroll to position [328, 0]
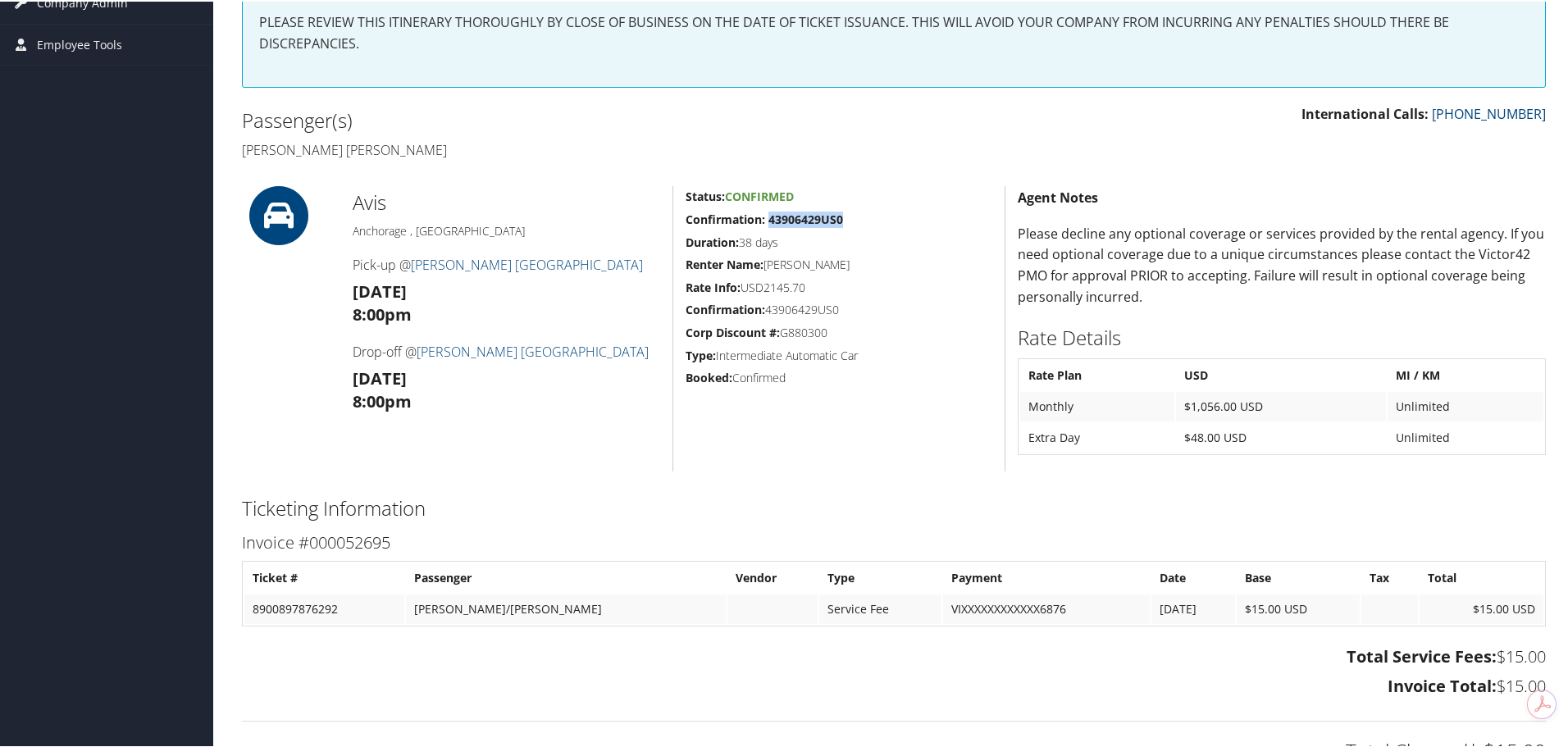
drag, startPoint x: 769, startPoint y: 220, endPoint x: 839, endPoint y: 216, distance: 70.1
click at [839, 216] on strong "Confirmation: 43906429US0" at bounding box center [764, 218] width 158 height 15
copy strong "43906429US0"
click at [877, 468] on div "Status: Confirmed Confirmation: 43906429US0 Duration: 38 days Renter Name: DALT…" at bounding box center [839, 326] width 332 height 285
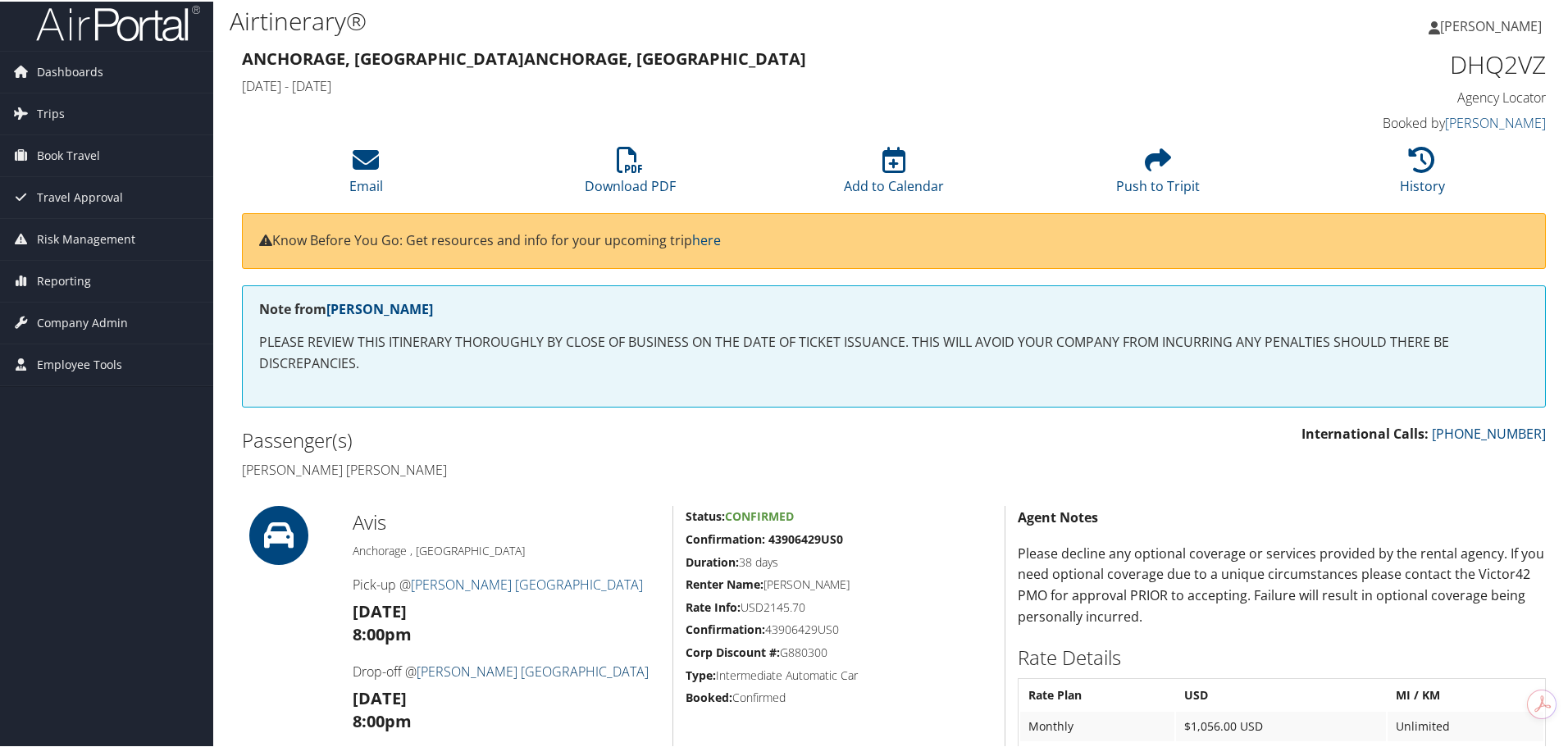
scroll to position [0, 0]
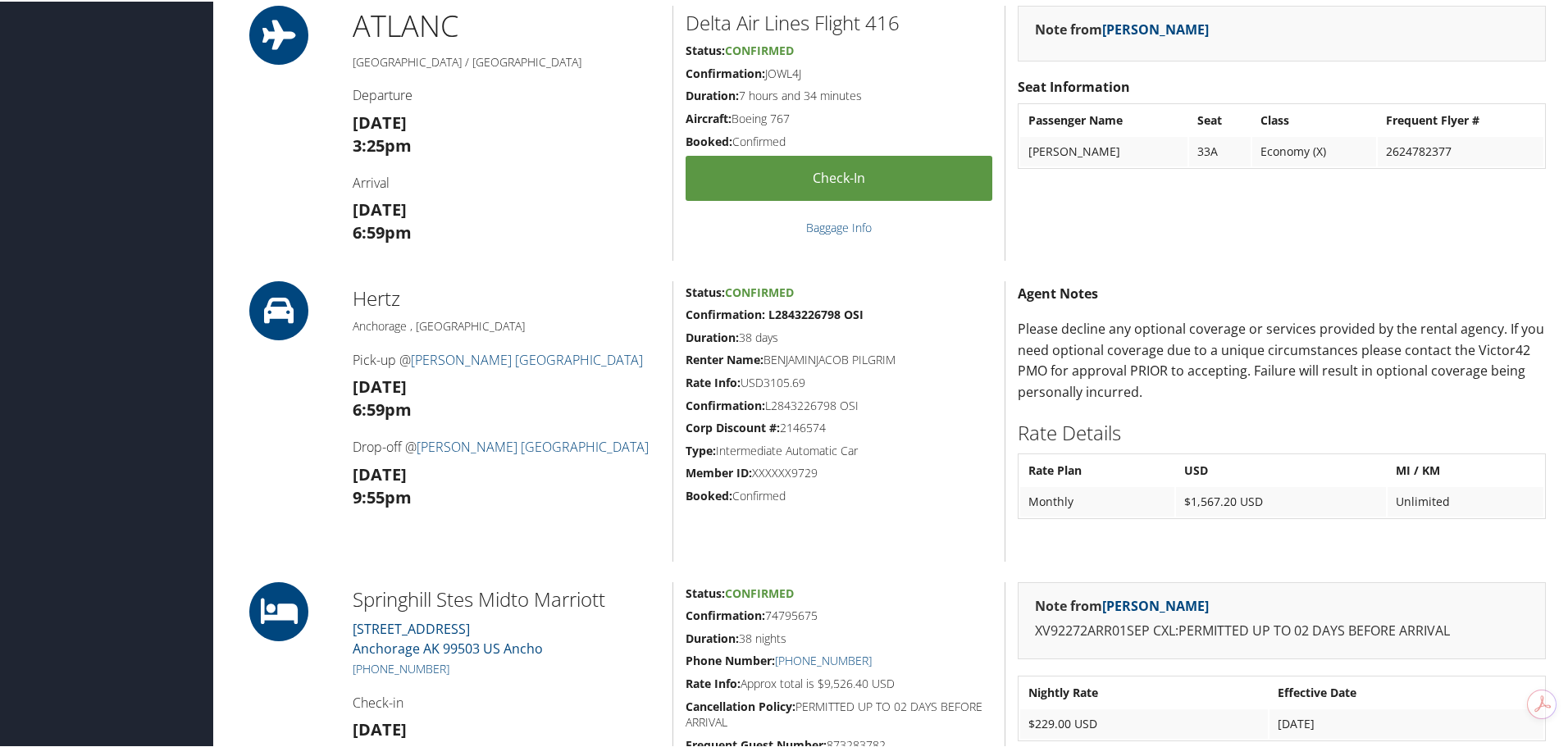
scroll to position [902, 0]
drag, startPoint x: 766, startPoint y: 315, endPoint x: 863, endPoint y: 310, distance: 97.1
click at [863, 310] on h5 "Confirmation: L2843226798 OSI" at bounding box center [839, 314] width 307 height 16
copy strong "L2843226798 OSI"
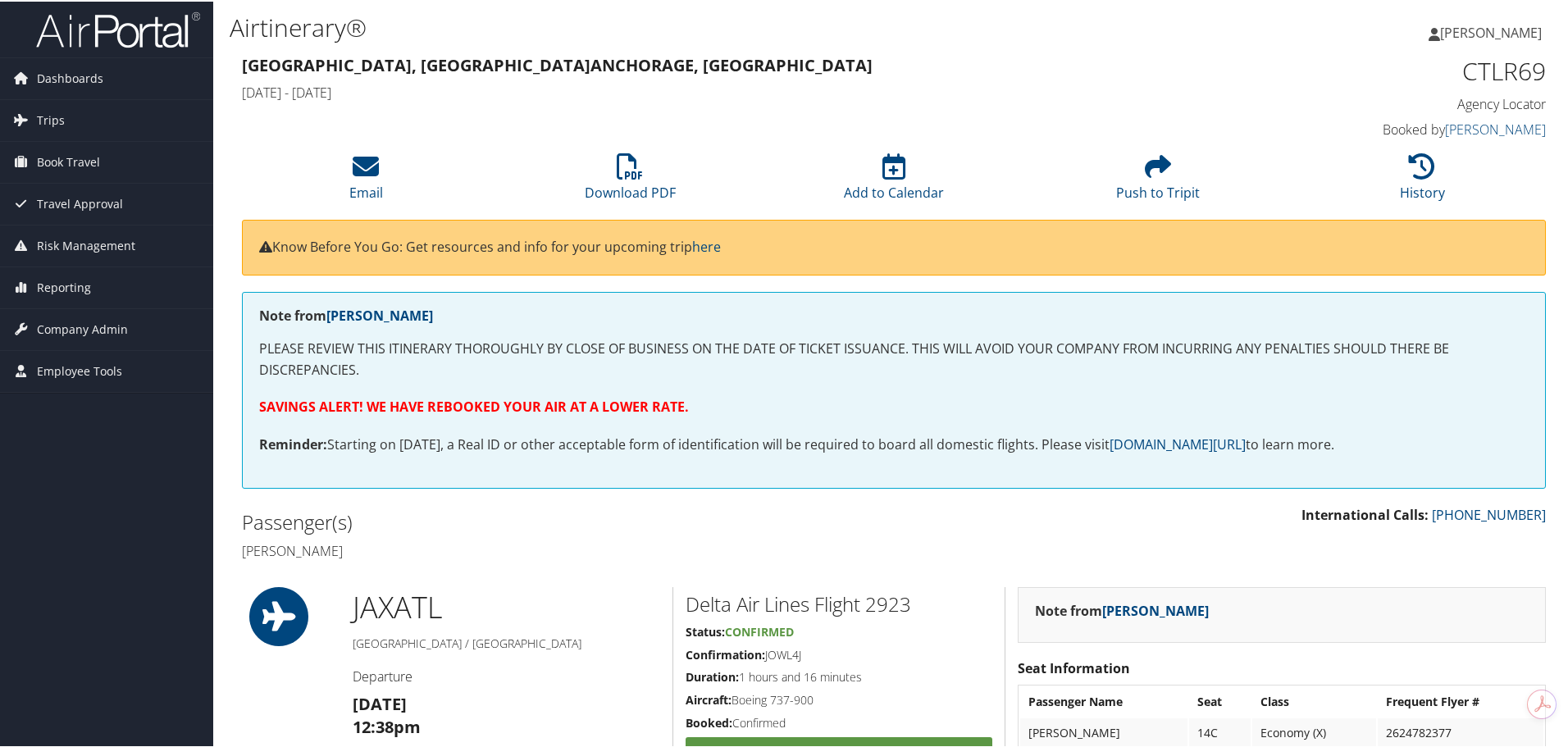
scroll to position [0, 0]
